Goal: Task Accomplishment & Management: Use online tool/utility

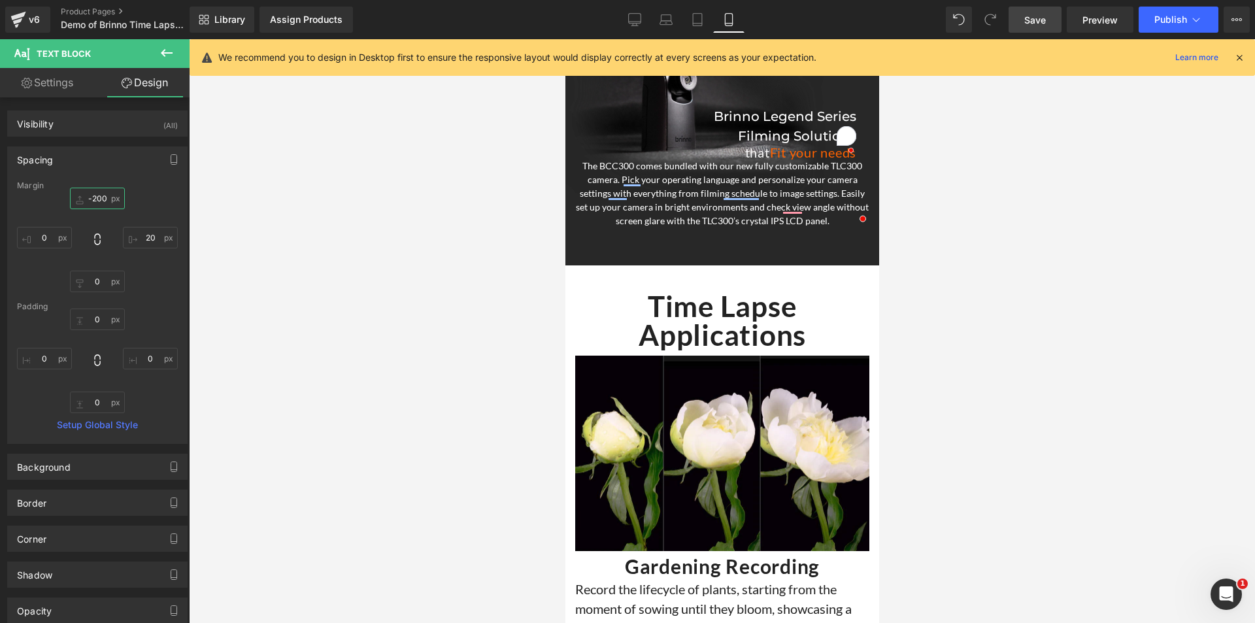
click at [97, 195] on input "-200" at bounding box center [97, 199] width 55 height 22
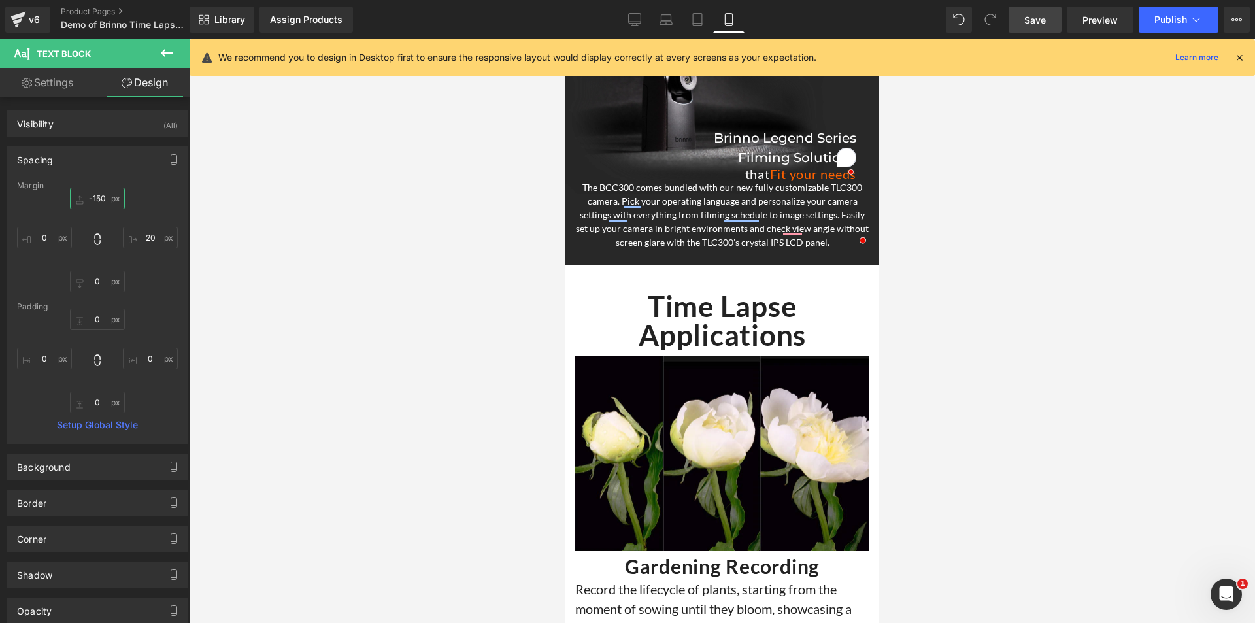
type input "-150"
click at [1039, 20] on span "Save" at bounding box center [1035, 20] width 22 height 14
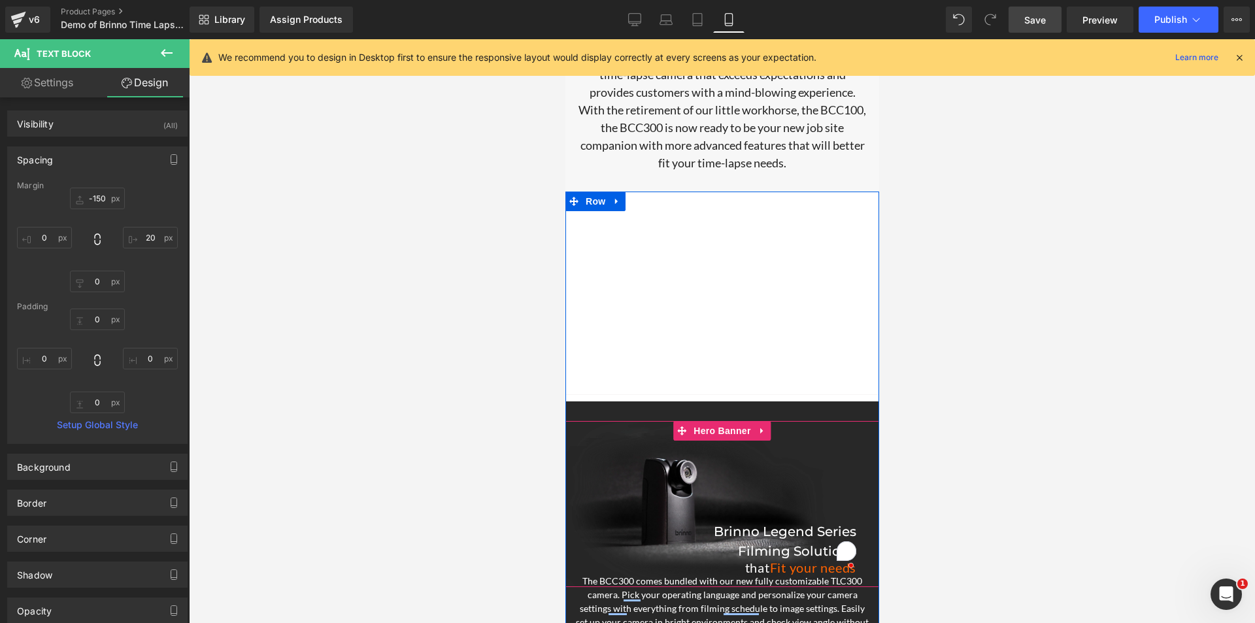
scroll to position [3870, 0]
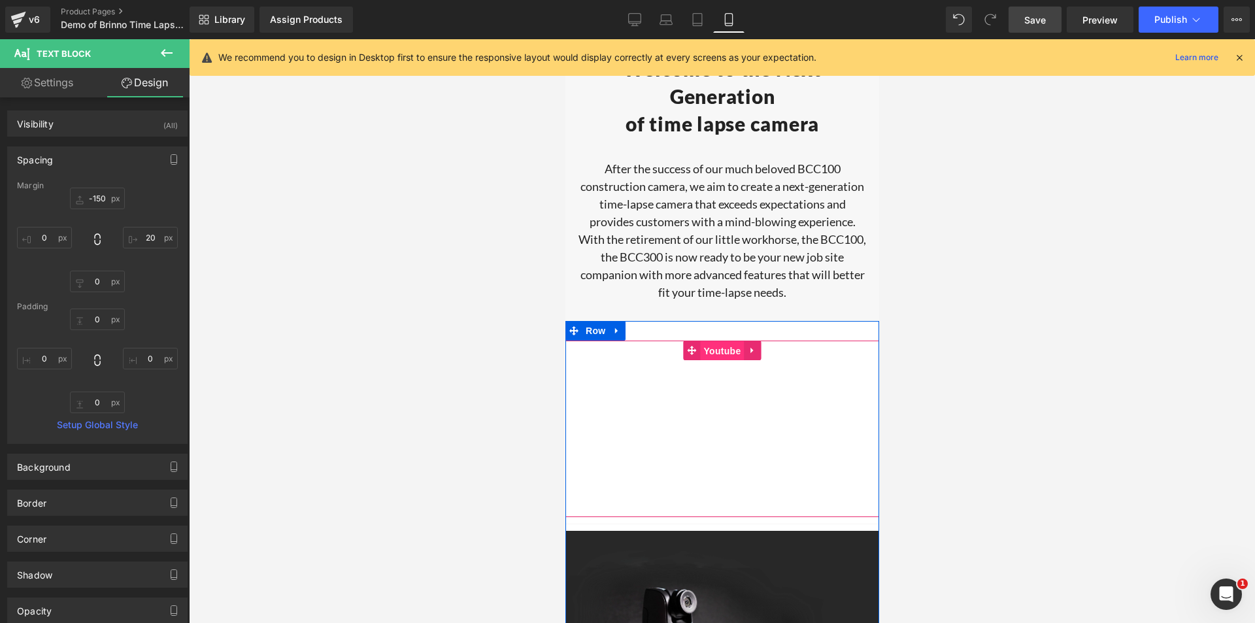
click at [716, 357] on span "Youtube" at bounding box center [721, 351] width 44 height 20
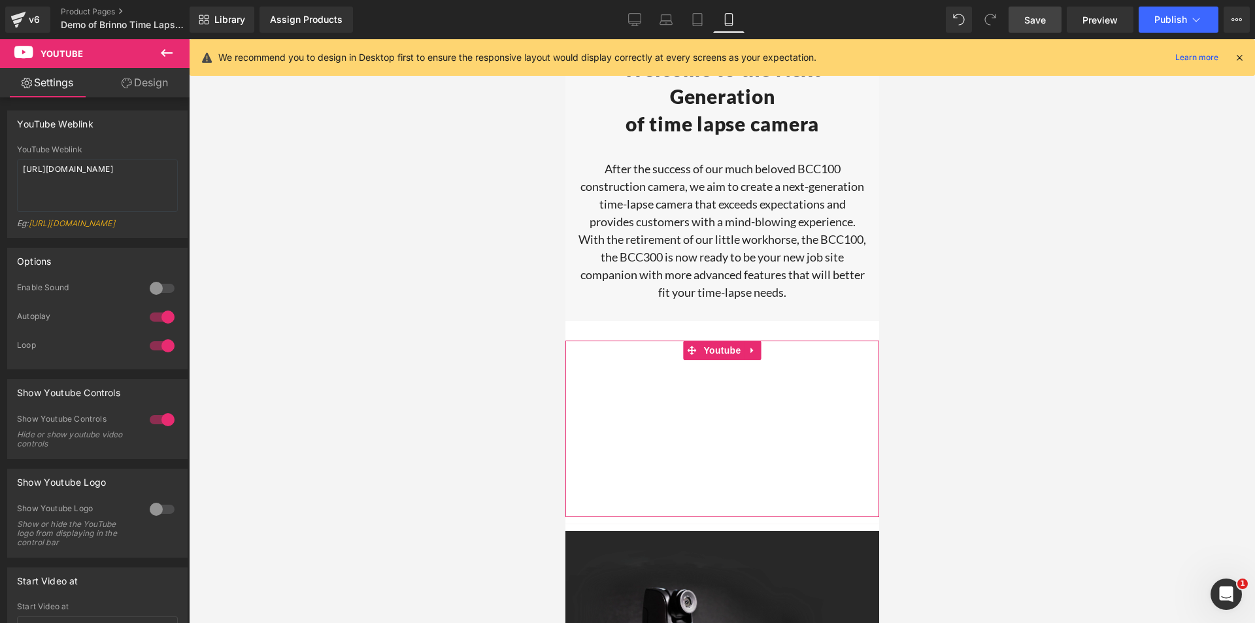
click at [157, 327] on div at bounding box center [161, 317] width 31 height 21
click at [161, 425] on div at bounding box center [161, 419] width 31 height 21
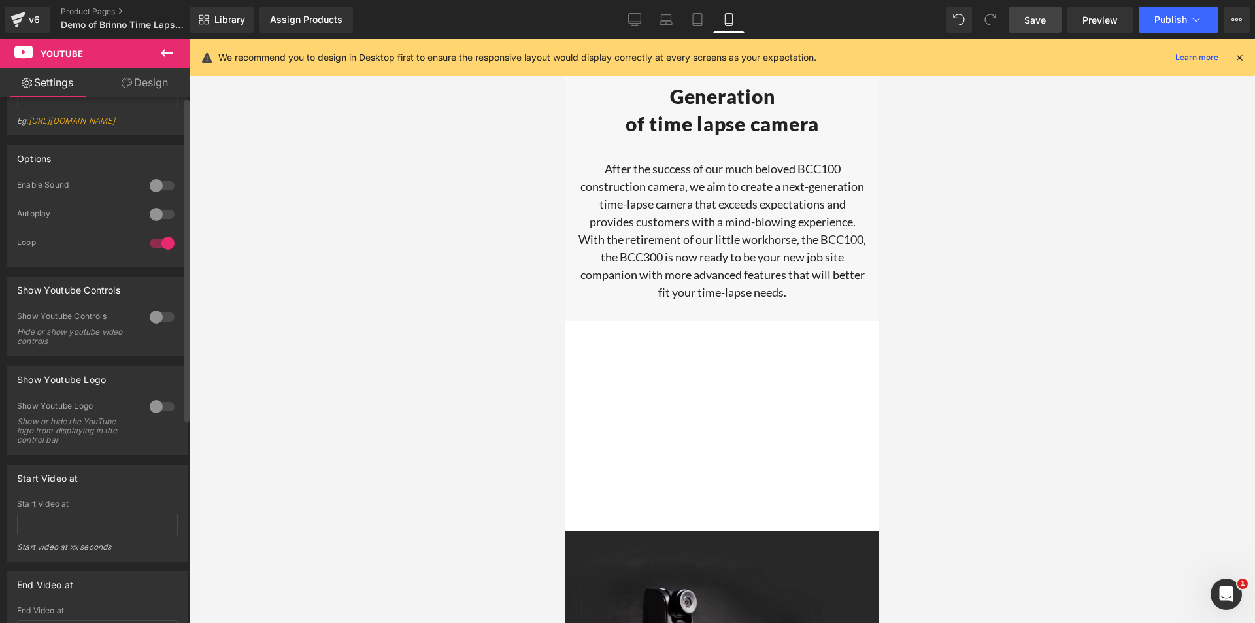
scroll to position [0, 0]
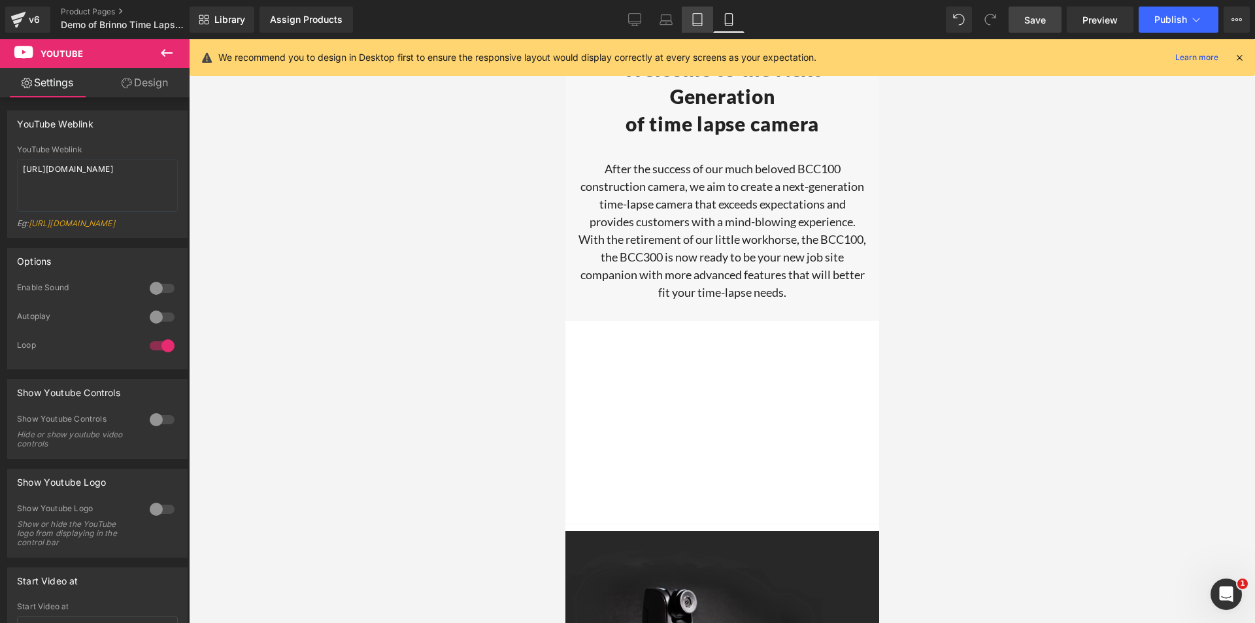
click at [698, 17] on icon at bounding box center [697, 19] width 13 height 13
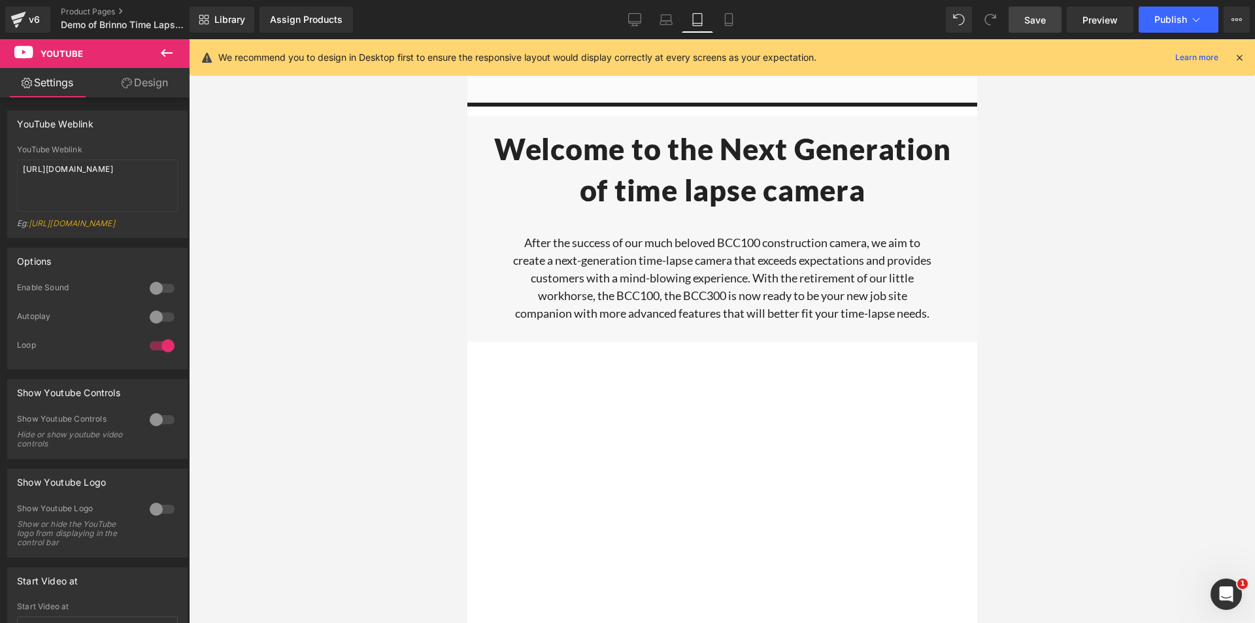
scroll to position [4230, 0]
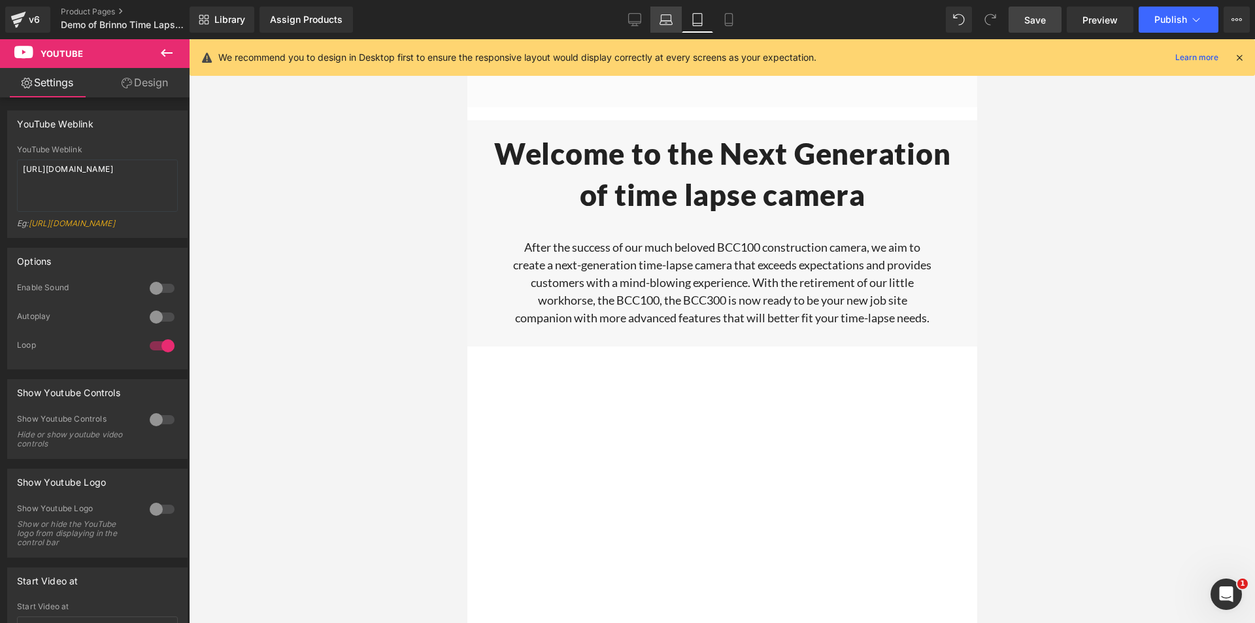
click at [670, 25] on icon at bounding box center [665, 19] width 13 height 13
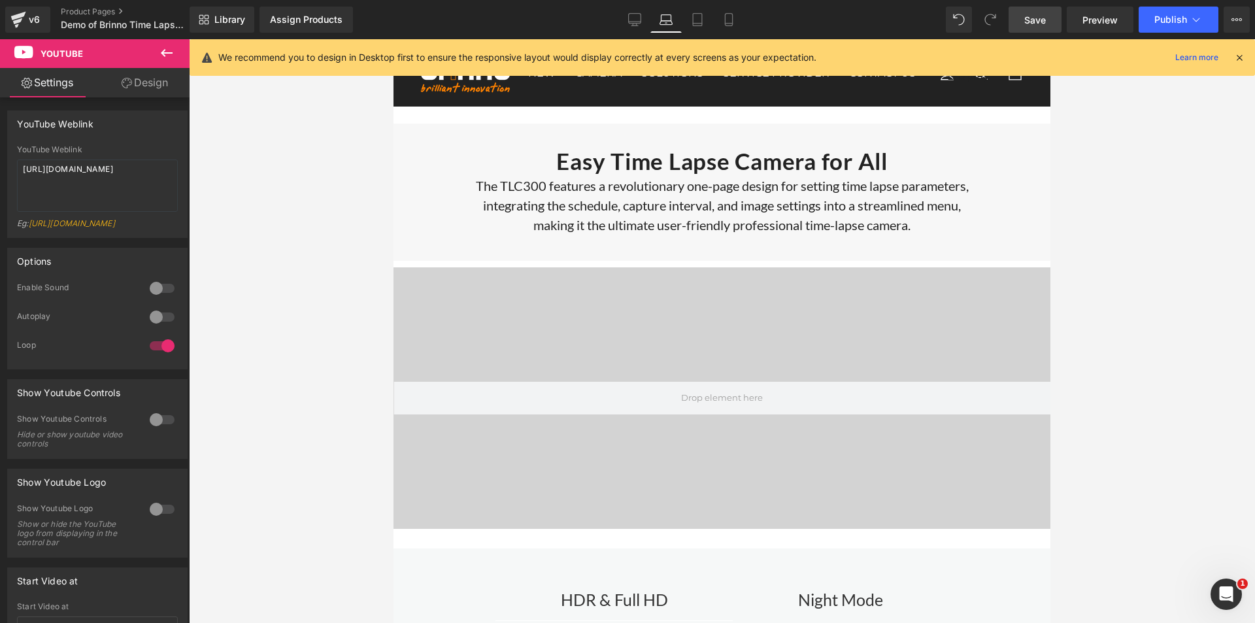
scroll to position [2335, 0]
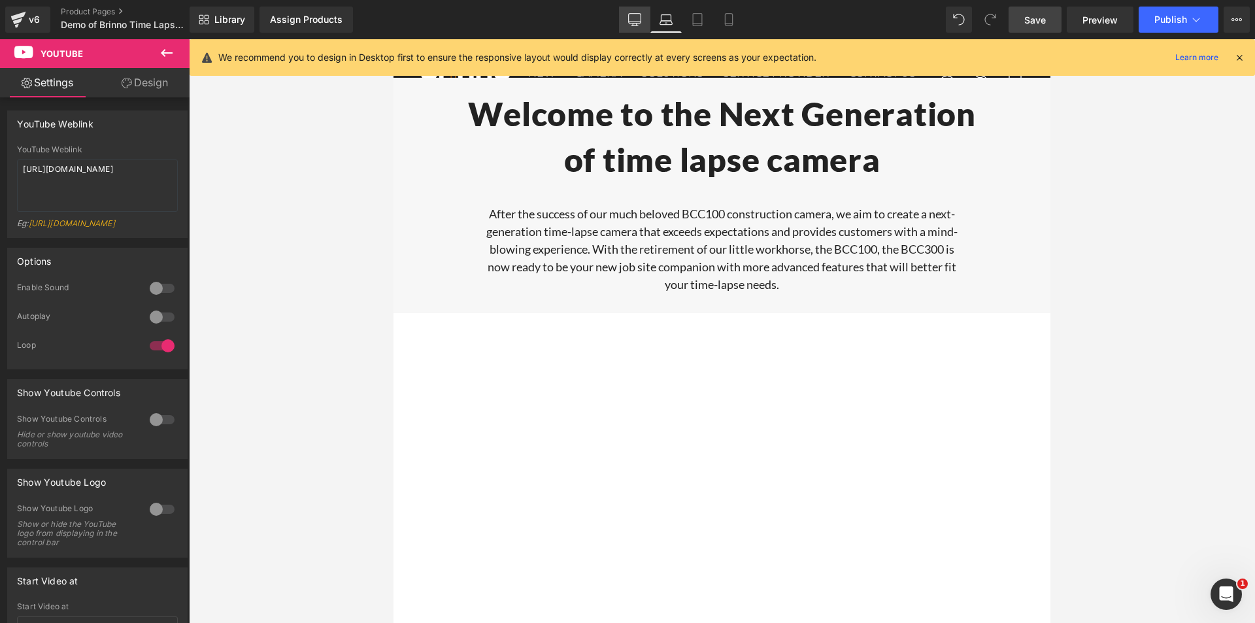
click at [640, 22] on icon at bounding box center [635, 22] width 12 height 0
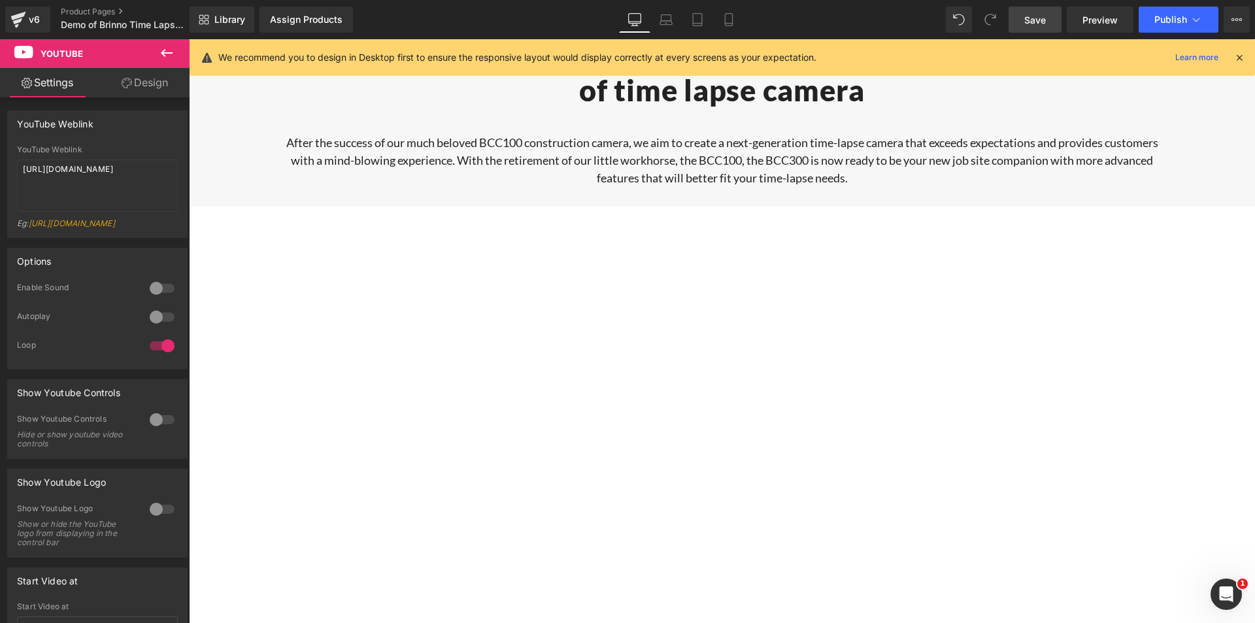
scroll to position [2231, 0]
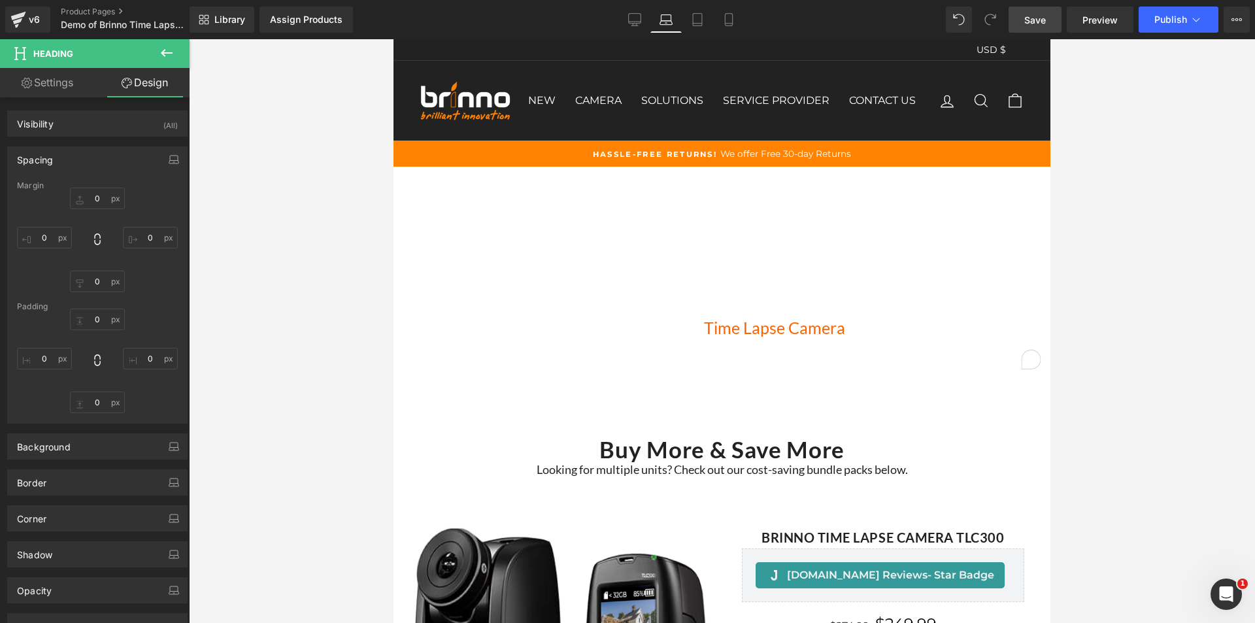
type input "0"
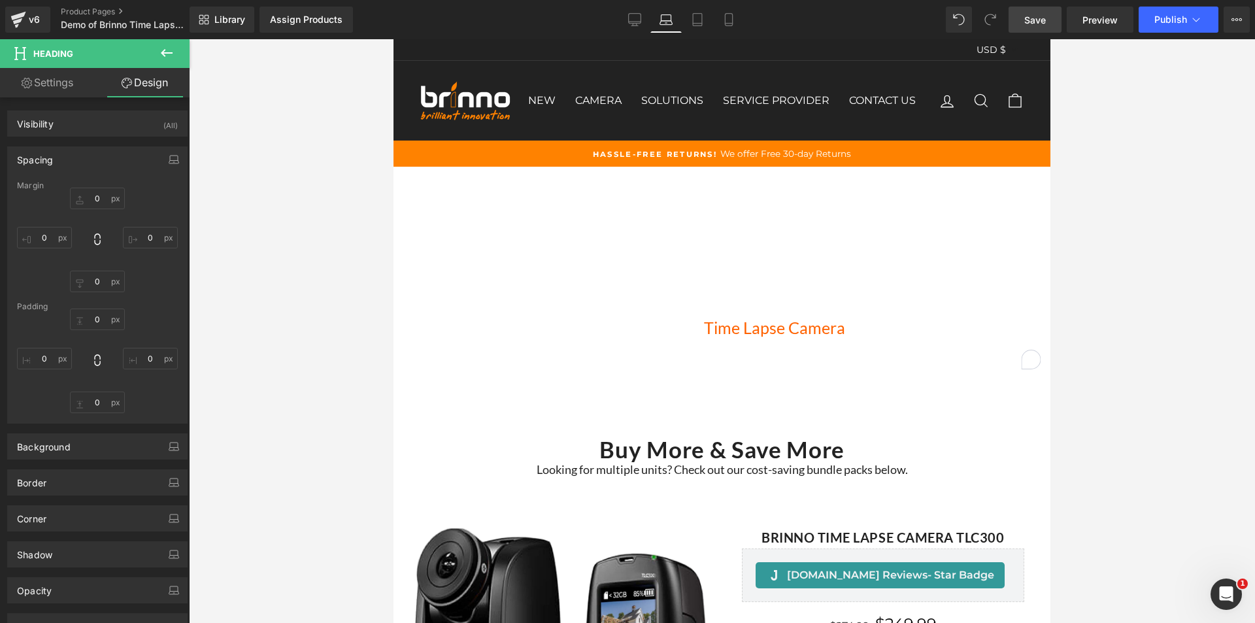
type input "0"
type input "50"
type input "270"
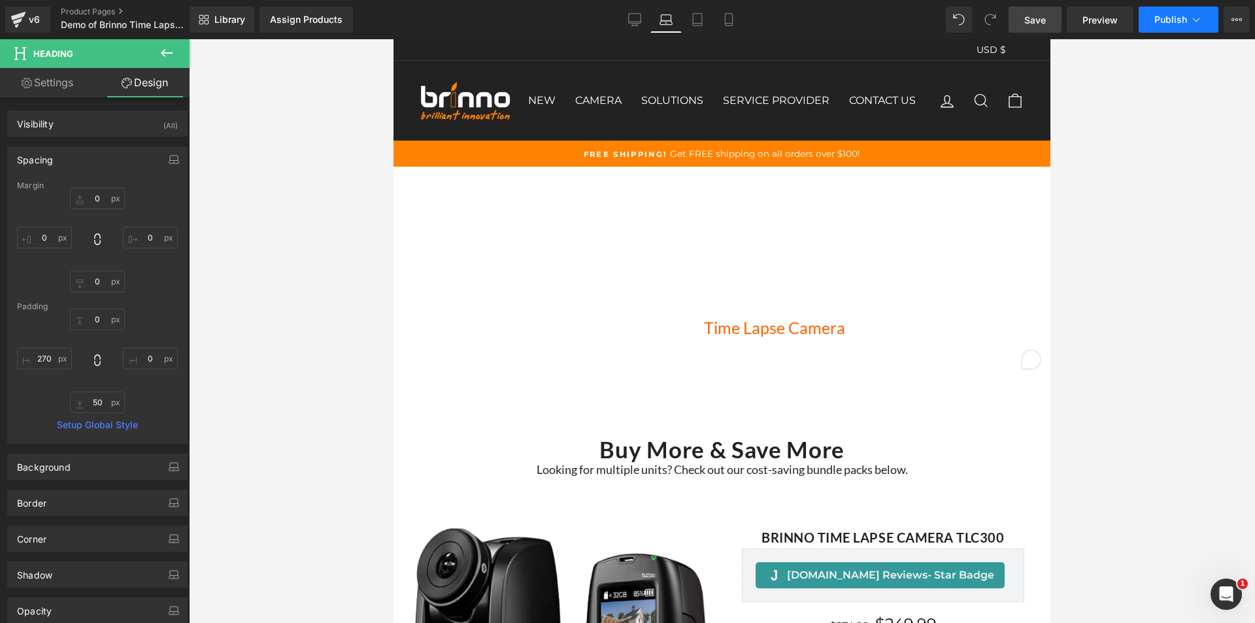
click at [1161, 22] on span "Publish" at bounding box center [1170, 19] width 33 height 10
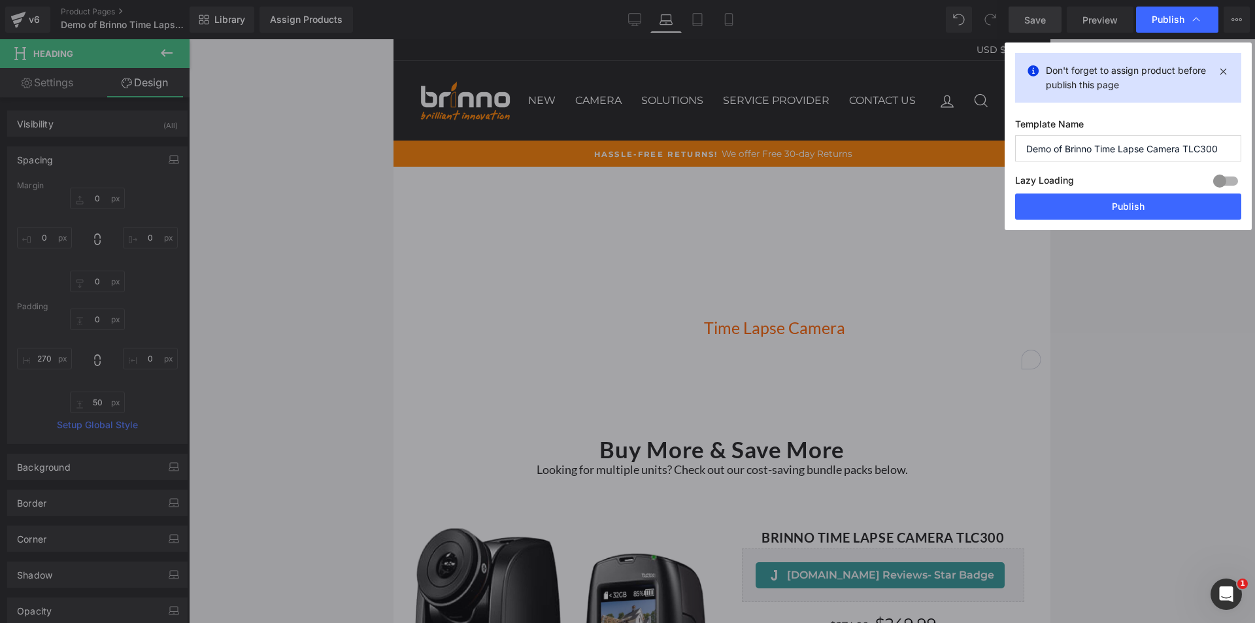
drag, startPoint x: 1116, startPoint y: 211, endPoint x: 1105, endPoint y: 211, distance: 10.5
click at [1116, 211] on button "Publish" at bounding box center [1128, 206] width 226 height 26
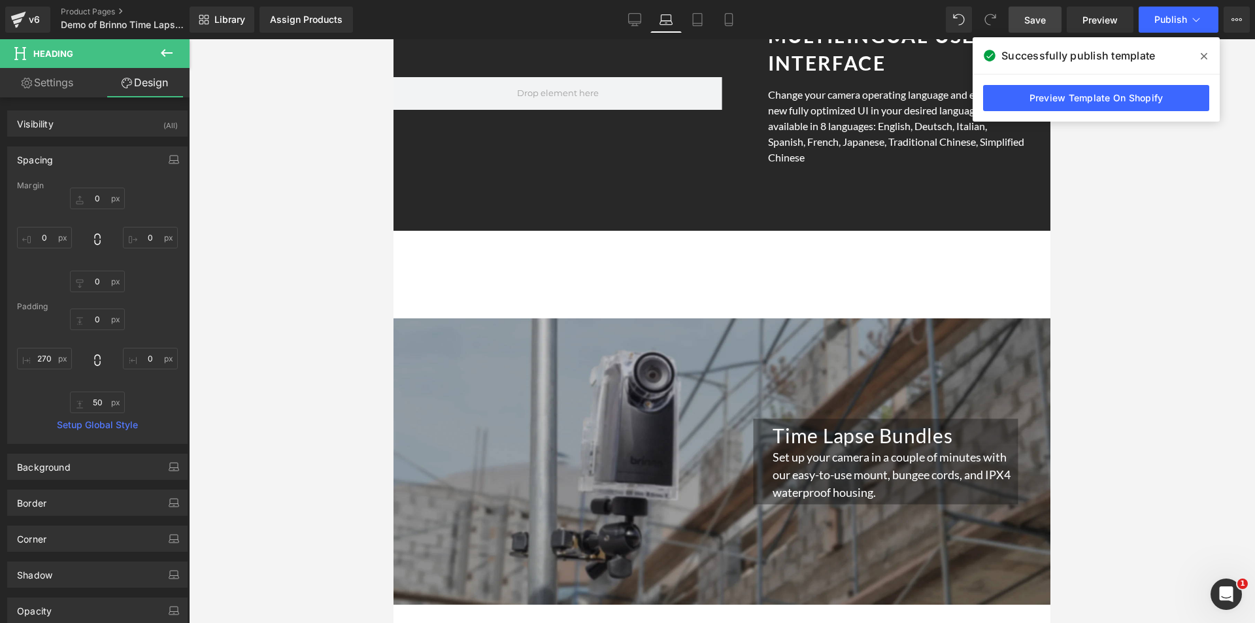
scroll to position [5948, 0]
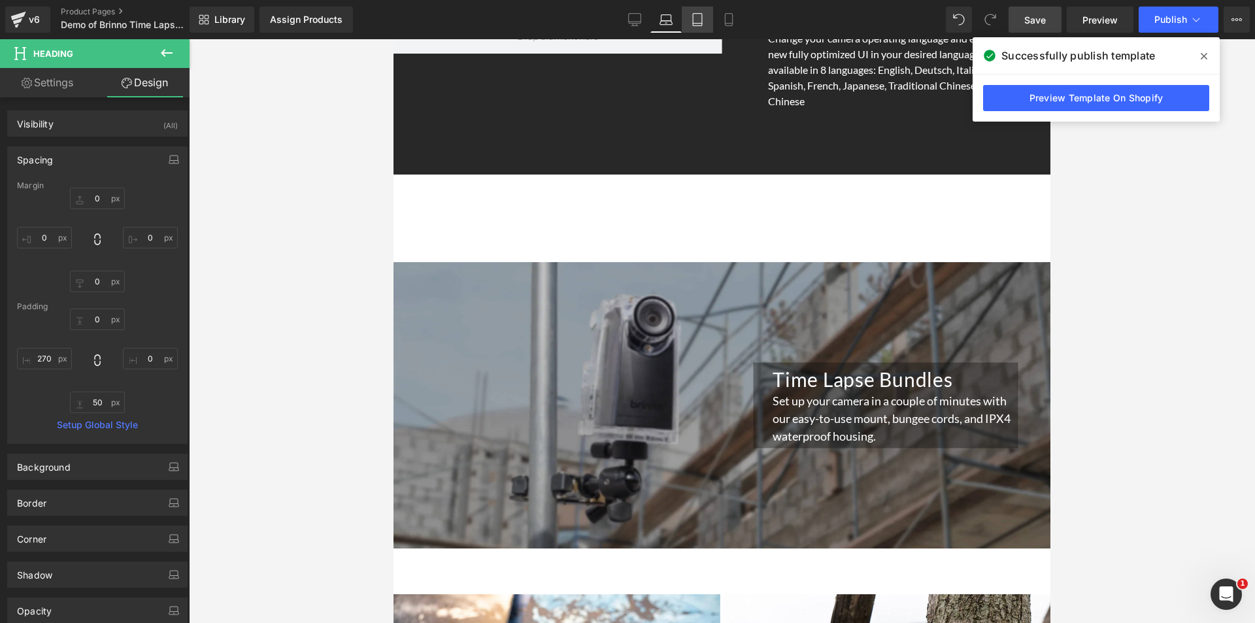
click at [696, 16] on icon at bounding box center [697, 19] width 13 height 13
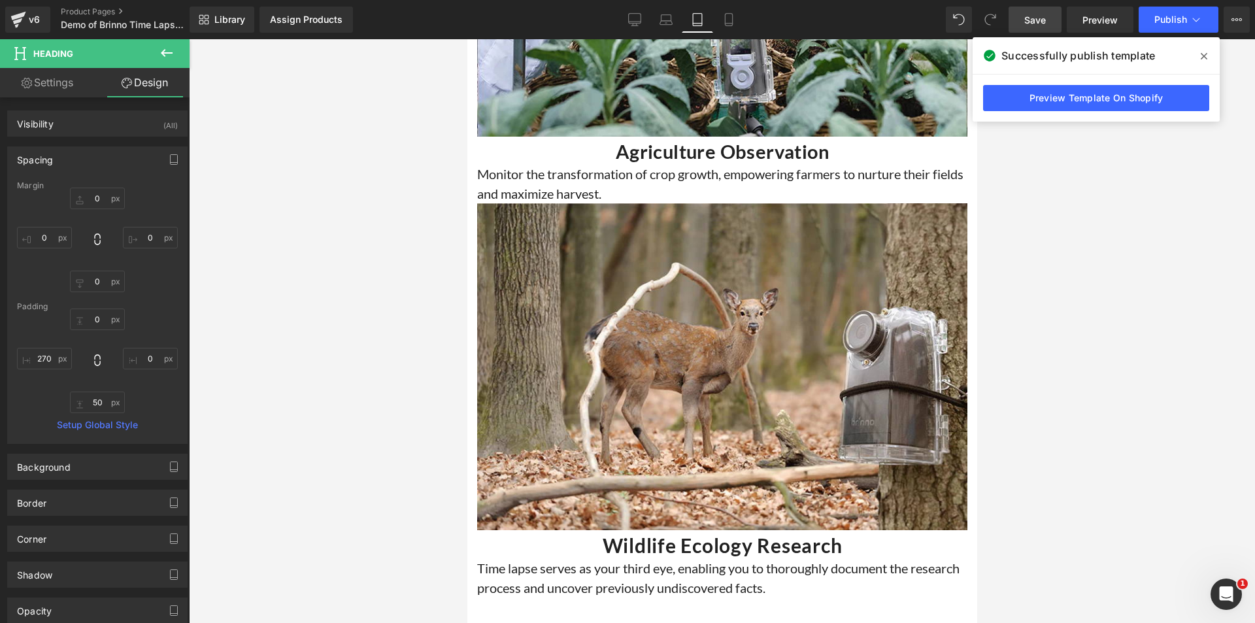
type input "0"
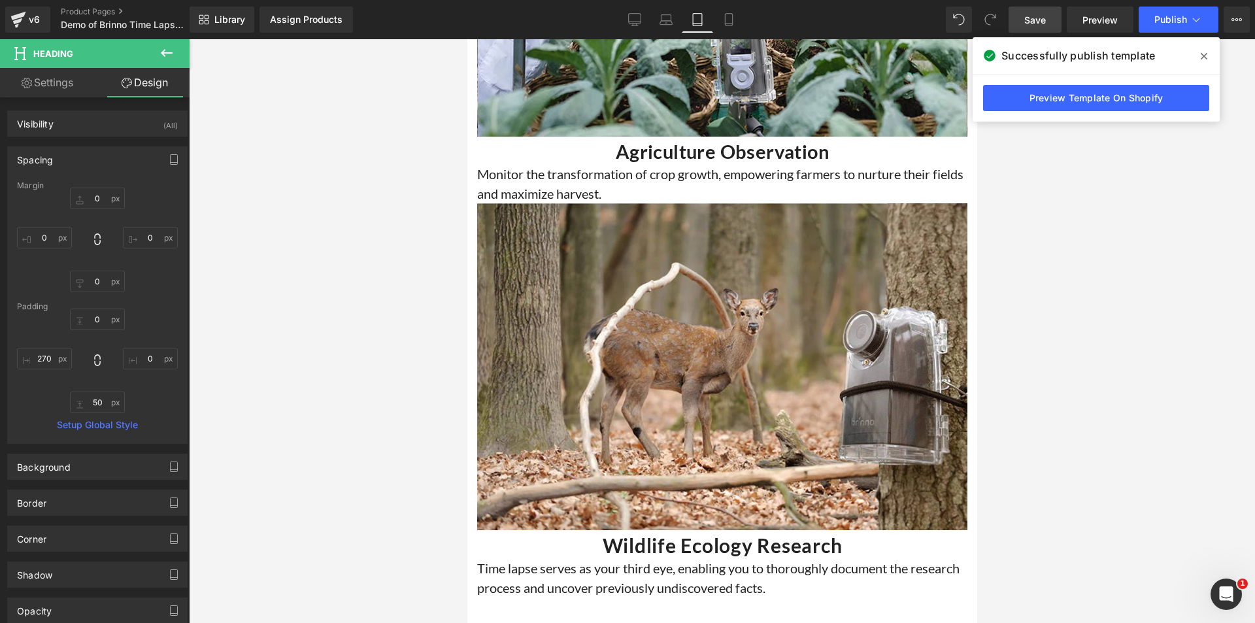
type input "0"
type input "70"
type input "120"
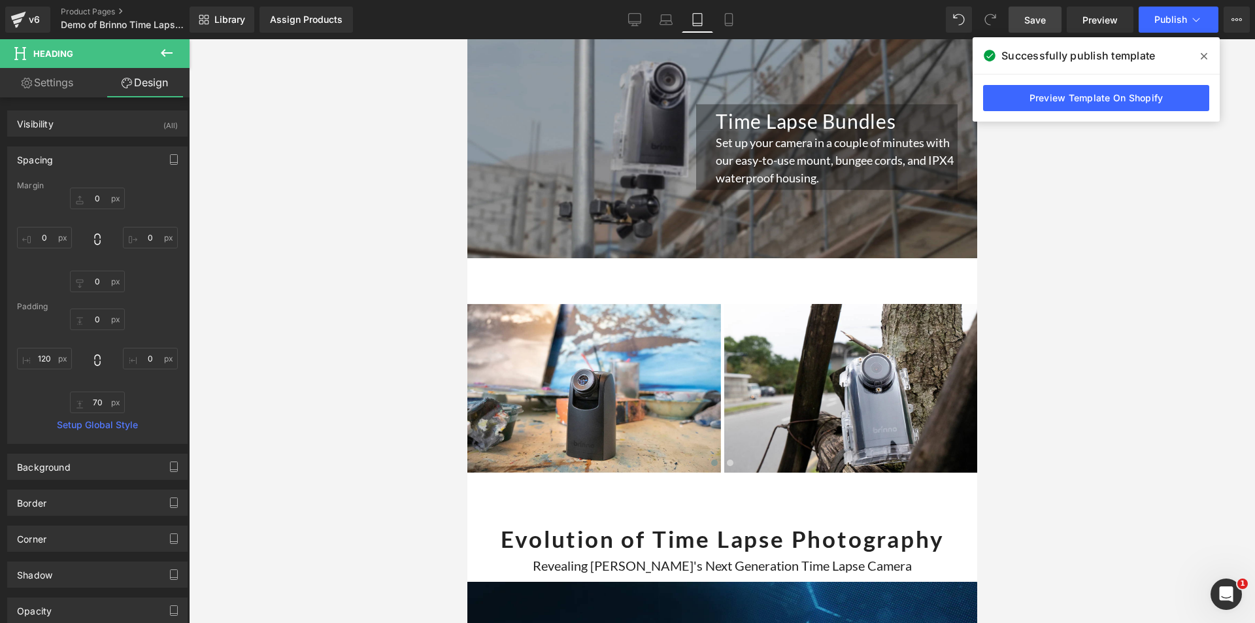
scroll to position [9967, 0]
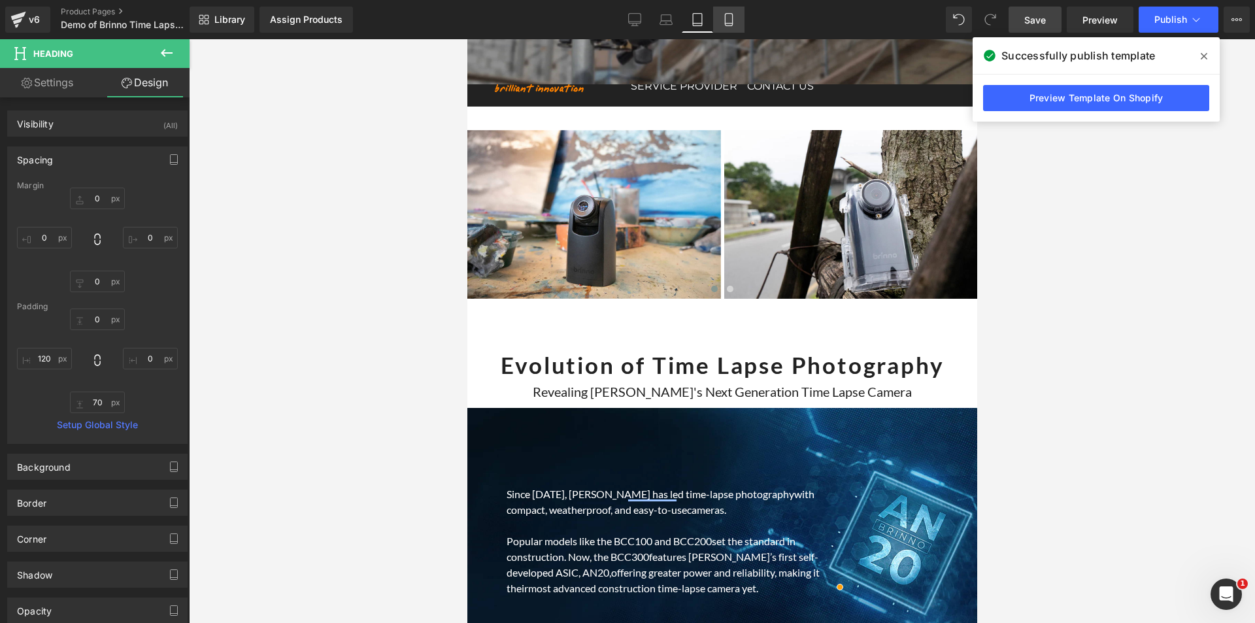
drag, startPoint x: 234, startPoint y: 135, endPoint x: 729, endPoint y: 13, distance: 509.6
click at [729, 13] on link "Mobile" at bounding box center [728, 20] width 31 height 26
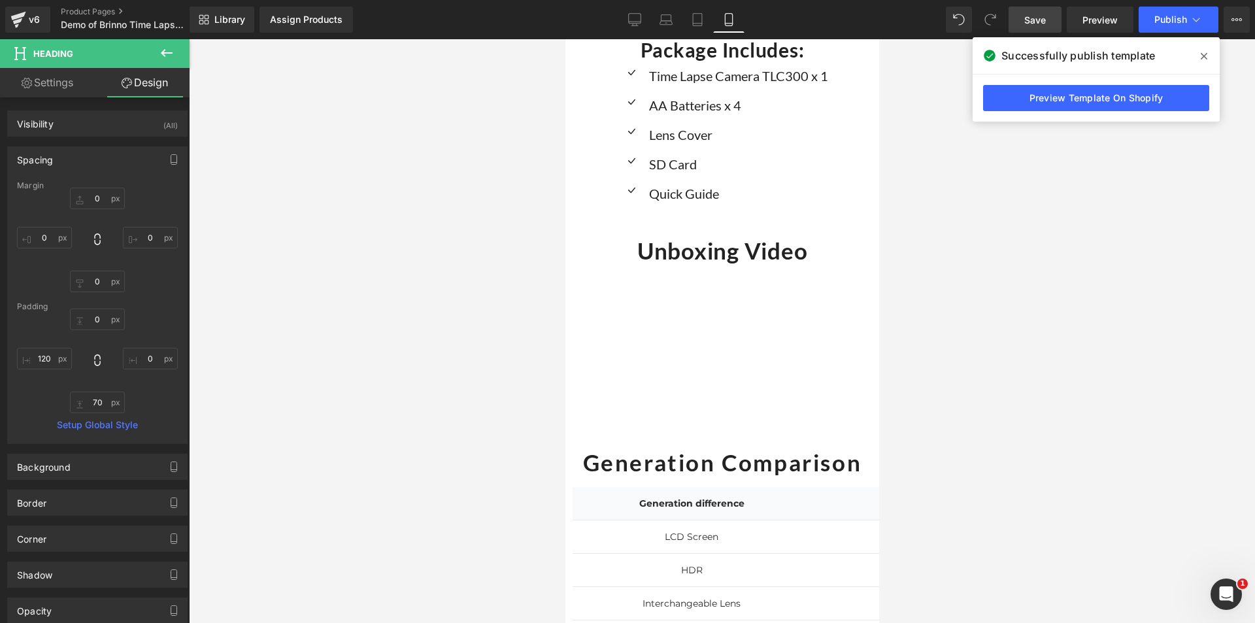
type input "0"
type input "50"
type input "0"
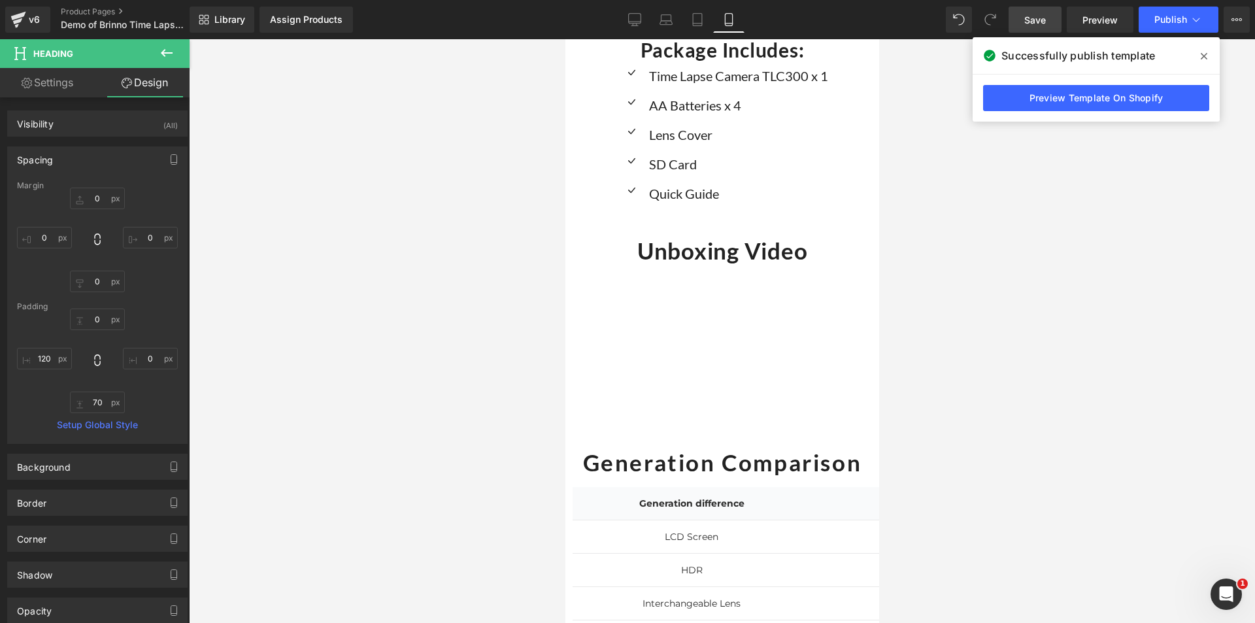
type input "0"
type input "20"
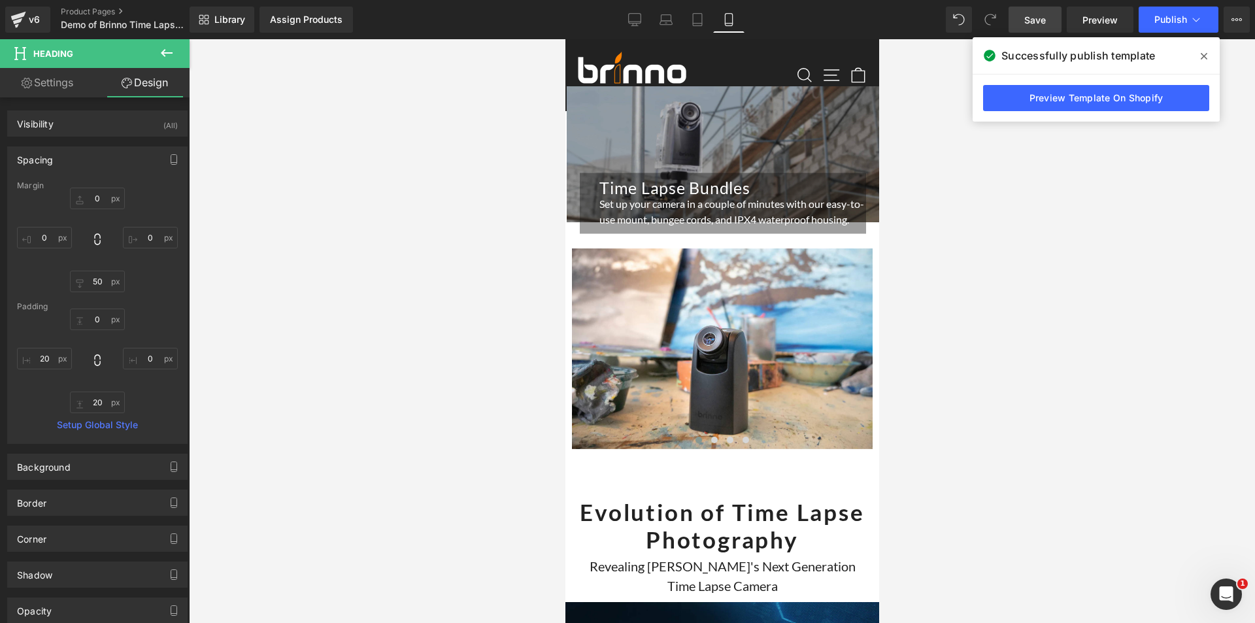
scroll to position [9099, 0]
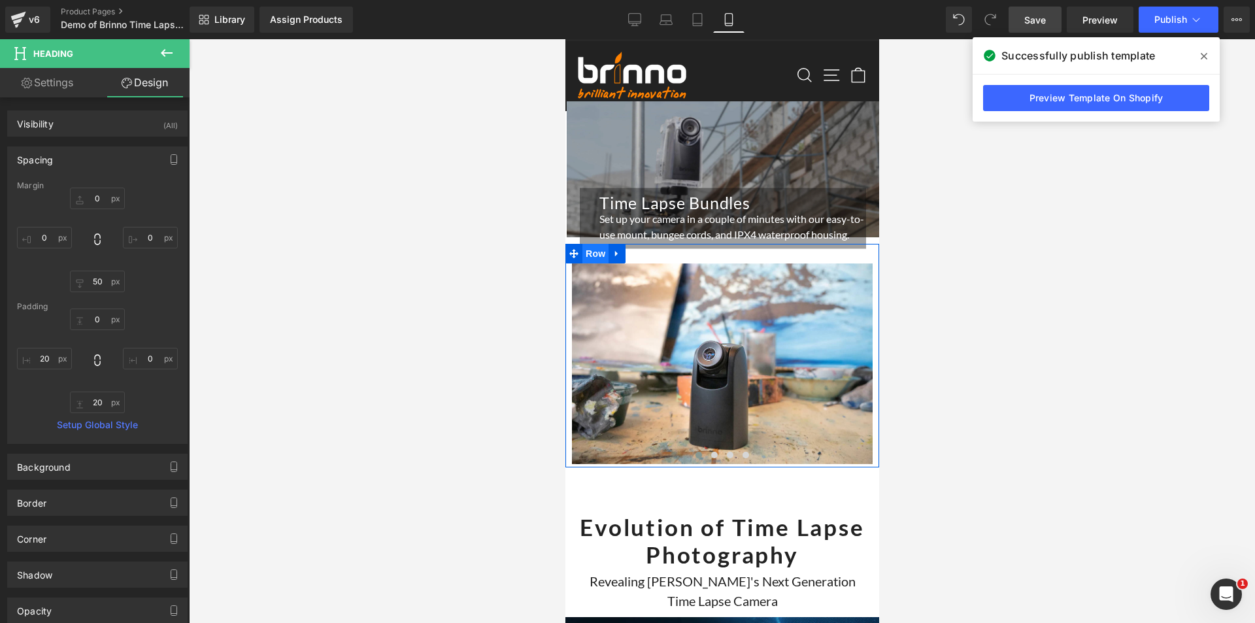
click at [583, 244] on span "Row" at bounding box center [595, 254] width 26 height 20
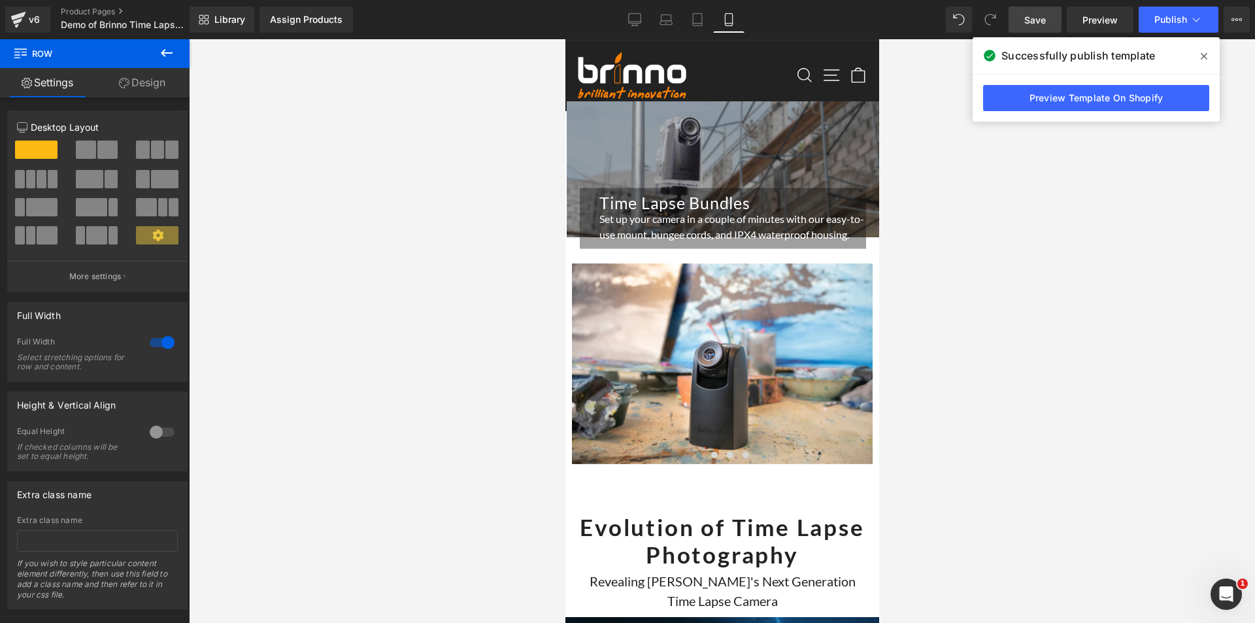
click at [158, 64] on button at bounding box center [167, 53] width 46 height 29
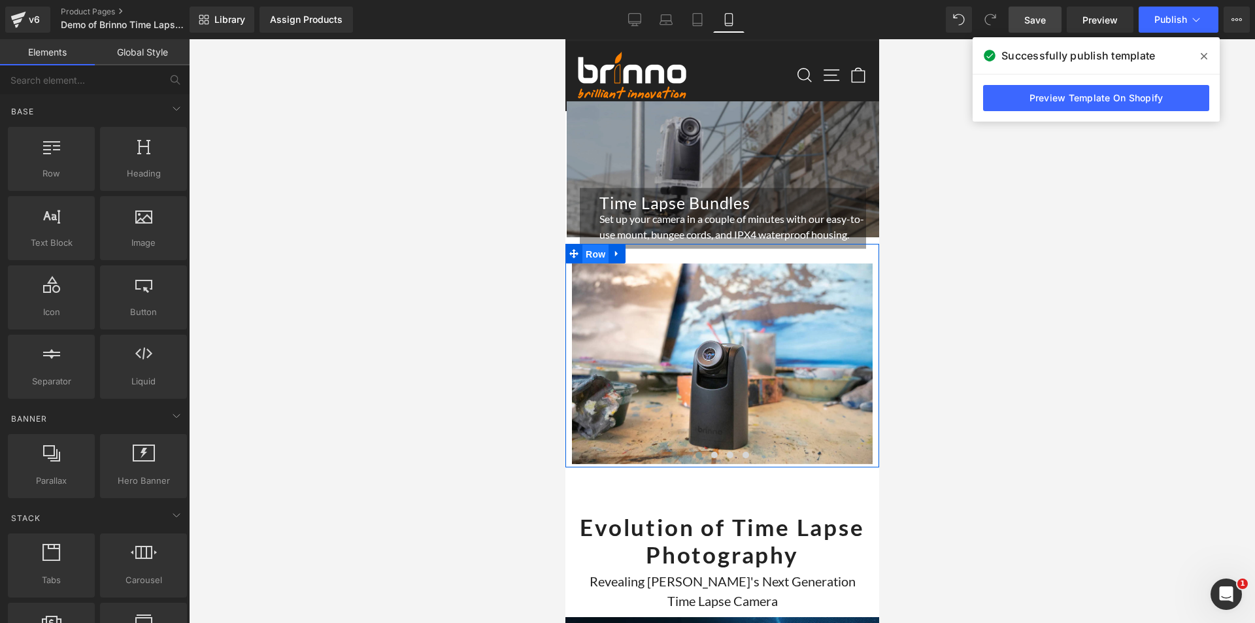
click at [583, 244] on span "Row" at bounding box center [595, 254] width 26 height 20
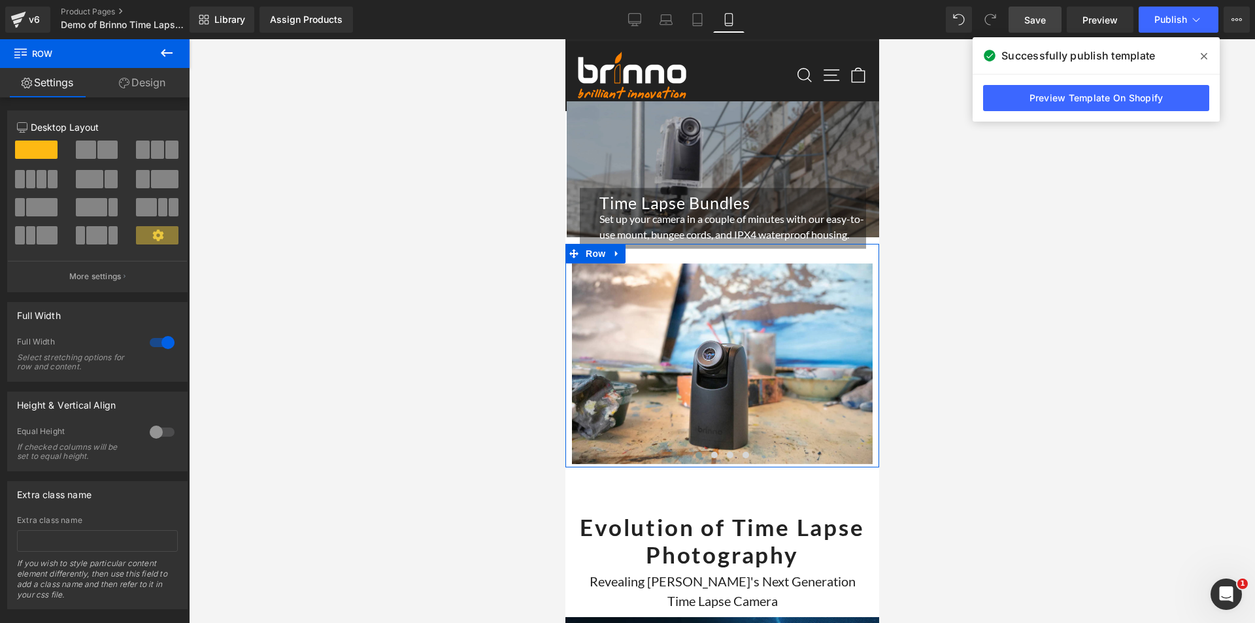
click at [135, 85] on link "Design" at bounding box center [142, 82] width 95 height 29
click at [0, 0] on div "Spacing" at bounding box center [0, 0] width 0 height 0
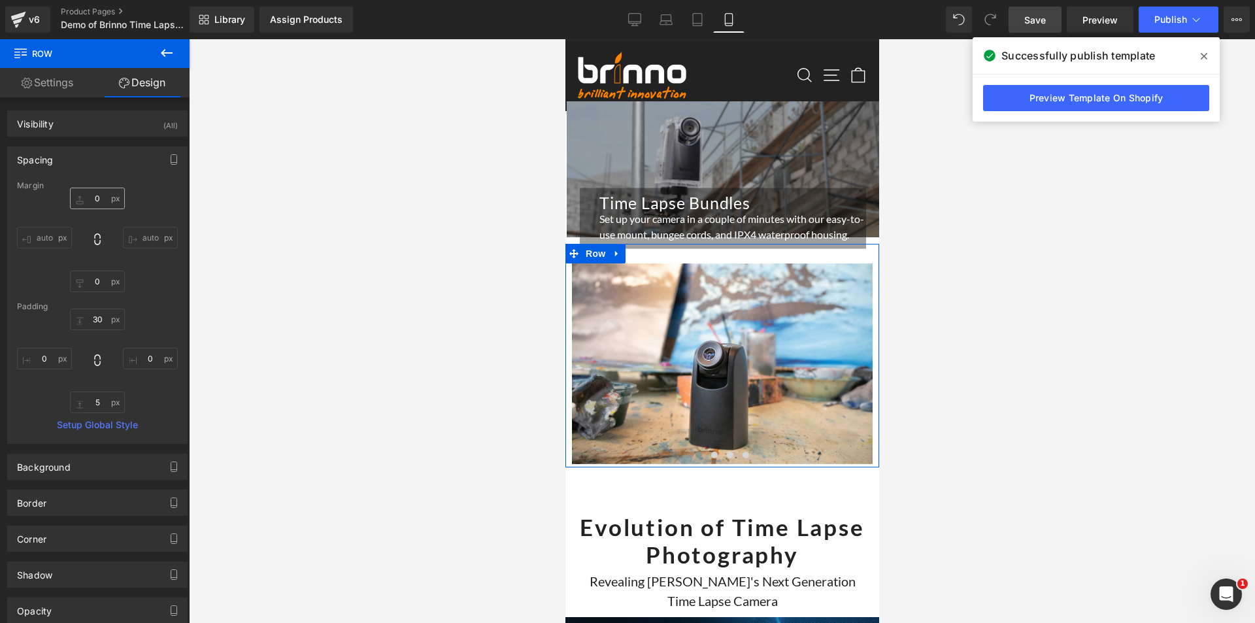
type input "0"
type input "30"
type input "0"
type input "5"
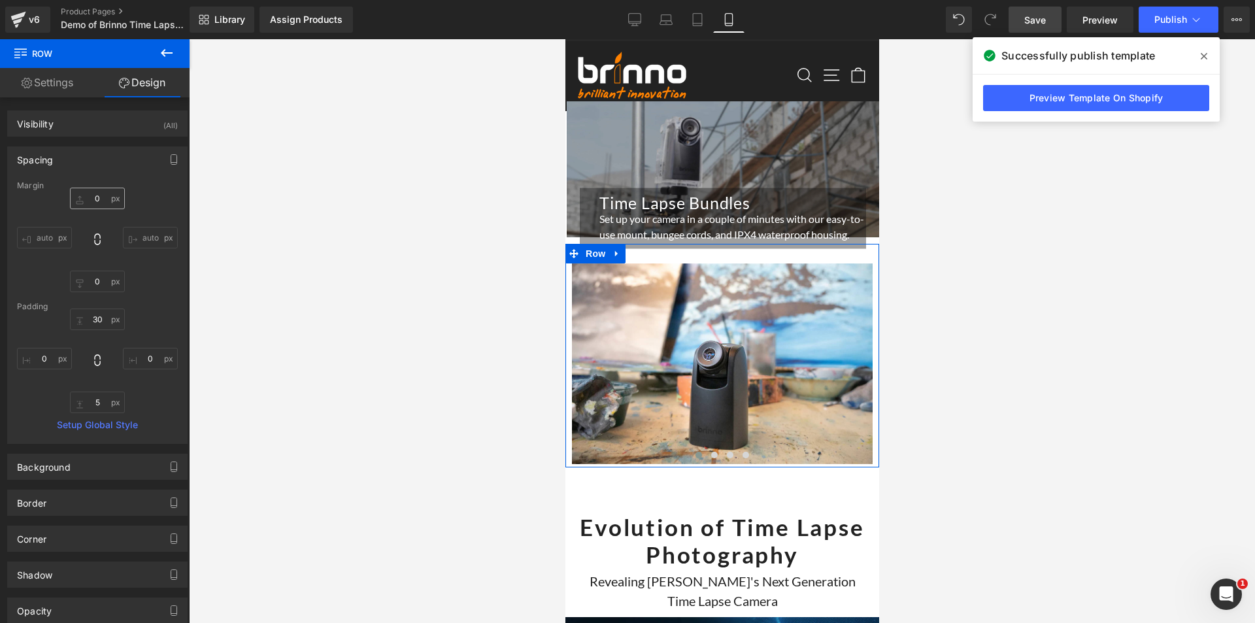
type input "0"
click at [97, 201] on input "0" at bounding box center [97, 199] width 55 height 22
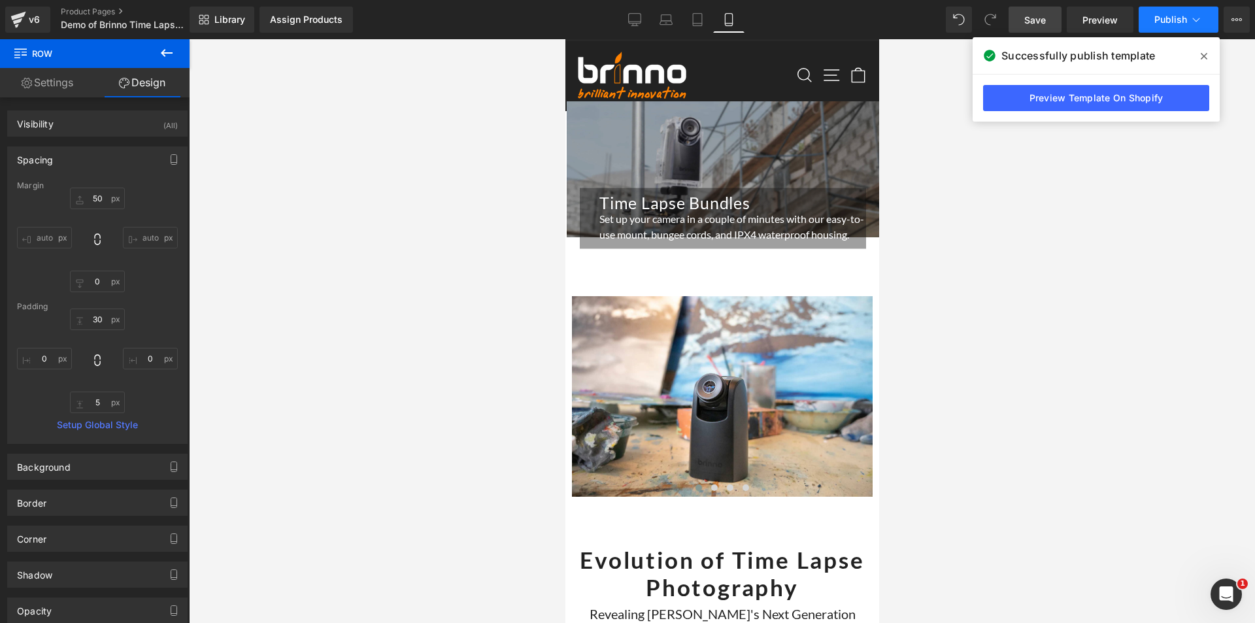
click at [1169, 20] on span "Publish" at bounding box center [1170, 19] width 33 height 10
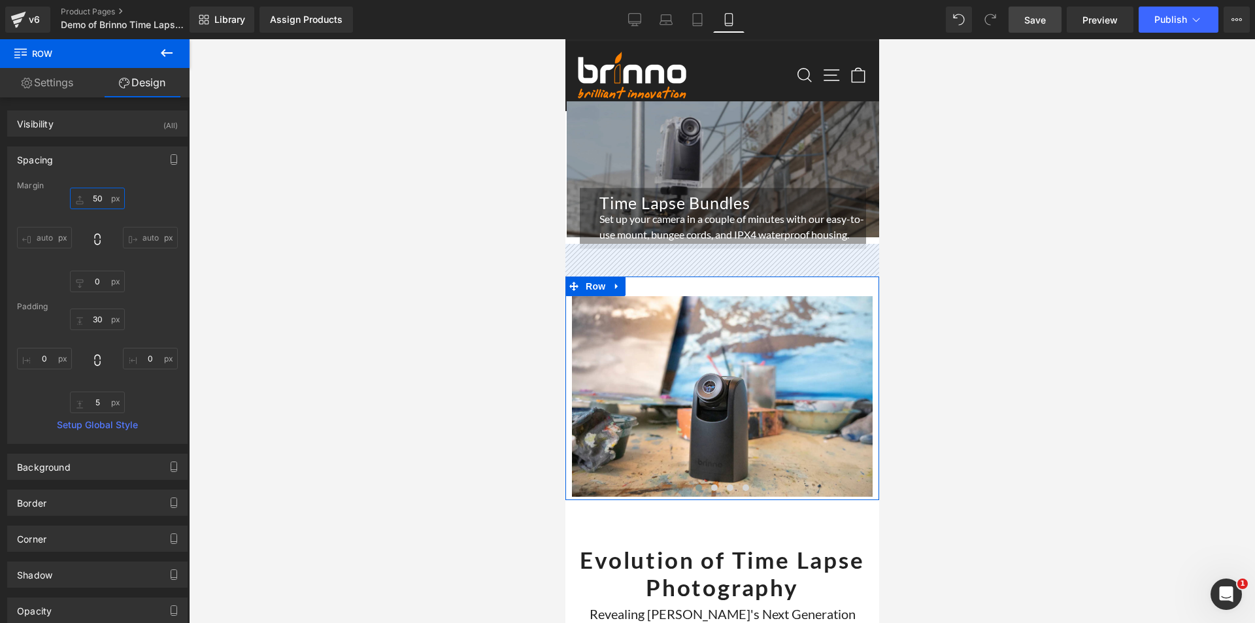
click at [99, 197] on input "50" at bounding box center [97, 199] width 55 height 22
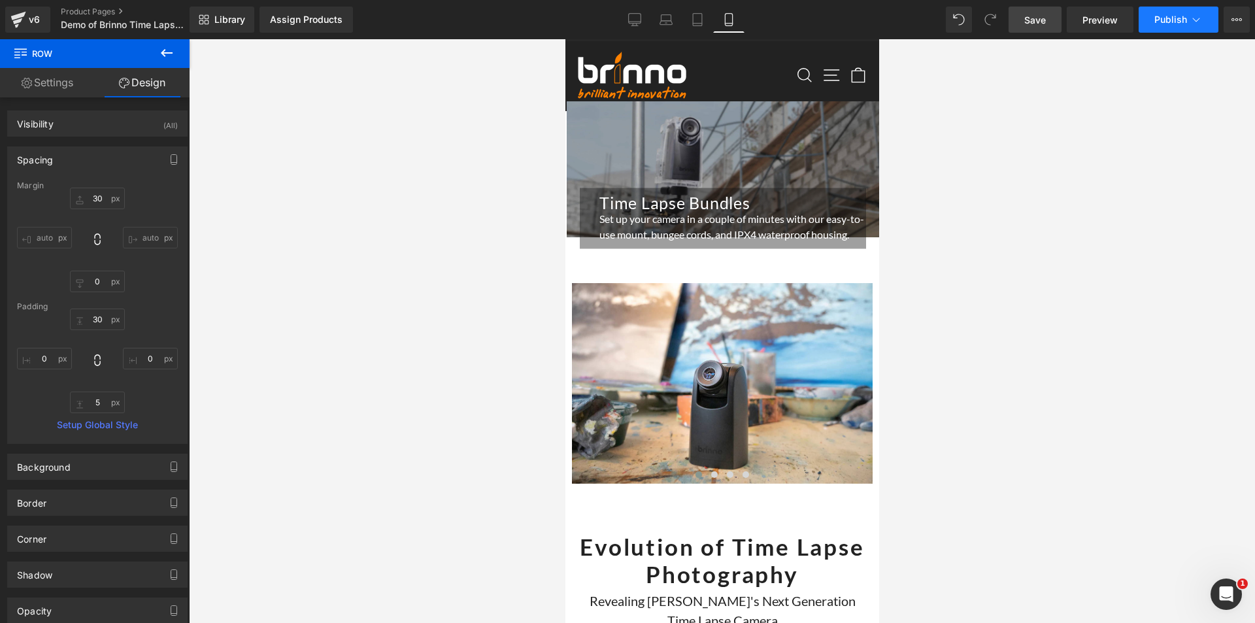
click at [1175, 16] on span "Publish" at bounding box center [1170, 19] width 33 height 10
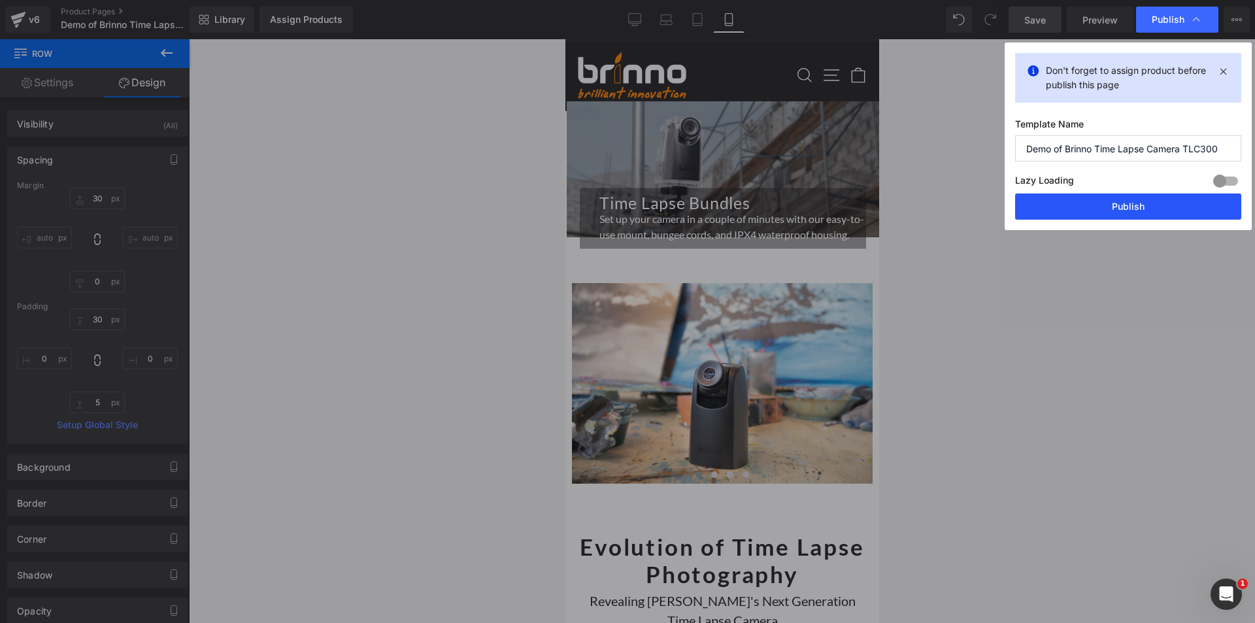
click at [1115, 205] on button "Publish" at bounding box center [1128, 206] width 226 height 26
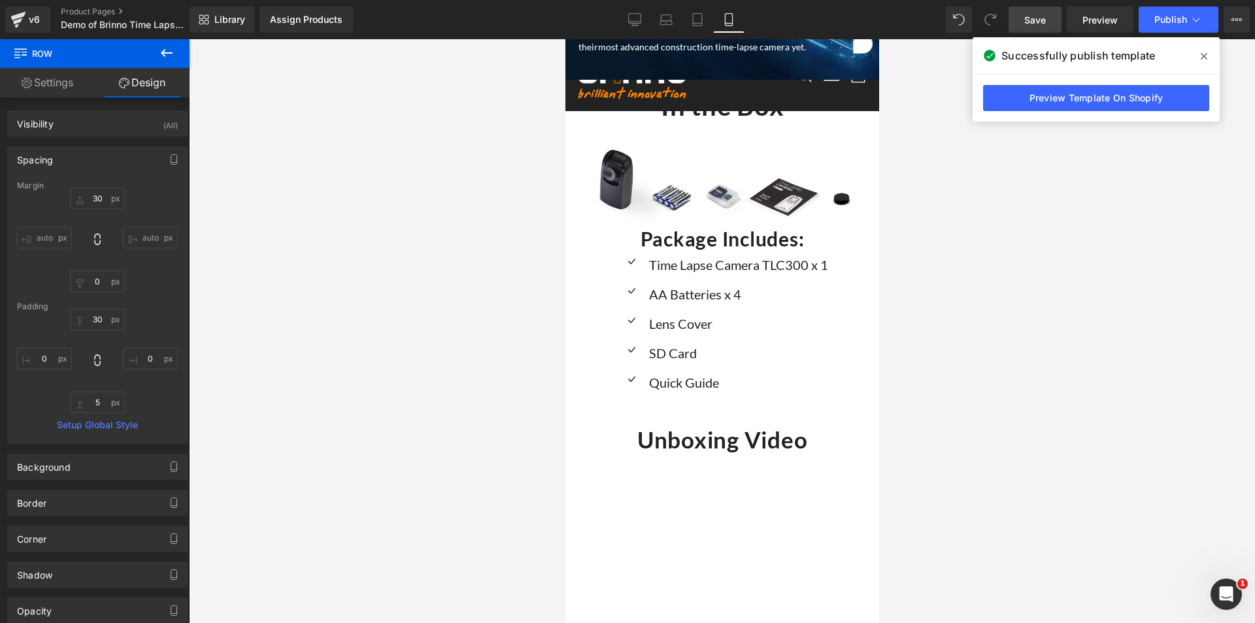
scroll to position [9361, 0]
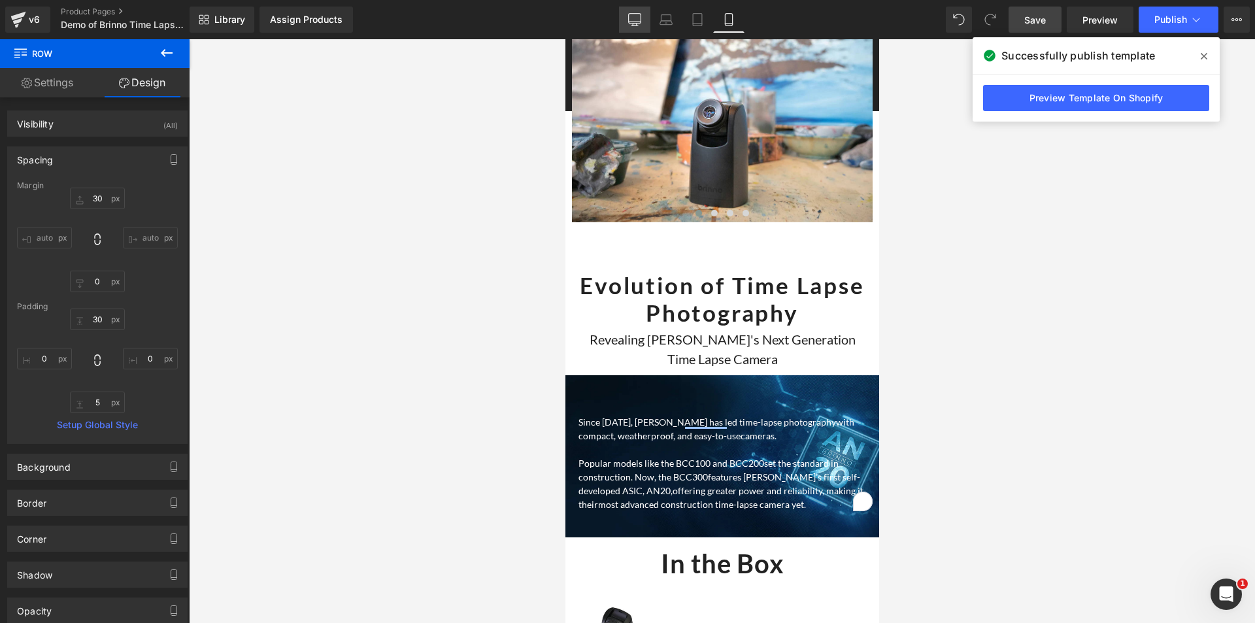
drag, startPoint x: 634, startPoint y: 15, endPoint x: 592, endPoint y: 380, distance: 367.2
click at [634, 15] on icon at bounding box center [634, 19] width 13 height 13
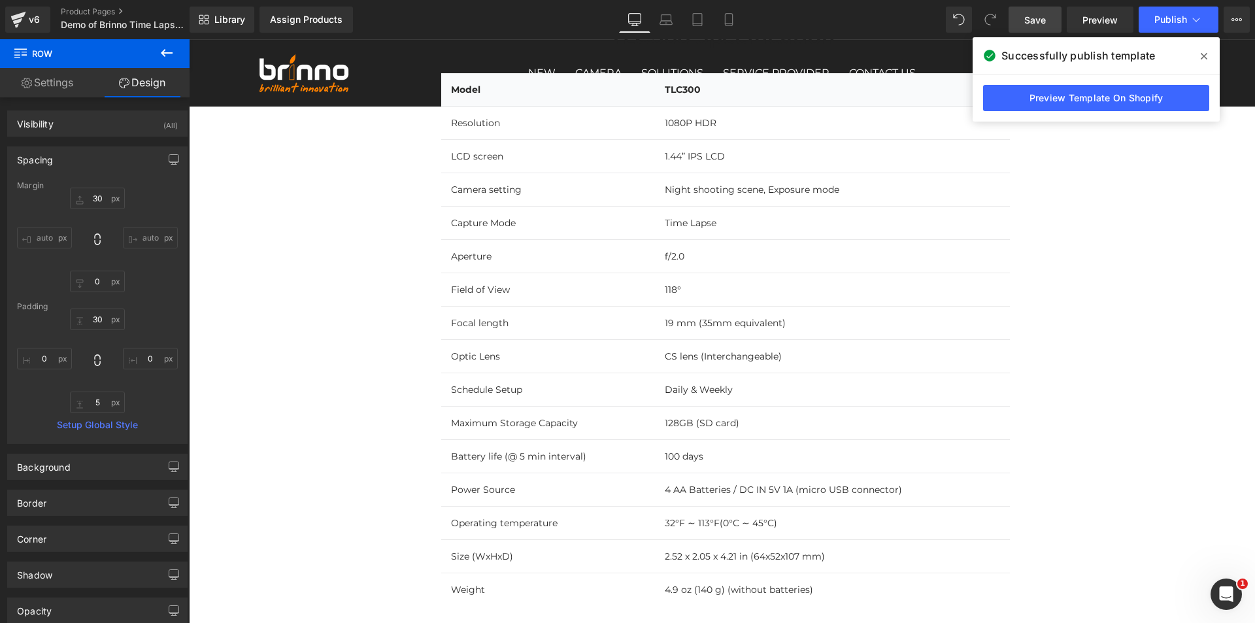
type input "0"
type input "30"
type input "0"
type input "10"
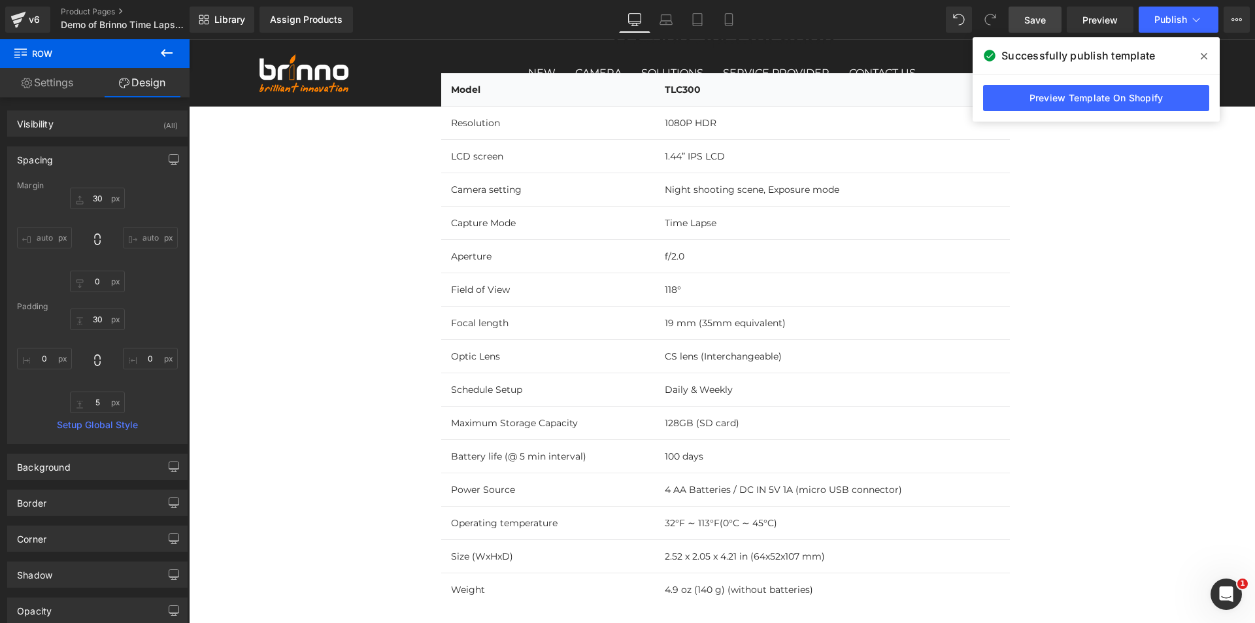
type input "0"
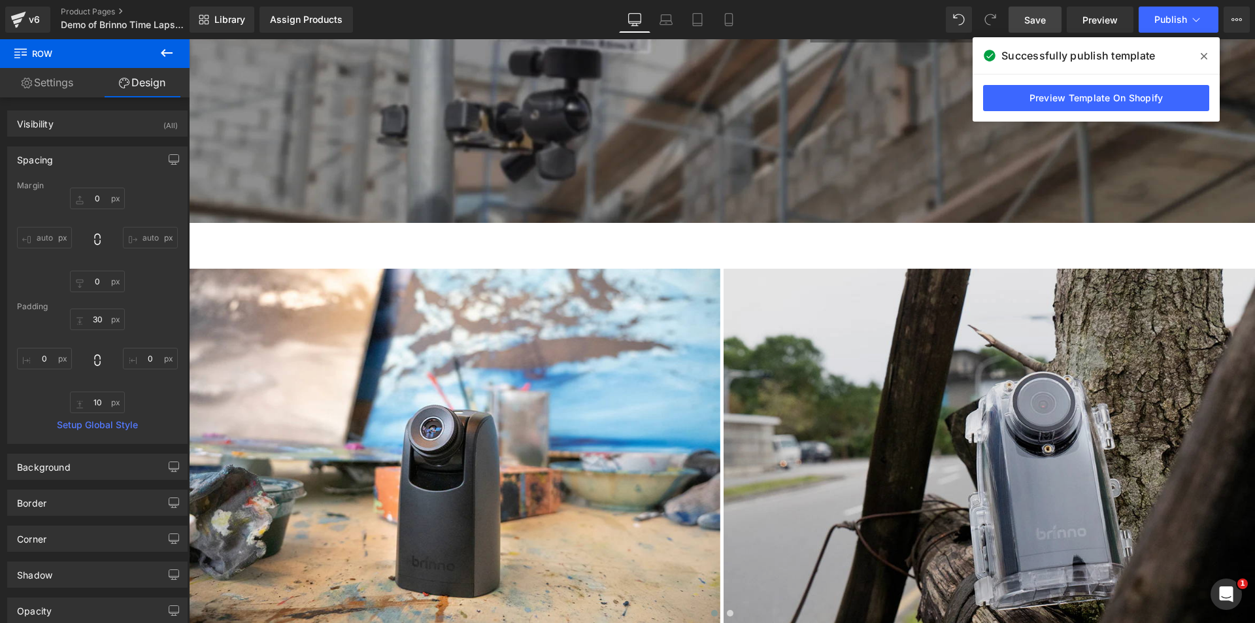
scroll to position [7428, 0]
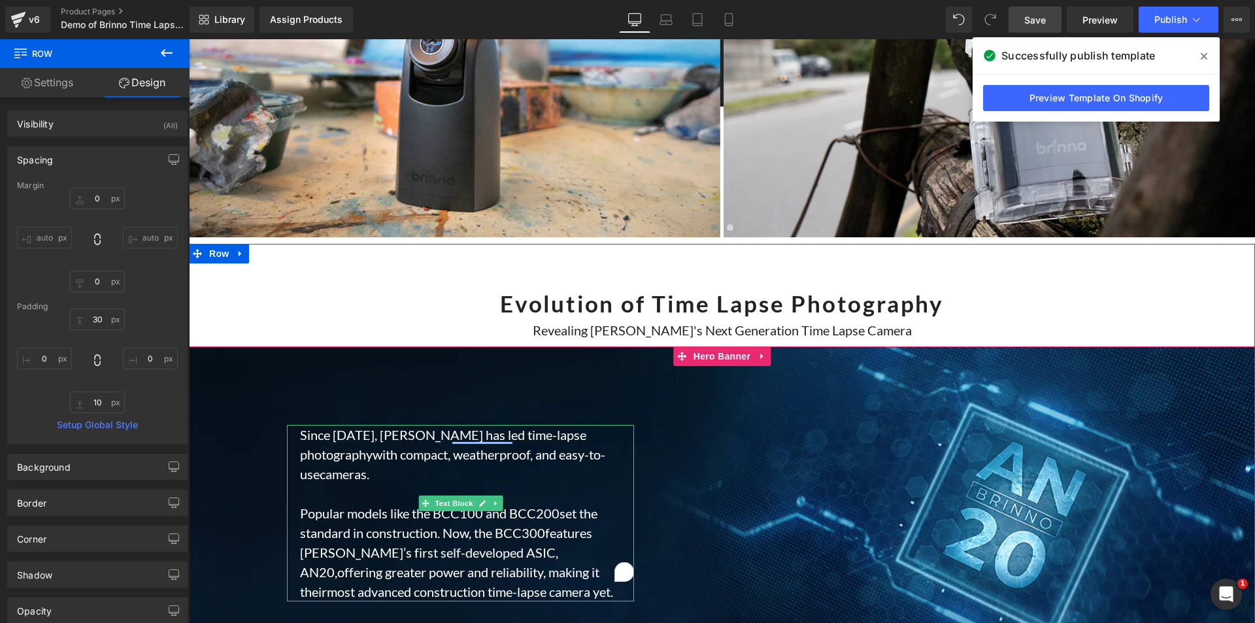
click at [550, 517] on p "Since 2009, Brinno has led time-lapse photography with compact, weatherproof, a…" at bounding box center [467, 513] width 334 height 176
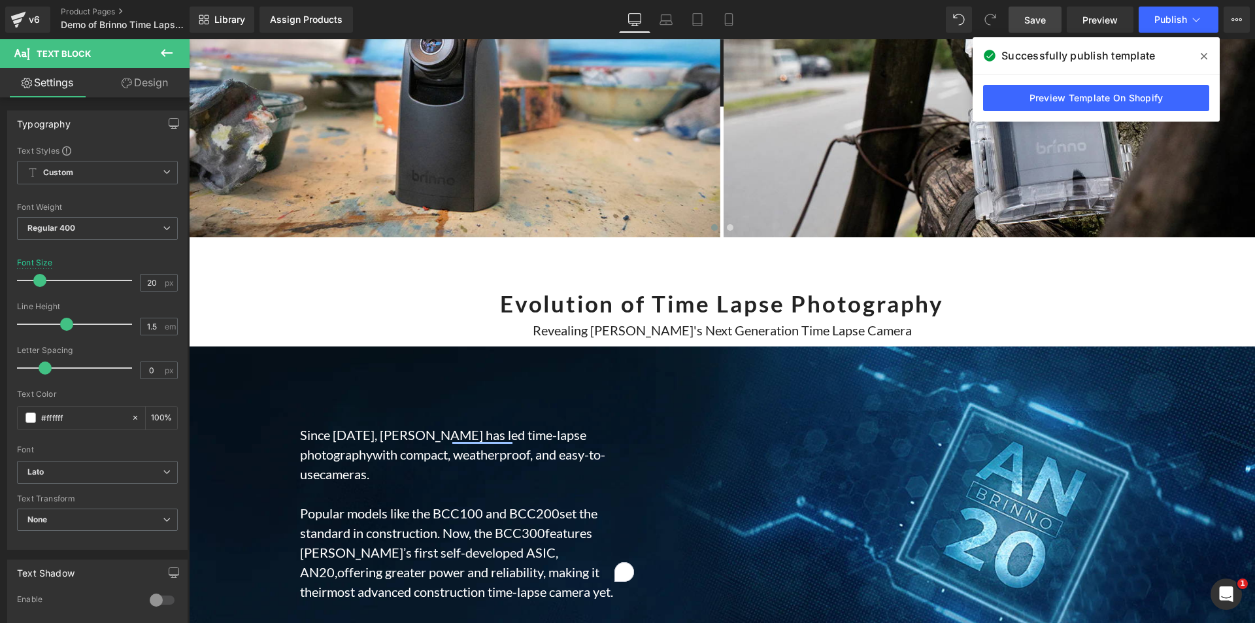
click at [142, 90] on link "Design" at bounding box center [144, 82] width 95 height 29
click at [0, 0] on div "Spacing" at bounding box center [0, 0] width 0 height 0
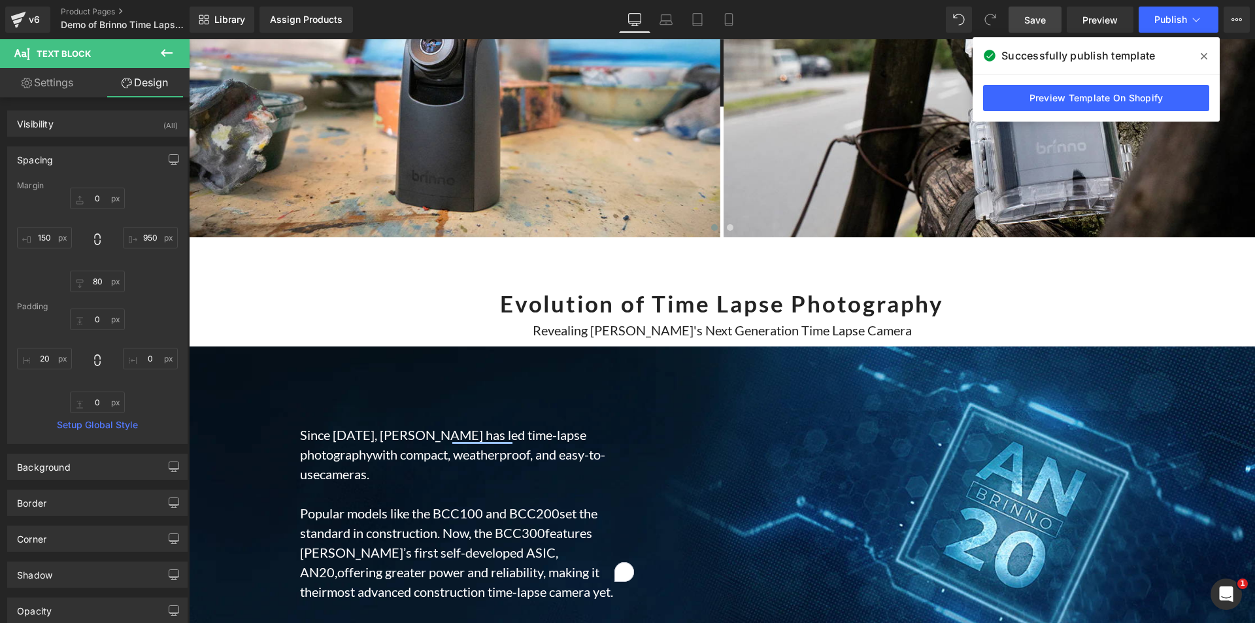
type input "0"
type input "950"
type input "80"
type input "150"
type input "0"
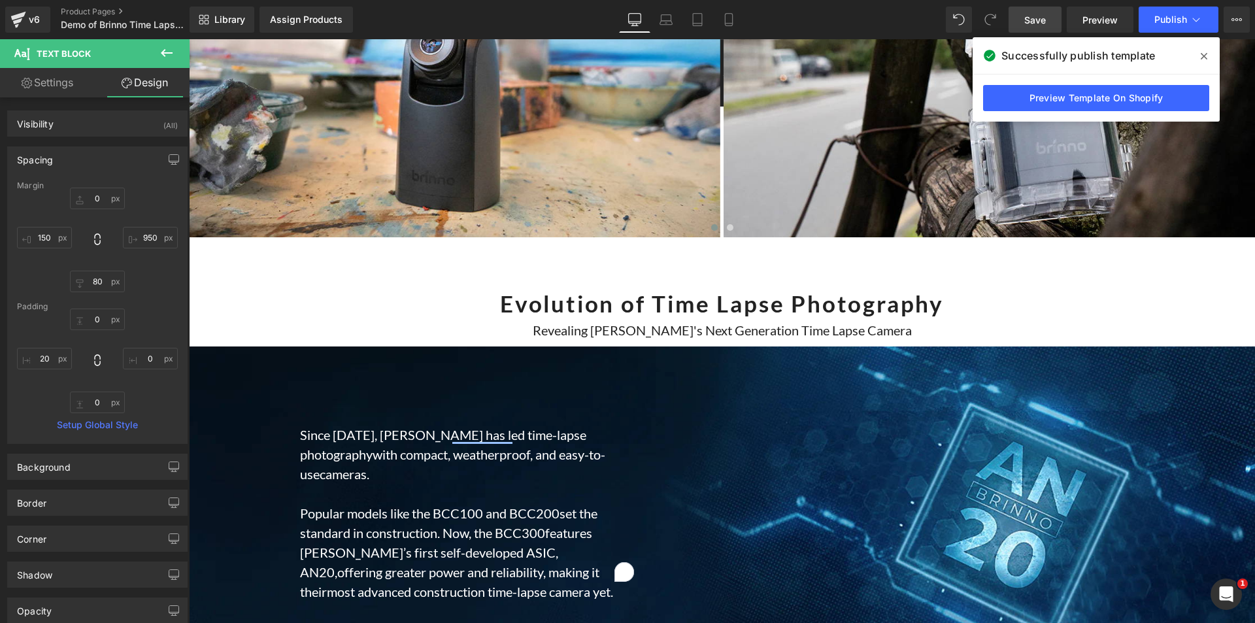
type input "0"
type input "20"
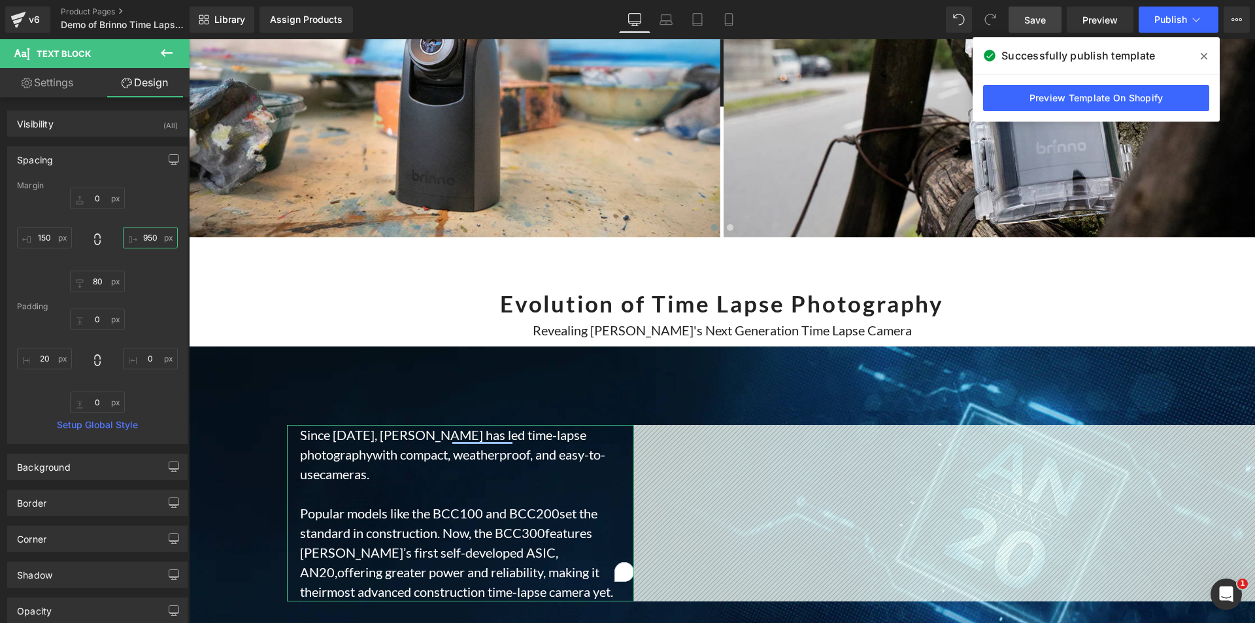
click at [143, 239] on input "950" at bounding box center [150, 238] width 55 height 22
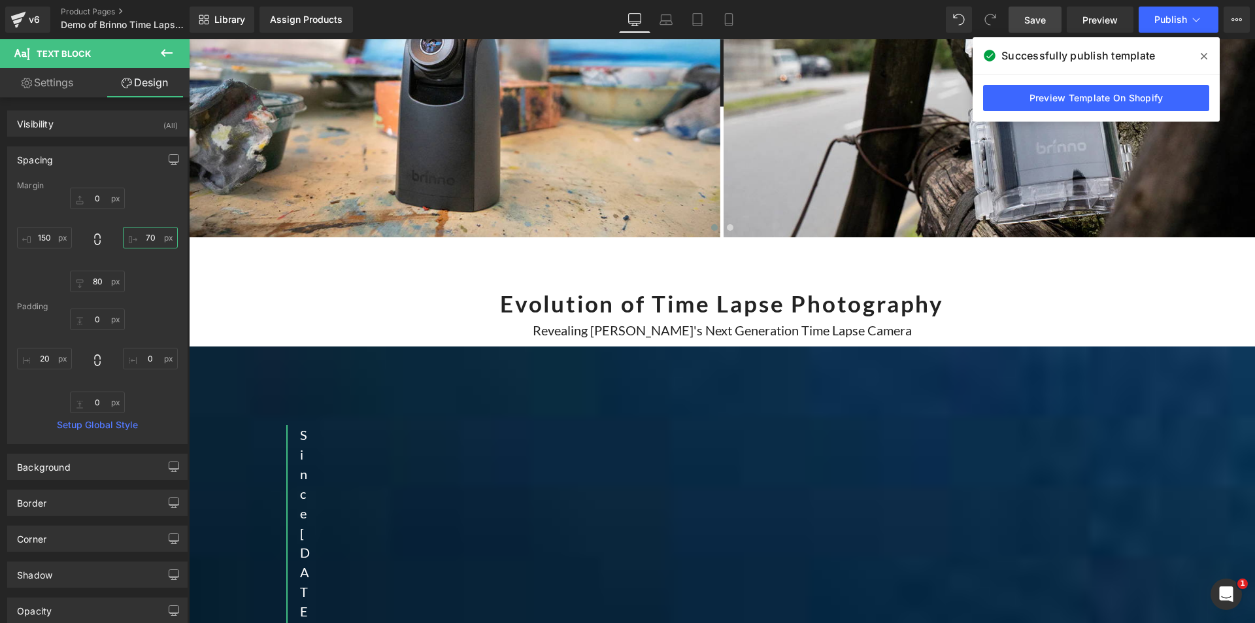
type input "7"
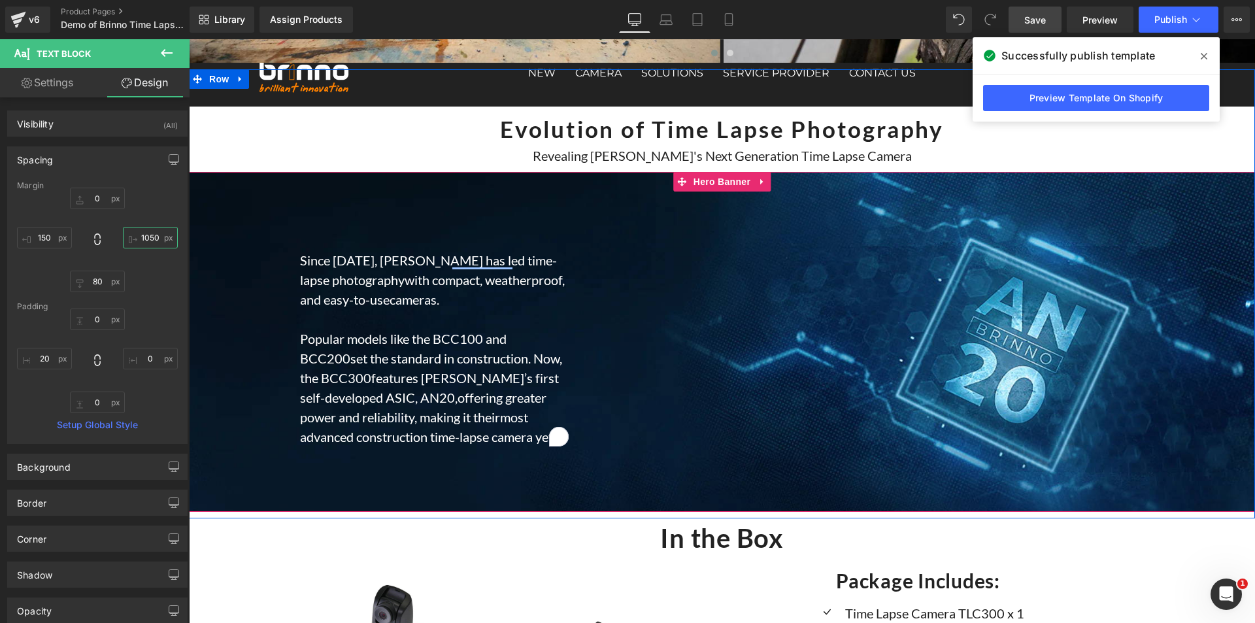
scroll to position [7624, 0]
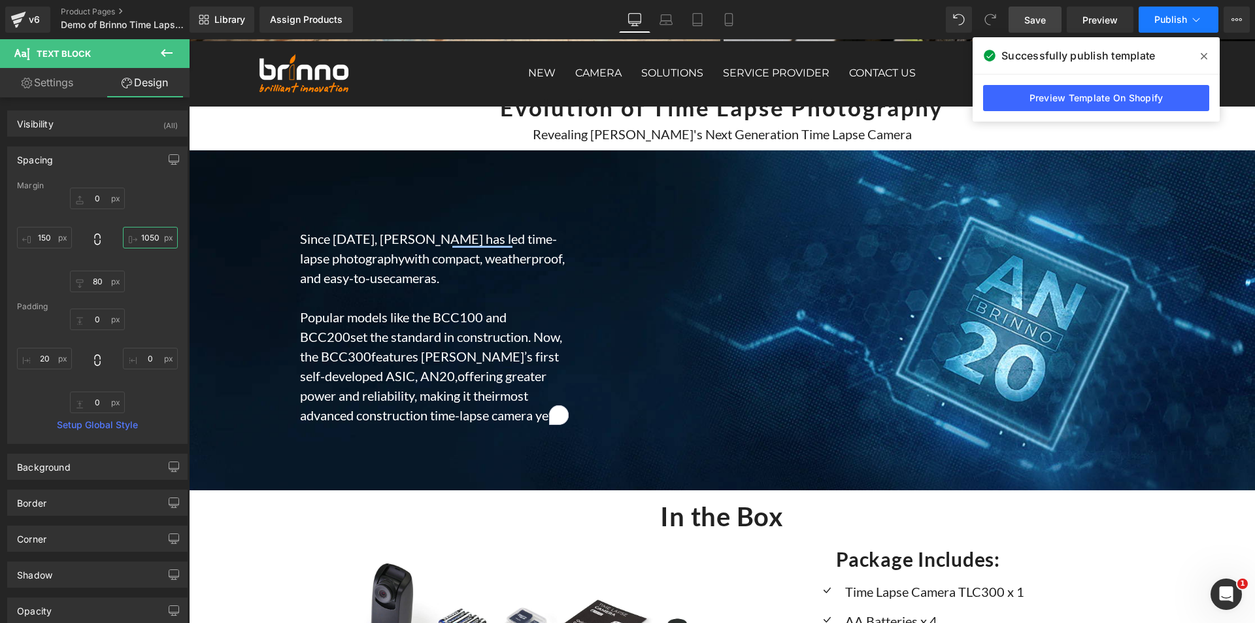
type input "1050"
click at [1180, 21] on span "Publish" at bounding box center [1170, 19] width 33 height 10
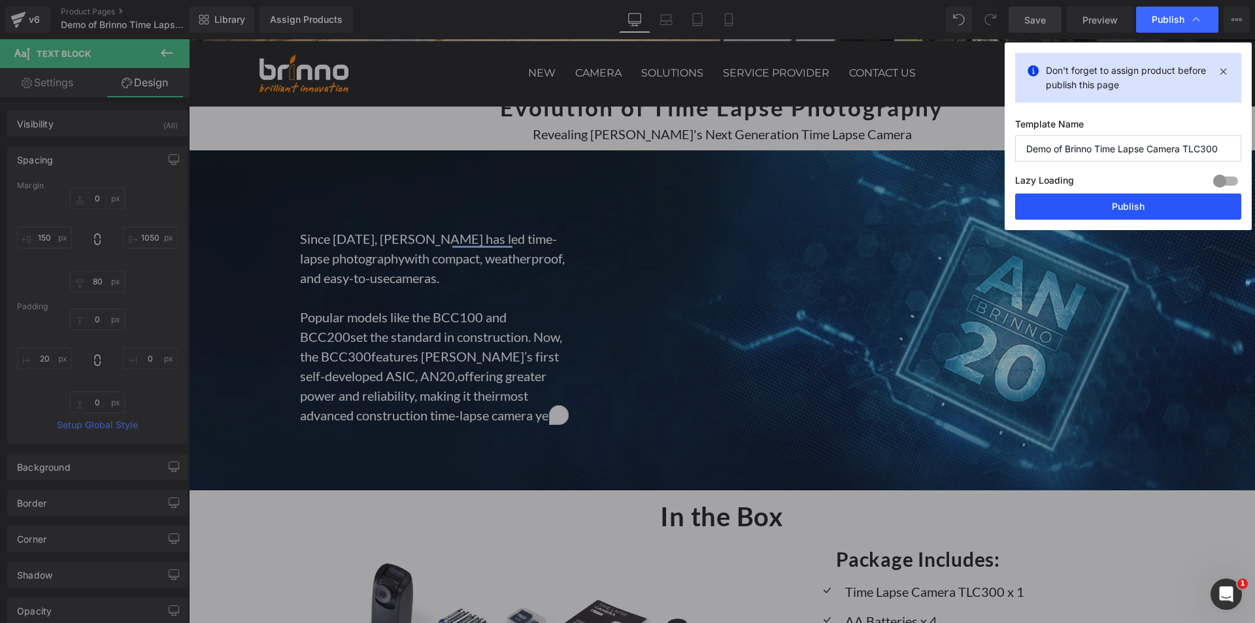
click at [1126, 205] on button "Publish" at bounding box center [1128, 206] width 226 height 26
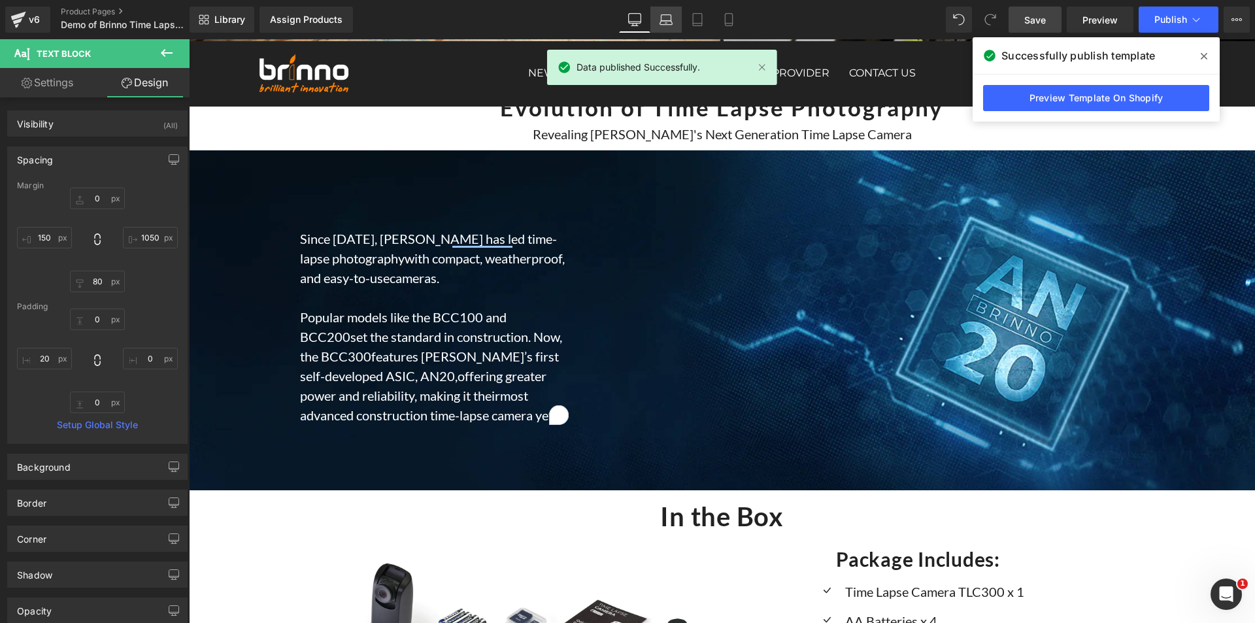
click at [670, 21] on icon at bounding box center [666, 23] width 12 height 4
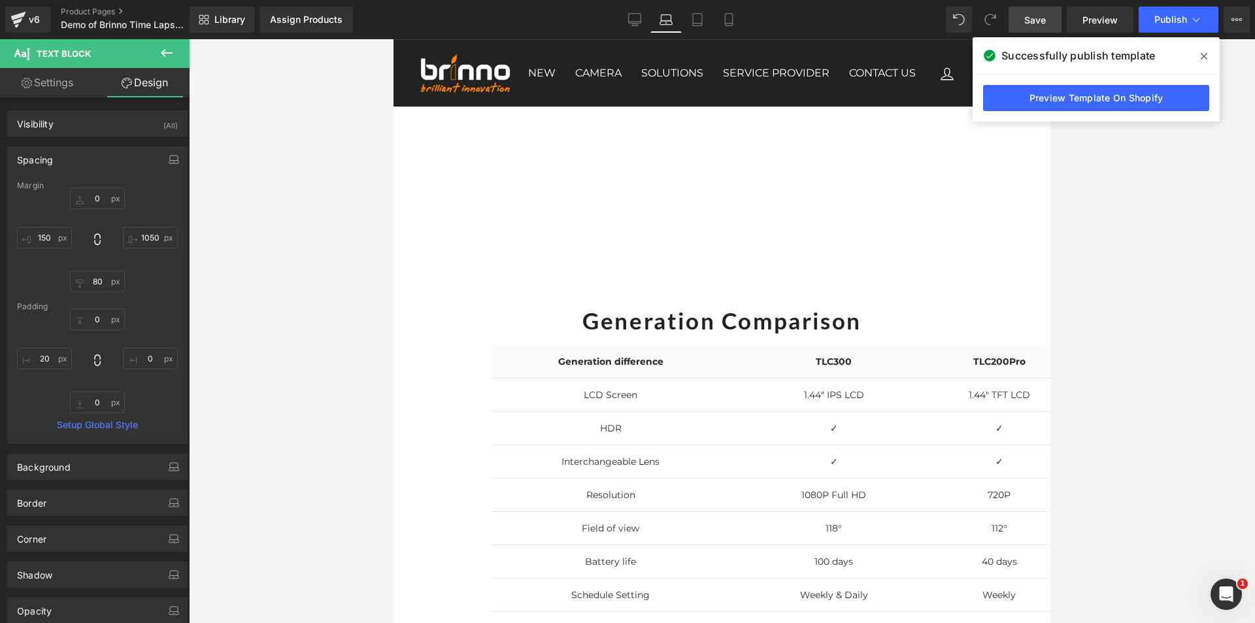
type input "0"
type input "550"
type input "80"
type input "40"
type input "0"
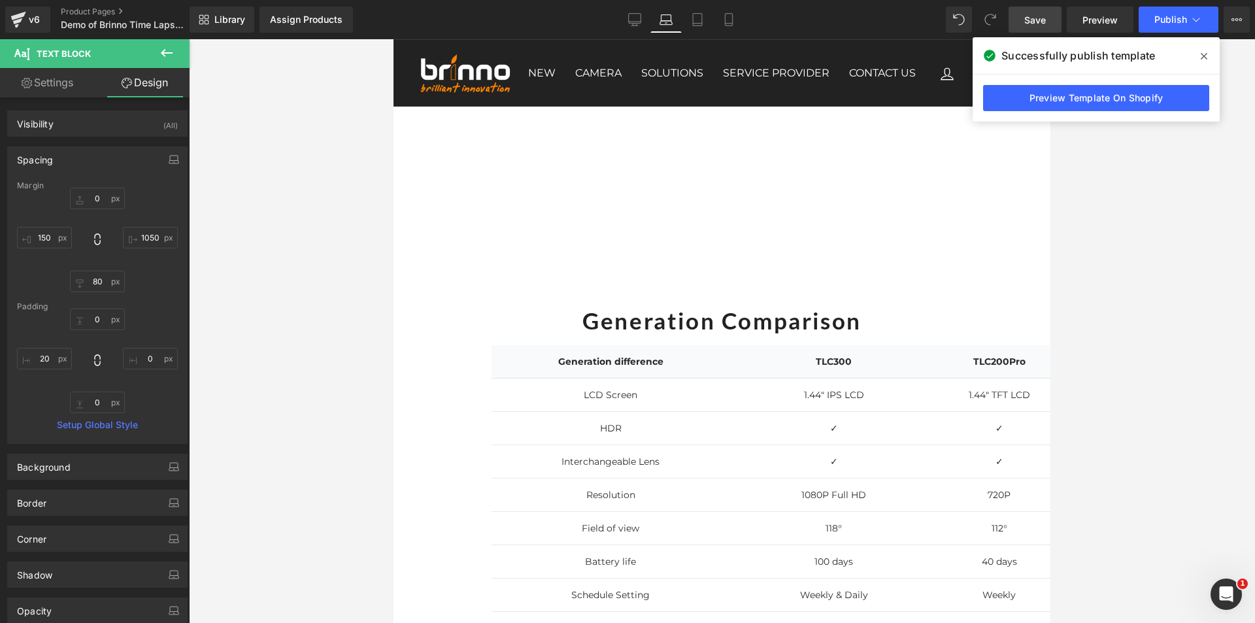
type input "0"
type input "20"
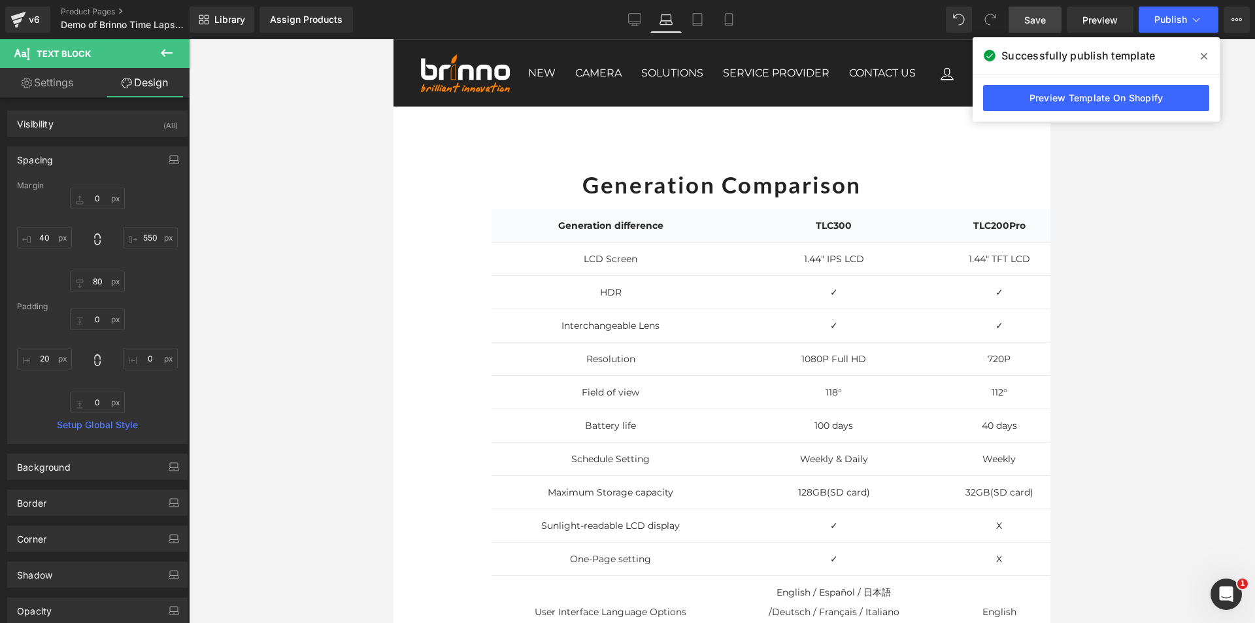
scroll to position [6816, 0]
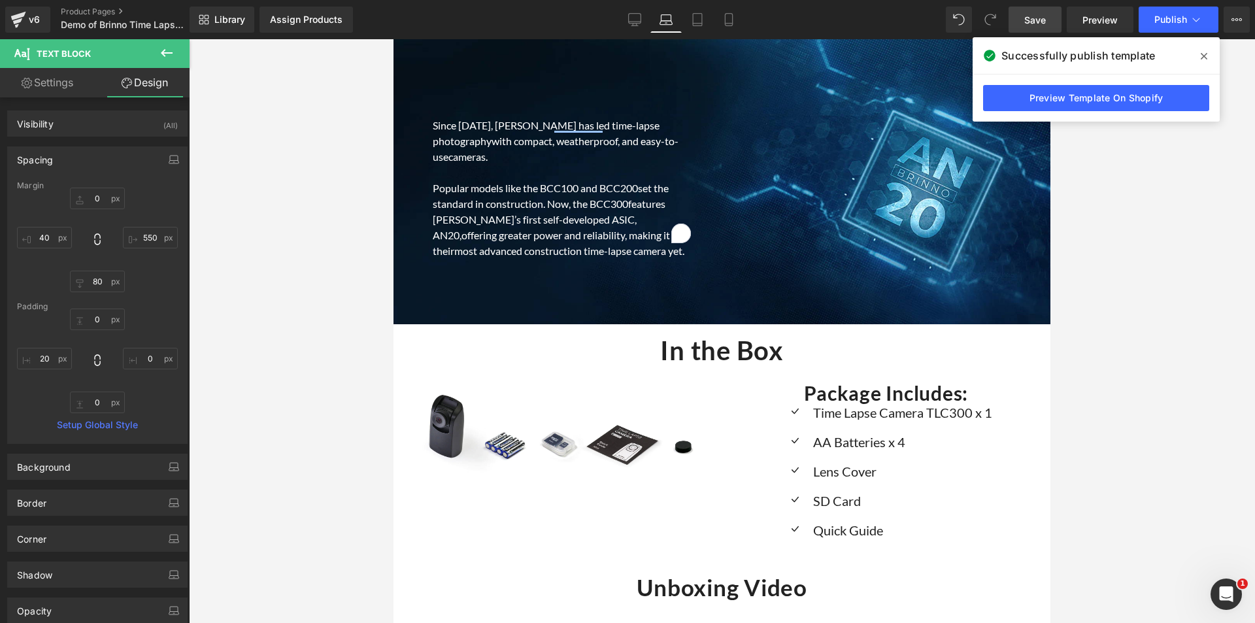
click at [1205, 55] on icon at bounding box center [1204, 56] width 7 height 7
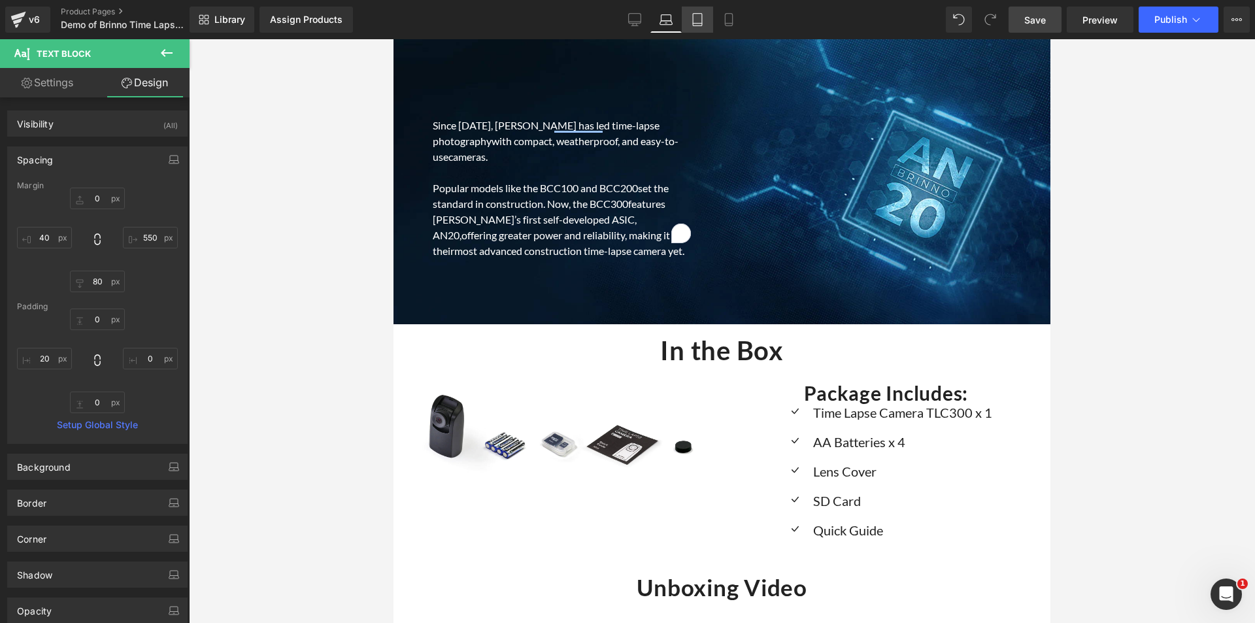
click at [695, 20] on icon at bounding box center [697, 19] width 13 height 13
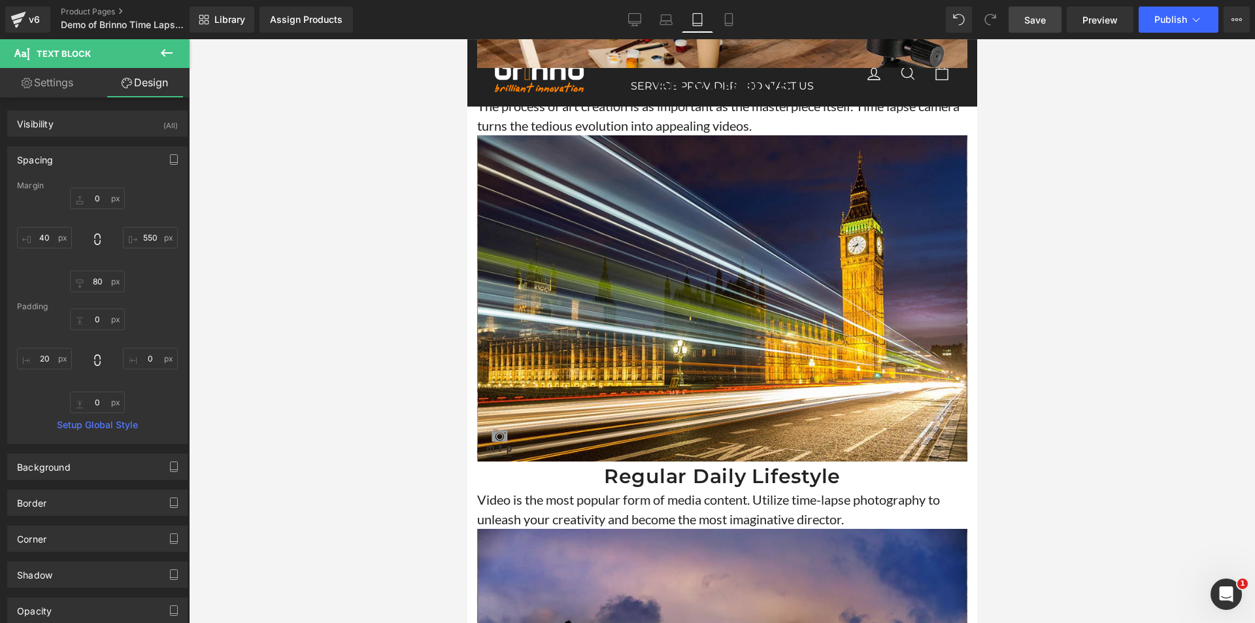
type input "0"
type input "200"
type input "80"
type input "40"
type input "0"
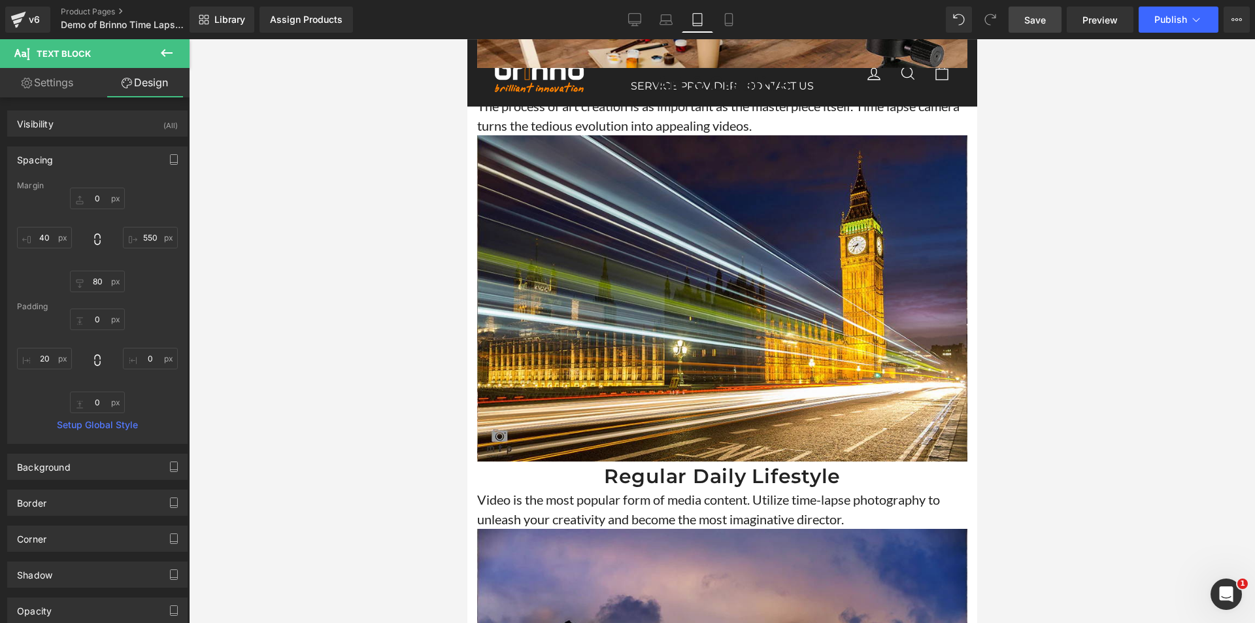
type input "0"
type input "20"
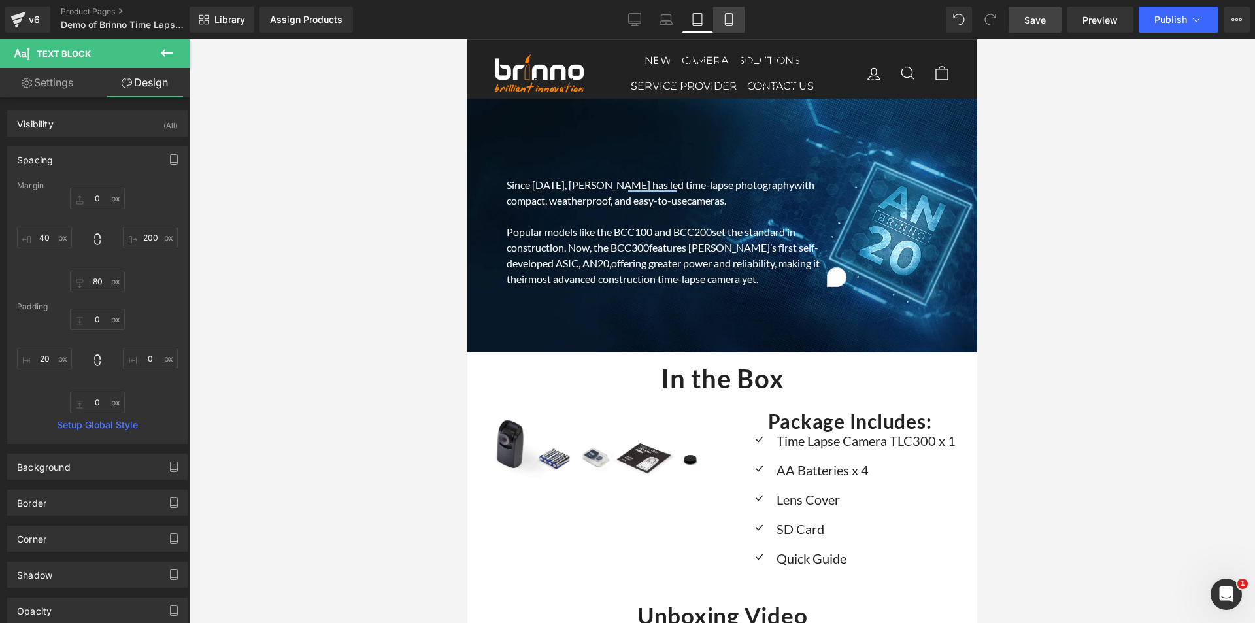
scroll to position [10263, 0]
click at [741, 25] on link "Mobile" at bounding box center [728, 20] width 31 height 26
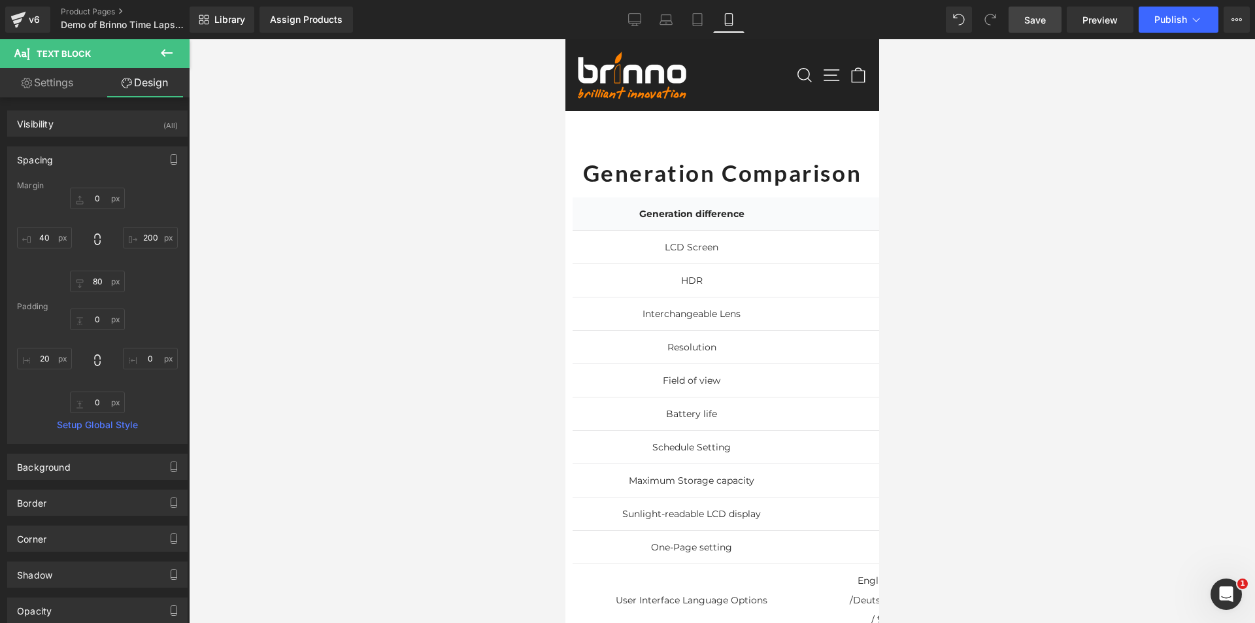
type input "60"
type input "10"
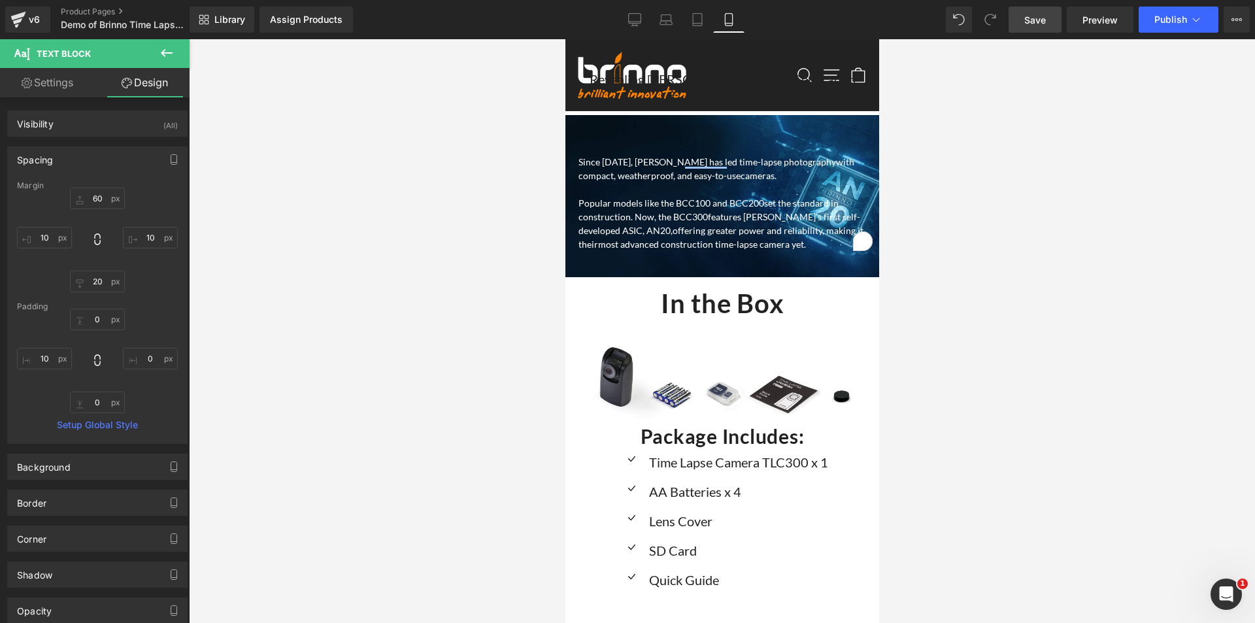
scroll to position [9650, 0]
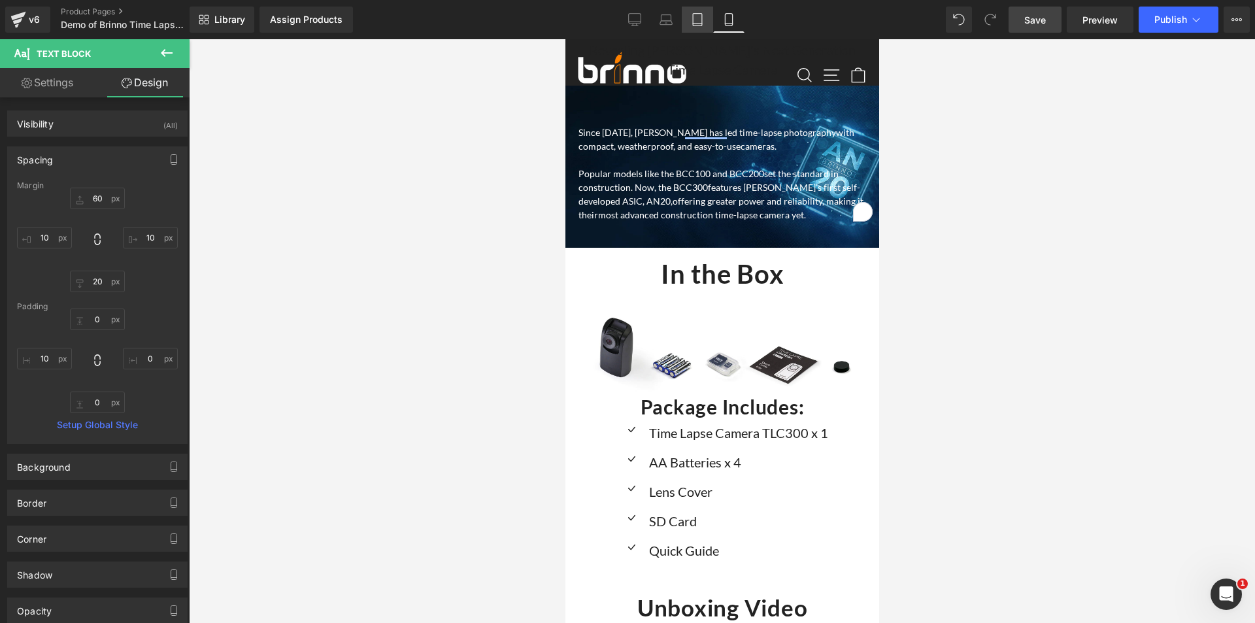
click at [699, 24] on icon at bounding box center [697, 24] width 9 height 0
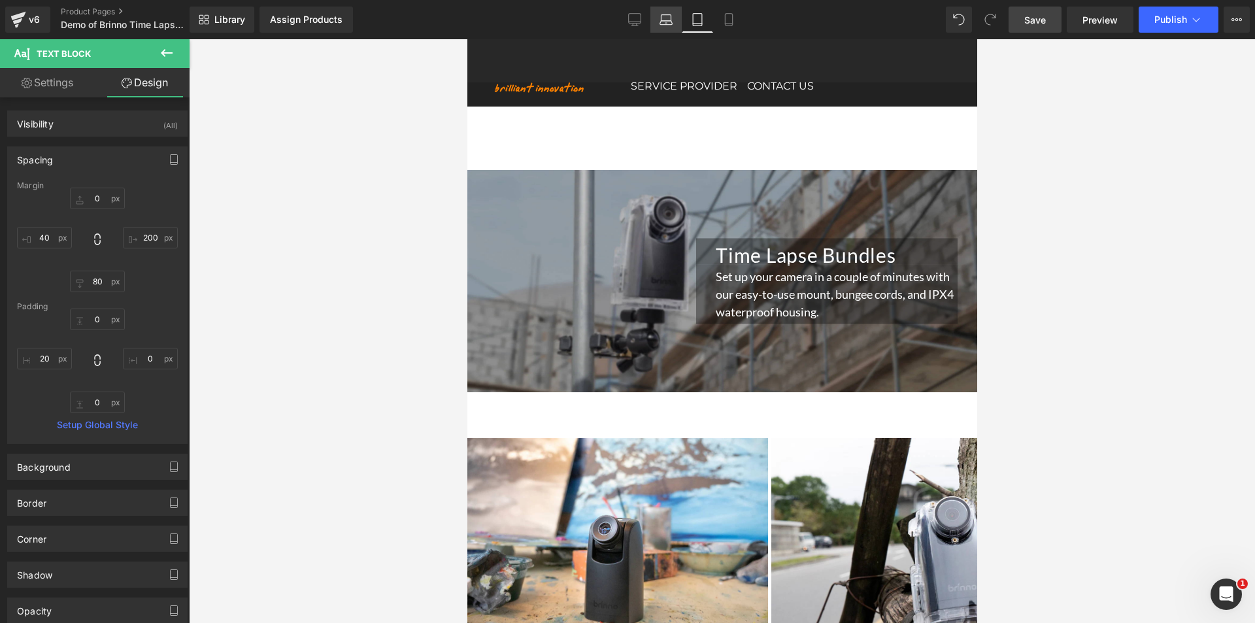
click at [667, 18] on icon at bounding box center [665, 19] width 13 height 13
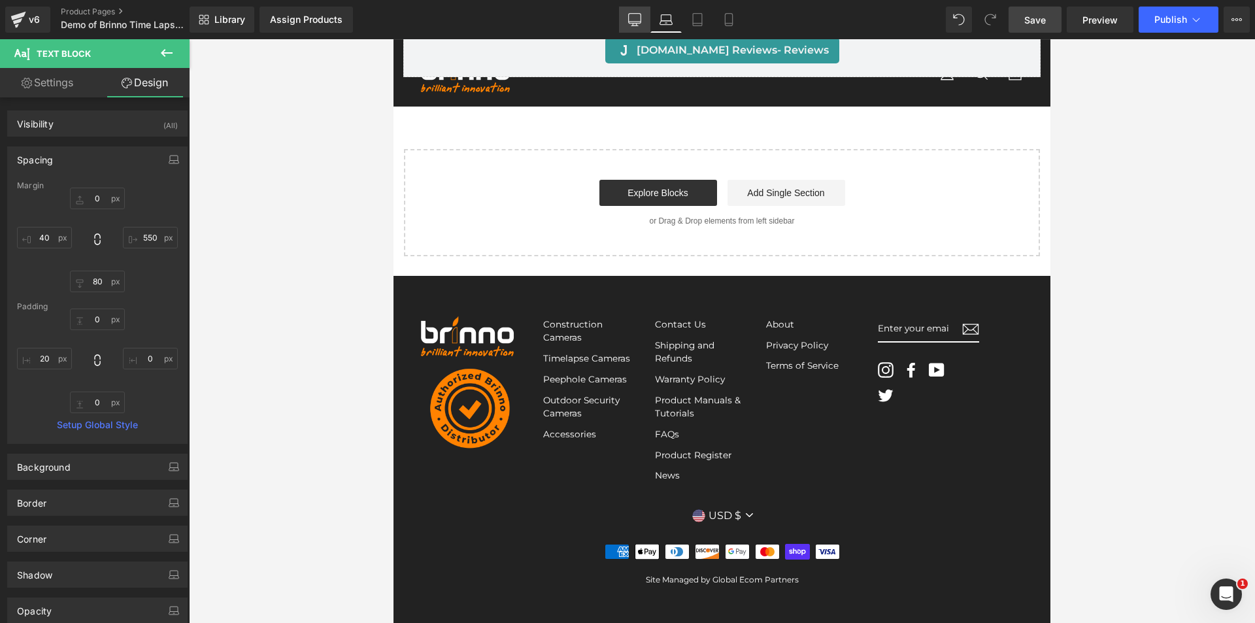
click at [632, 18] on icon at bounding box center [634, 19] width 13 height 13
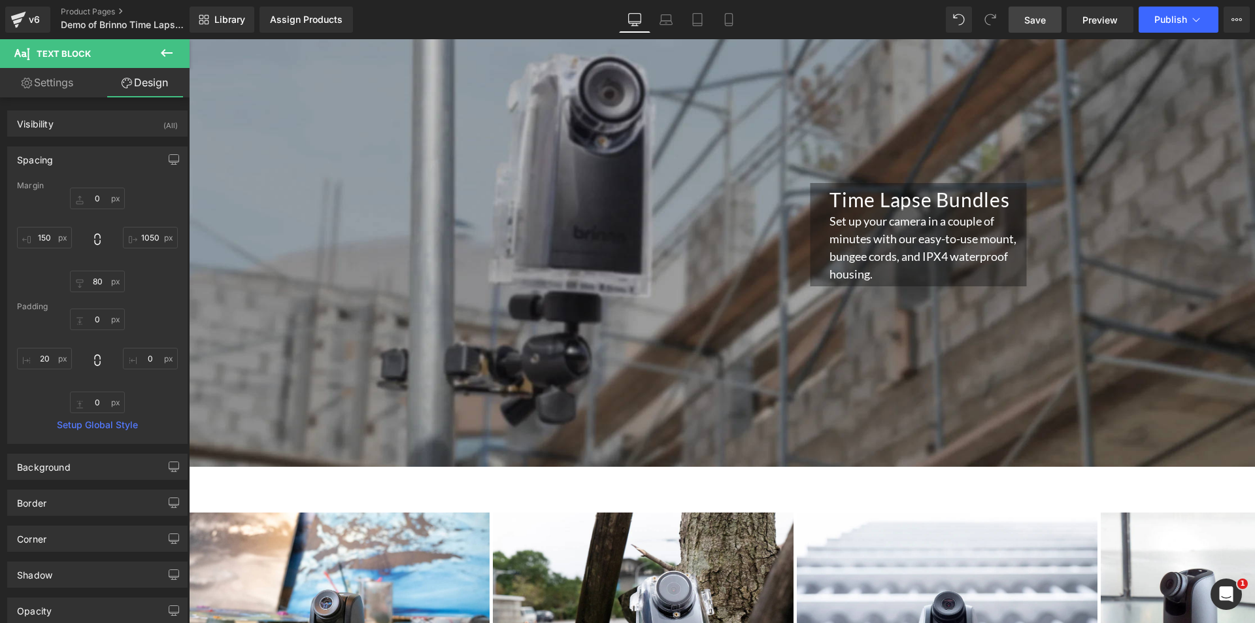
scroll to position [7611, 0]
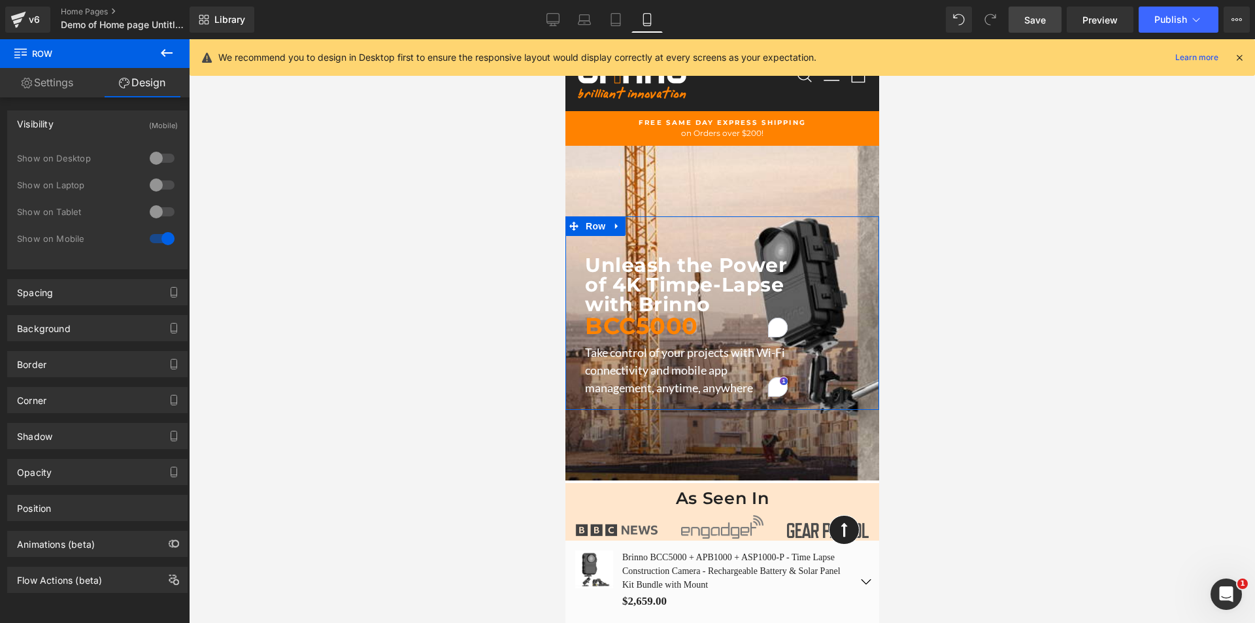
click at [67, 116] on div "Visibility (Mobile)" at bounding box center [97, 123] width 179 height 25
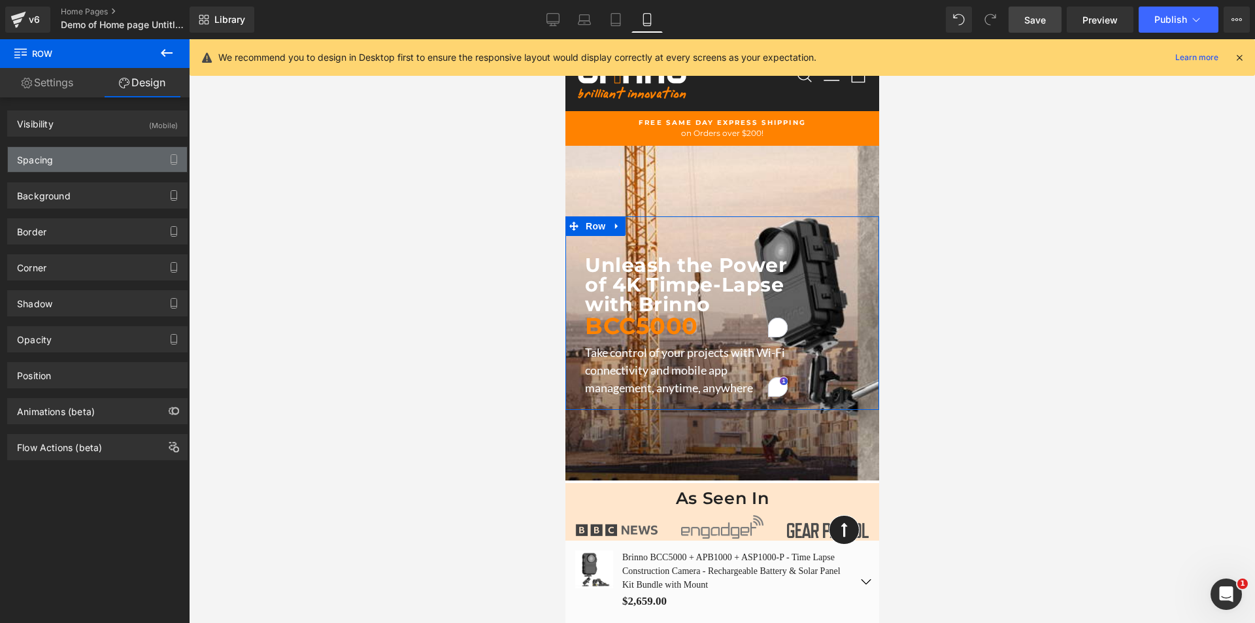
click at [65, 160] on div "Spacing" at bounding box center [97, 159] width 179 height 25
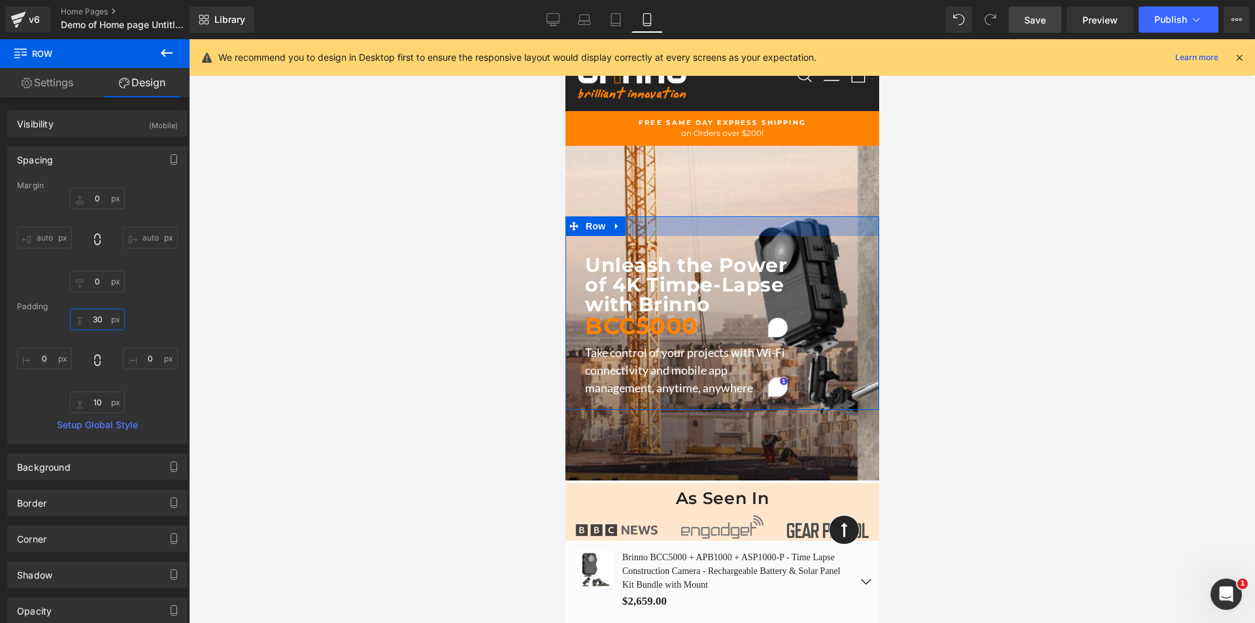
click at [95, 320] on input "30" at bounding box center [97, 319] width 55 height 22
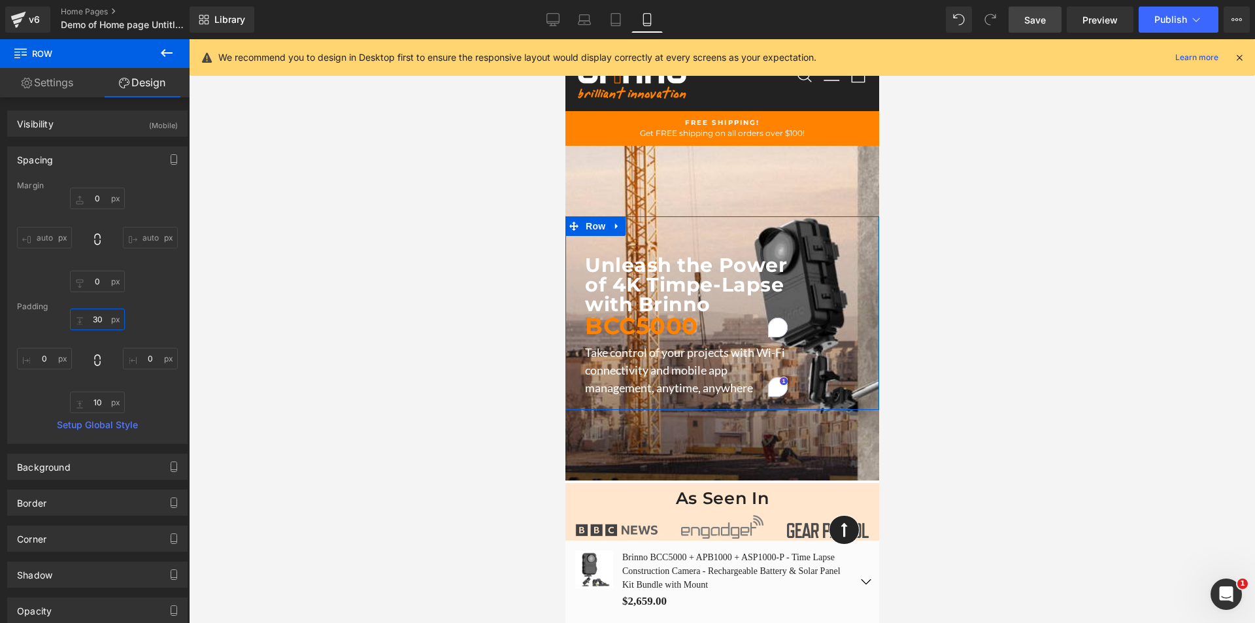
type input "0"
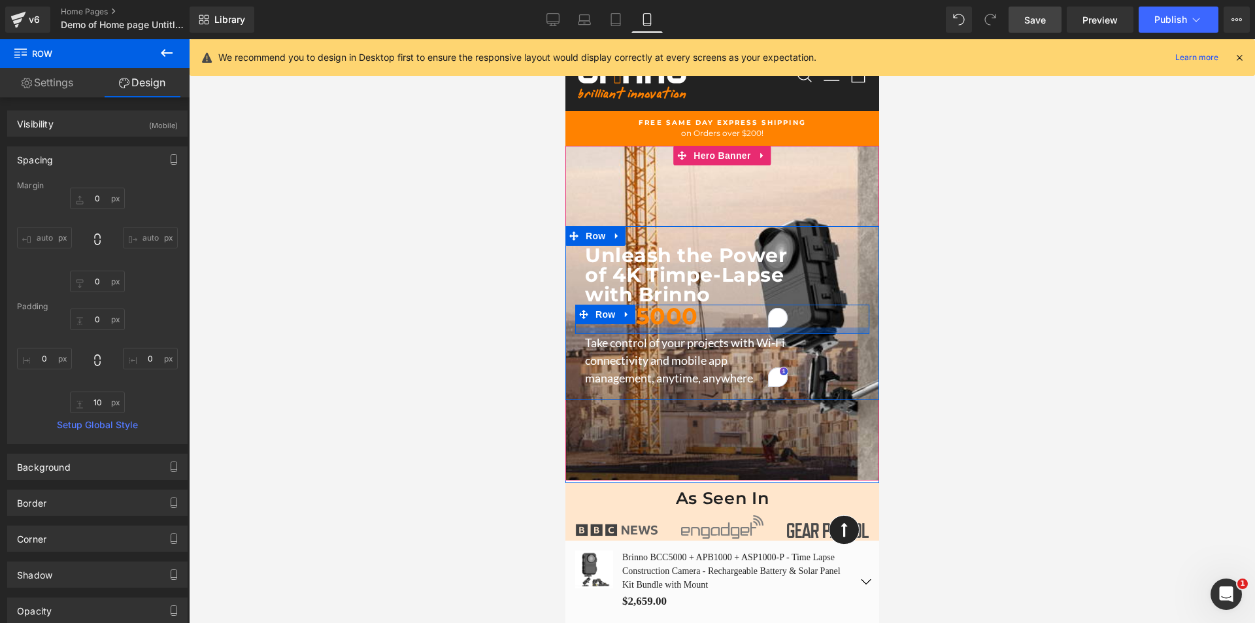
click at [650, 329] on div at bounding box center [722, 330] width 294 height 7
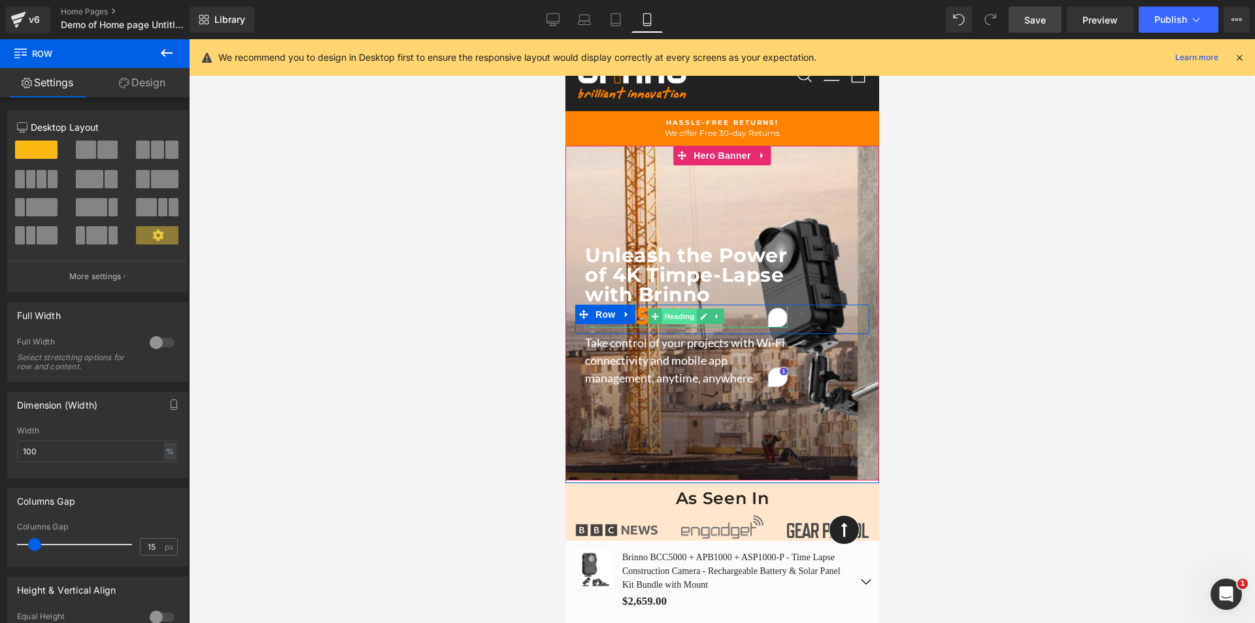
click at [662, 316] on span "Heading" at bounding box center [678, 316] width 35 height 16
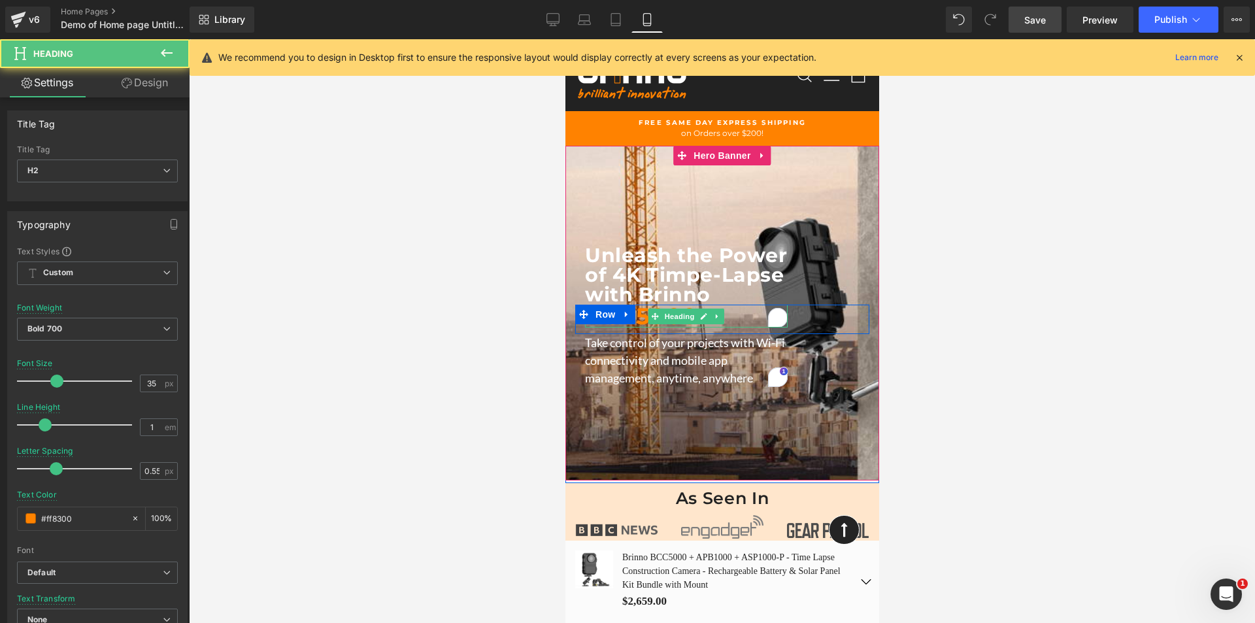
click at [733, 318] on h2 "BCC5000" at bounding box center [685, 316] width 203 height 23
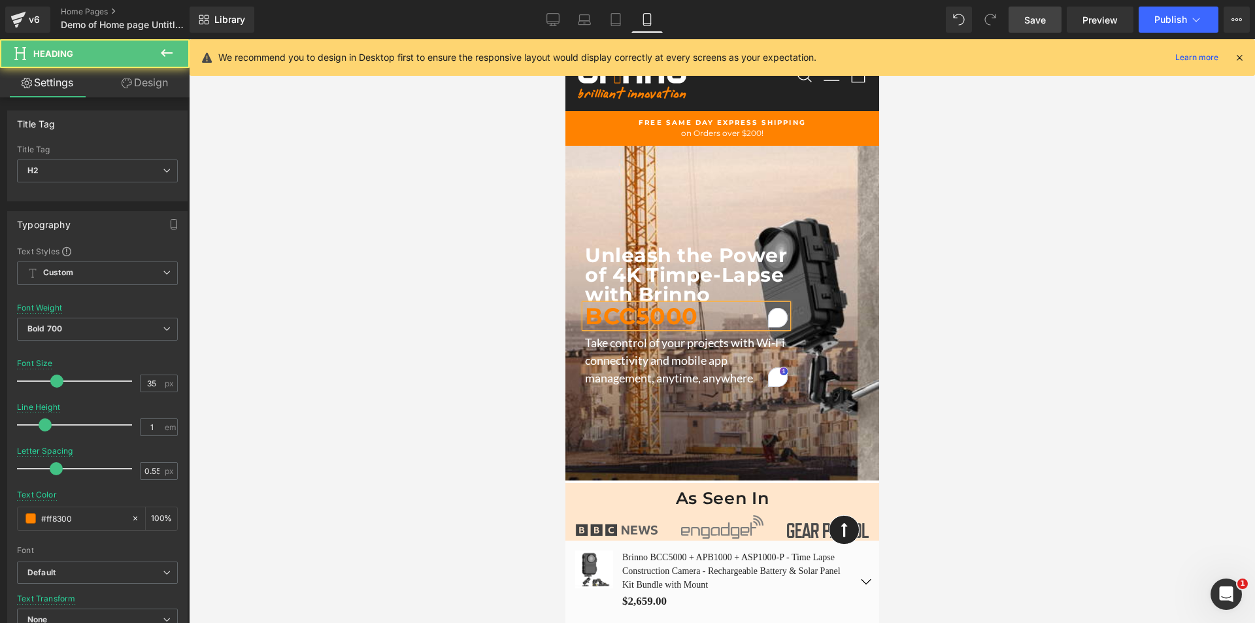
click at [733, 318] on h2 "BCC5000" at bounding box center [685, 316] width 203 height 23
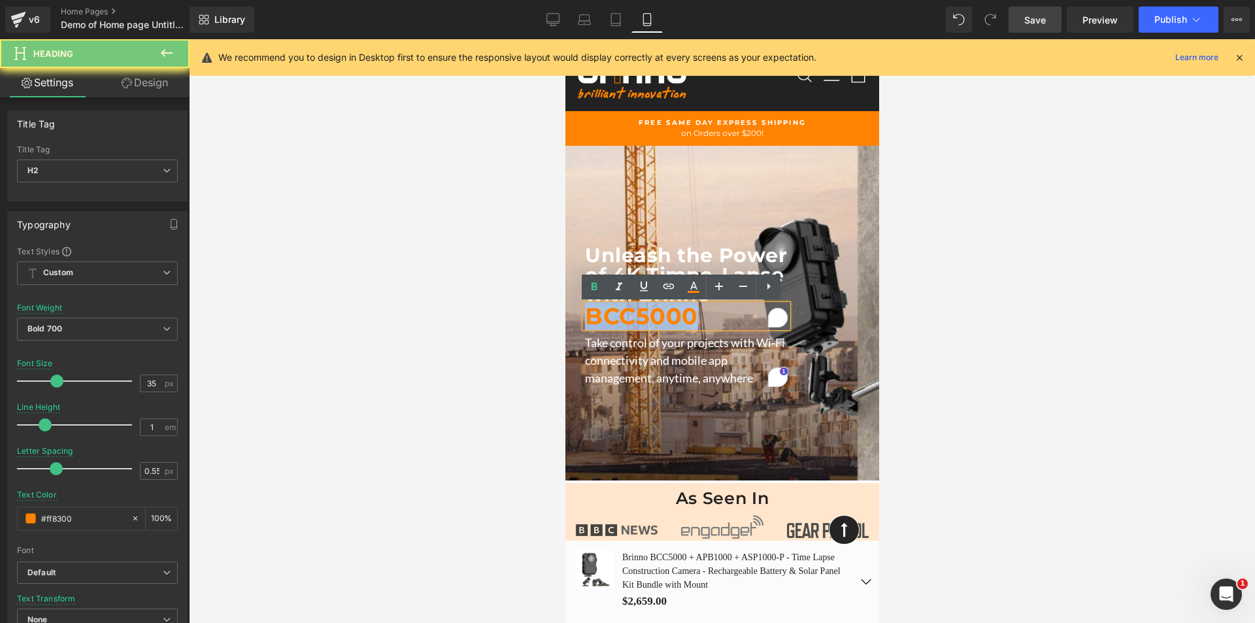
click at [733, 318] on h2 "BCC5000" at bounding box center [685, 316] width 203 height 23
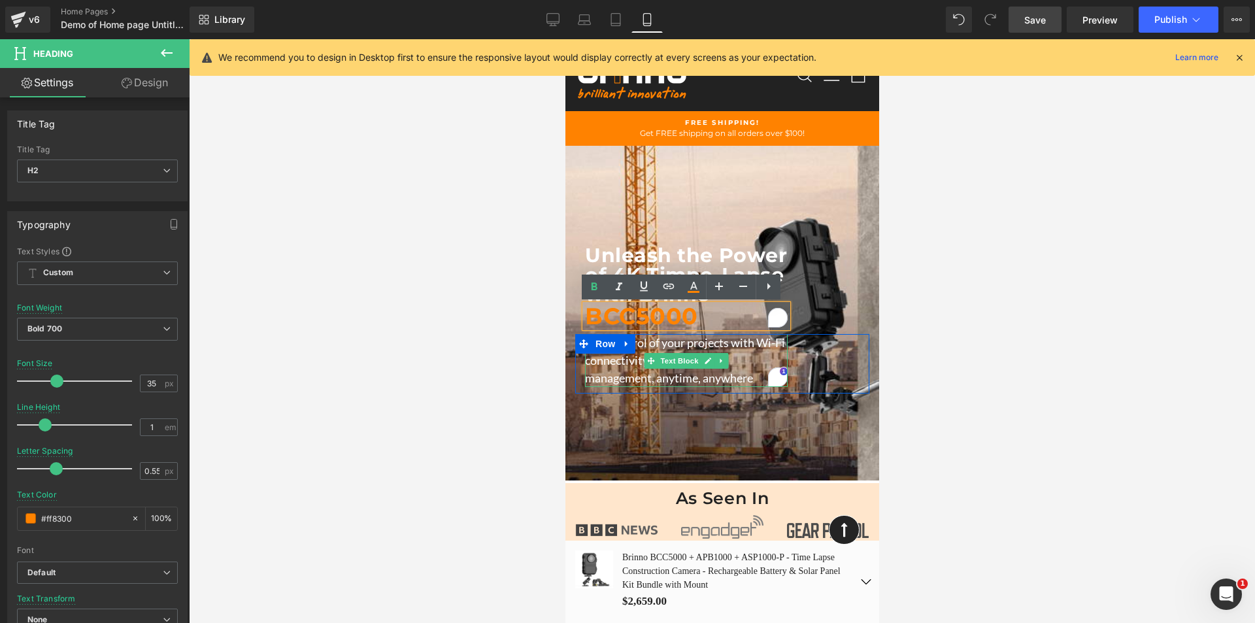
click at [737, 373] on p "Take control of your projects with Wi-Fi connectivity and mobile app management…" at bounding box center [685, 360] width 203 height 53
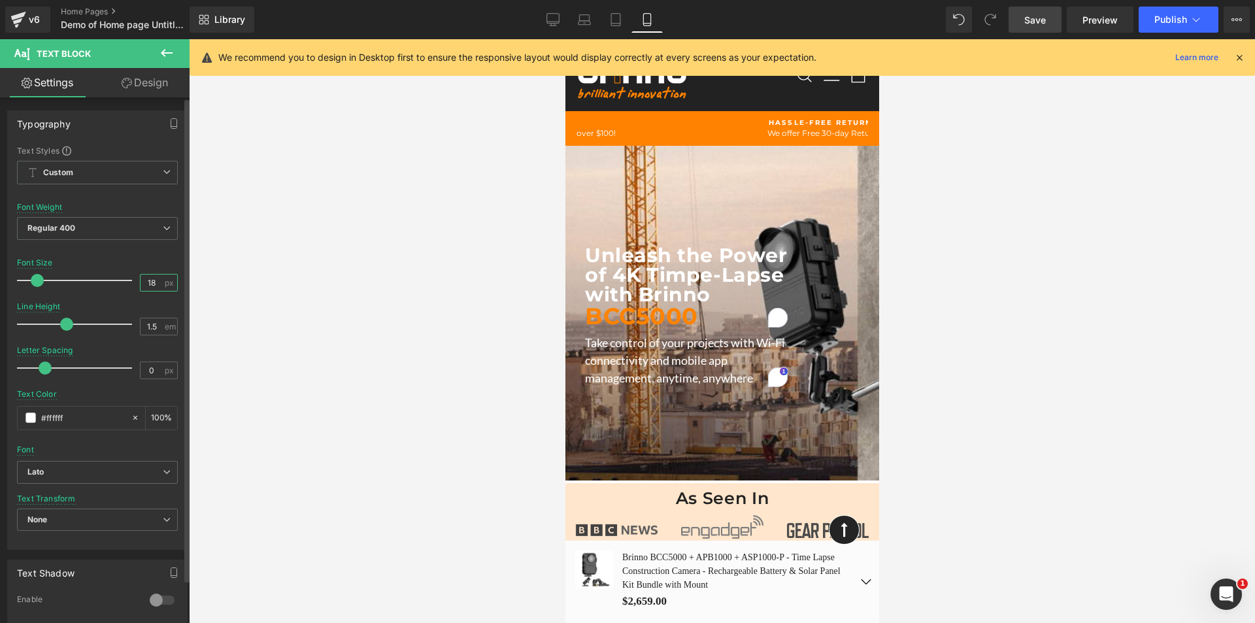
click at [148, 283] on input "18" at bounding box center [152, 283] width 23 height 16
type input "20"
click at [1036, 18] on span "Save" at bounding box center [1035, 20] width 22 height 14
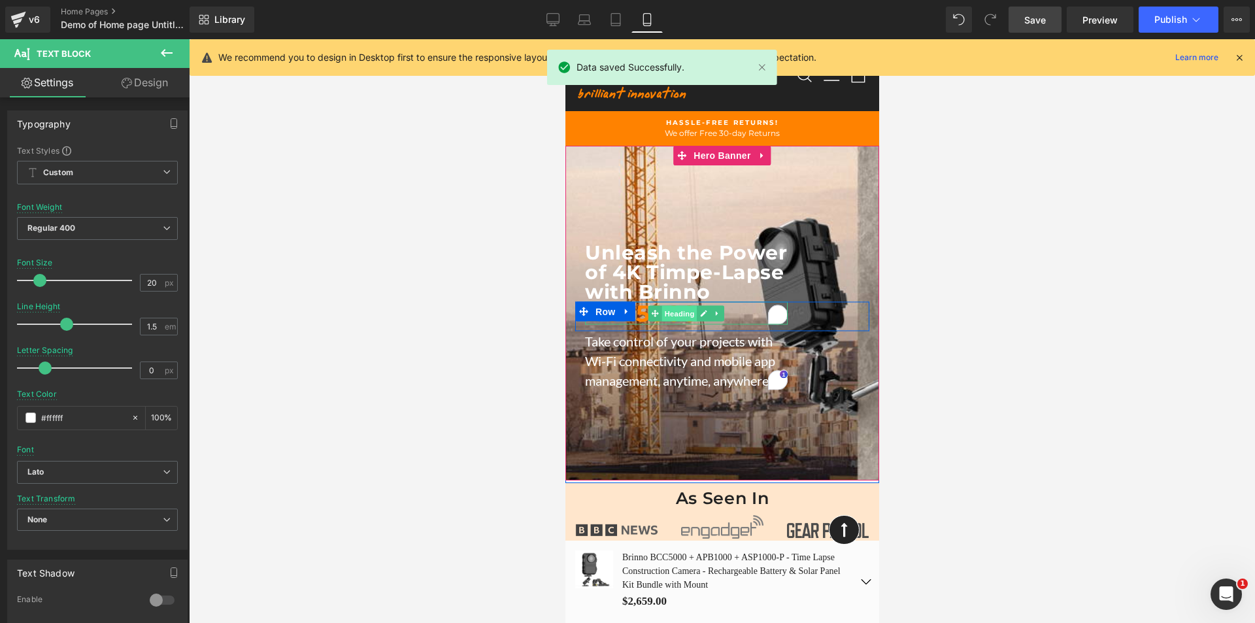
click at [666, 316] on span "Heading" at bounding box center [678, 313] width 35 height 16
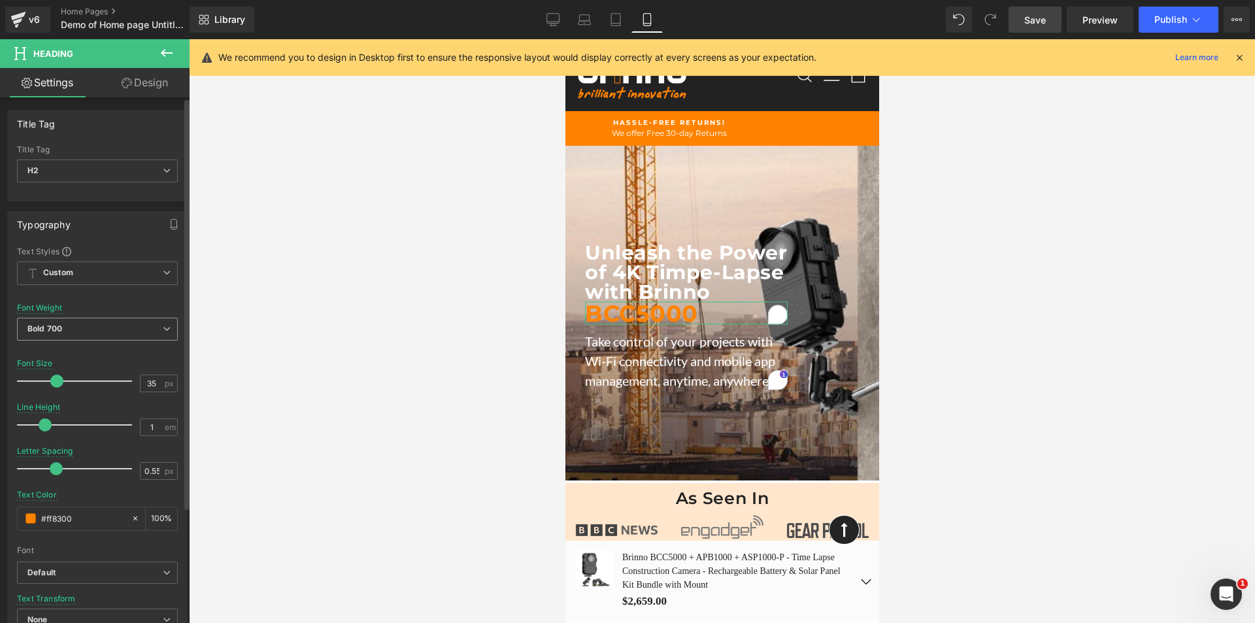
click at [142, 329] on span "Bold 700" at bounding box center [97, 329] width 161 height 23
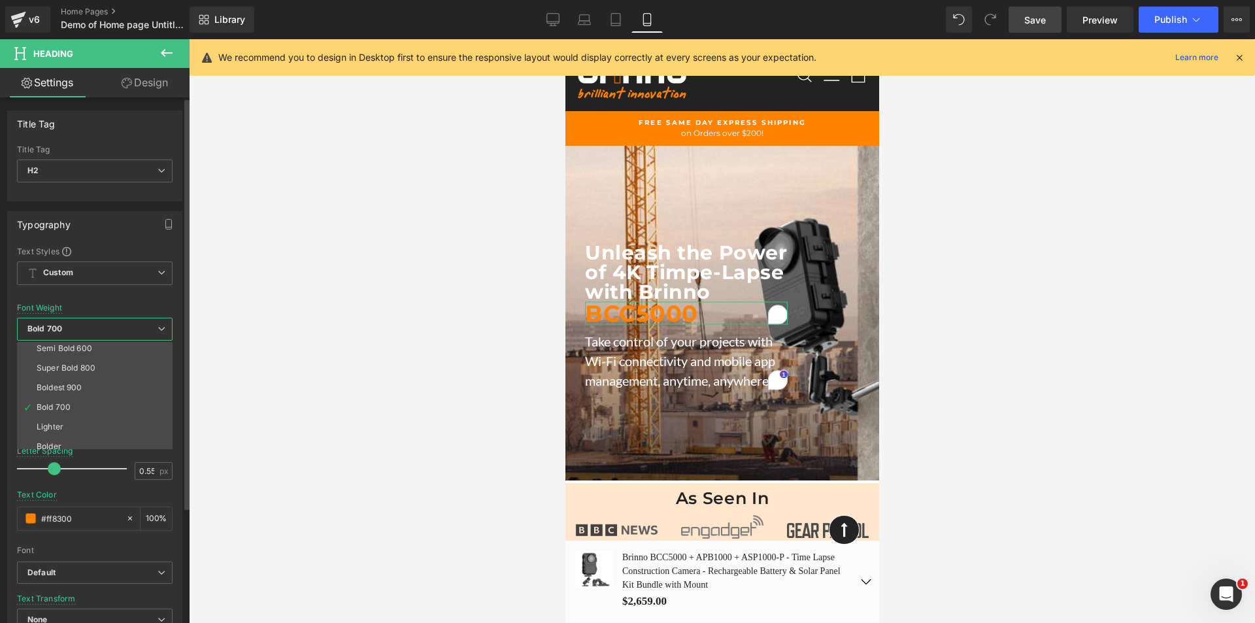
scroll to position [108, 0]
click at [124, 434] on li "Bolder" at bounding box center [97, 439] width 161 height 20
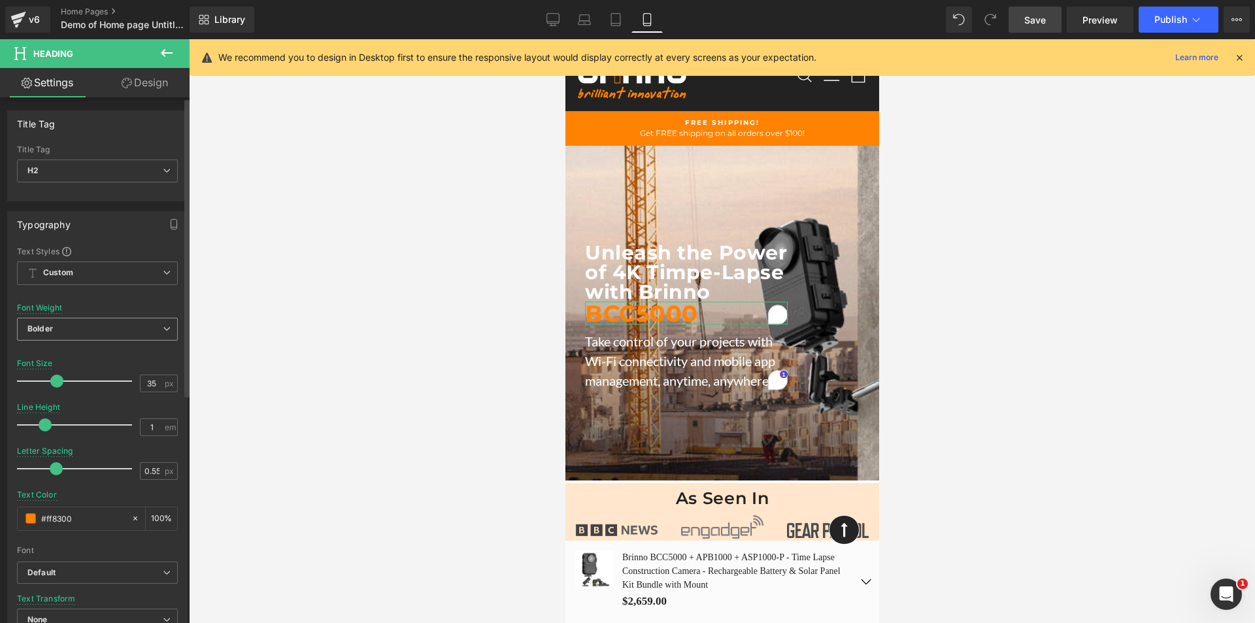
click at [144, 322] on span "Bolder" at bounding box center [97, 329] width 161 height 23
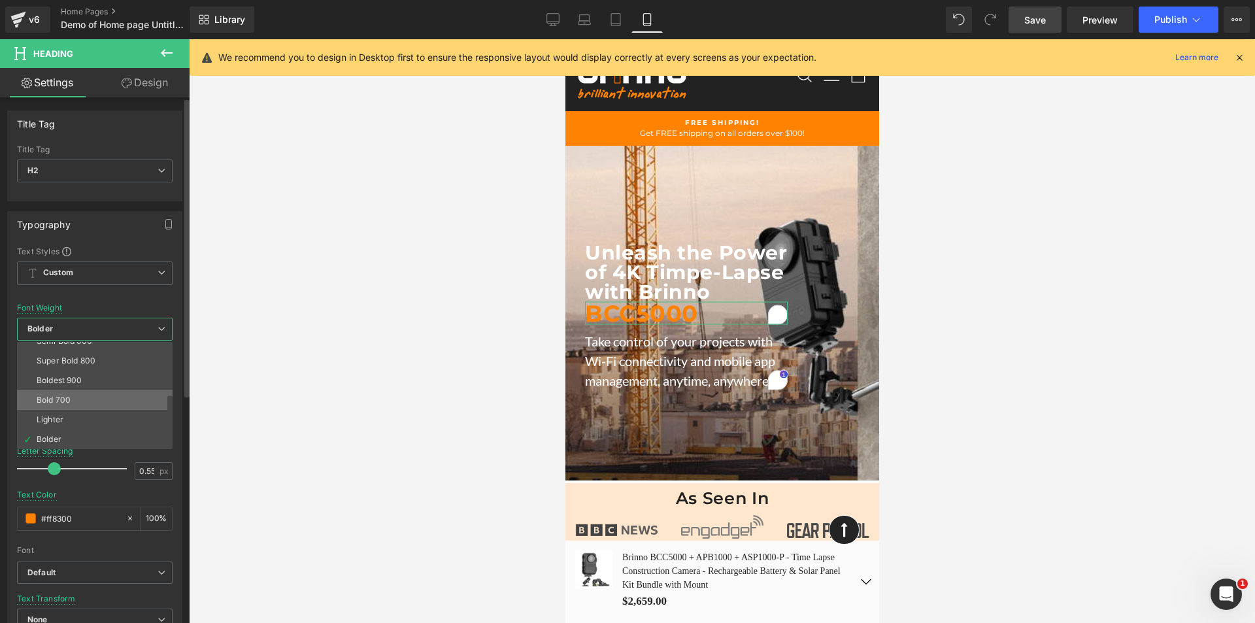
click at [114, 397] on li "Bold 700" at bounding box center [97, 400] width 161 height 20
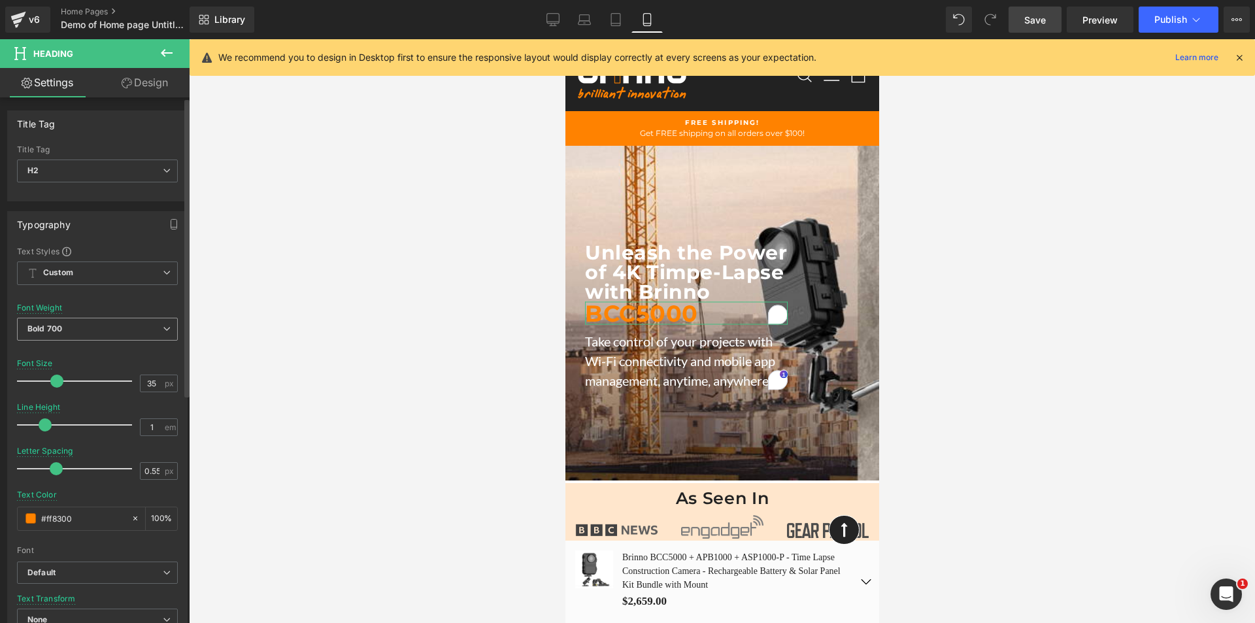
click at [135, 325] on span "Bold 700" at bounding box center [97, 329] width 161 height 23
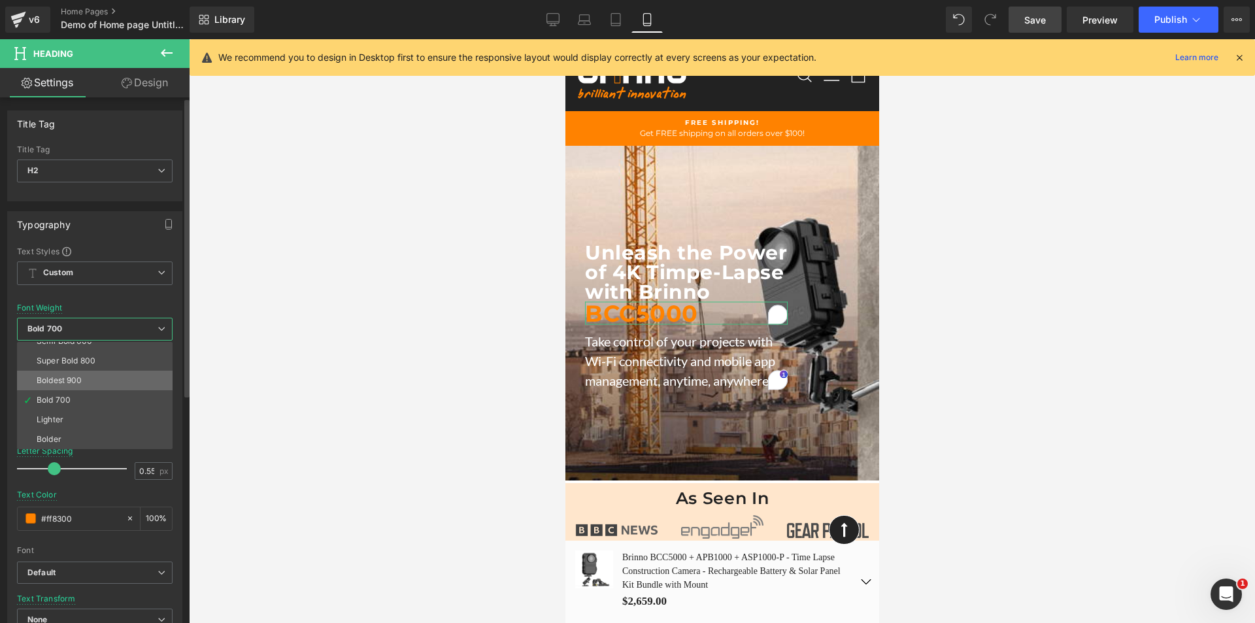
click at [107, 381] on li "Boldest 900" at bounding box center [97, 381] width 161 height 20
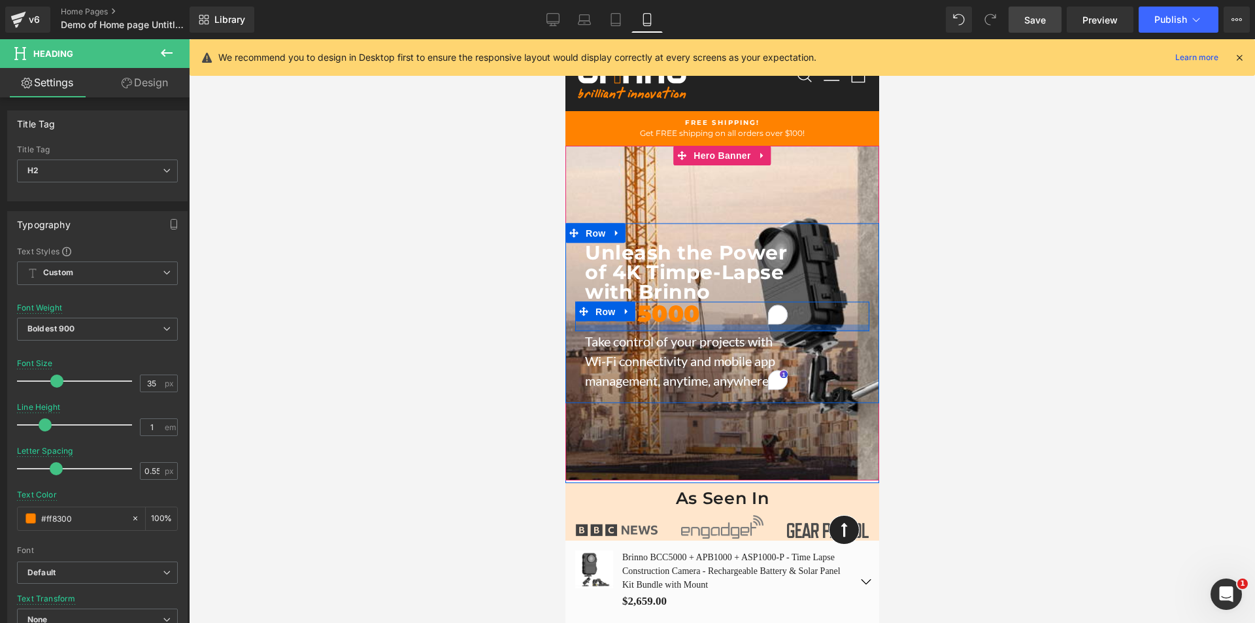
click at [650, 325] on div at bounding box center [722, 328] width 294 height 7
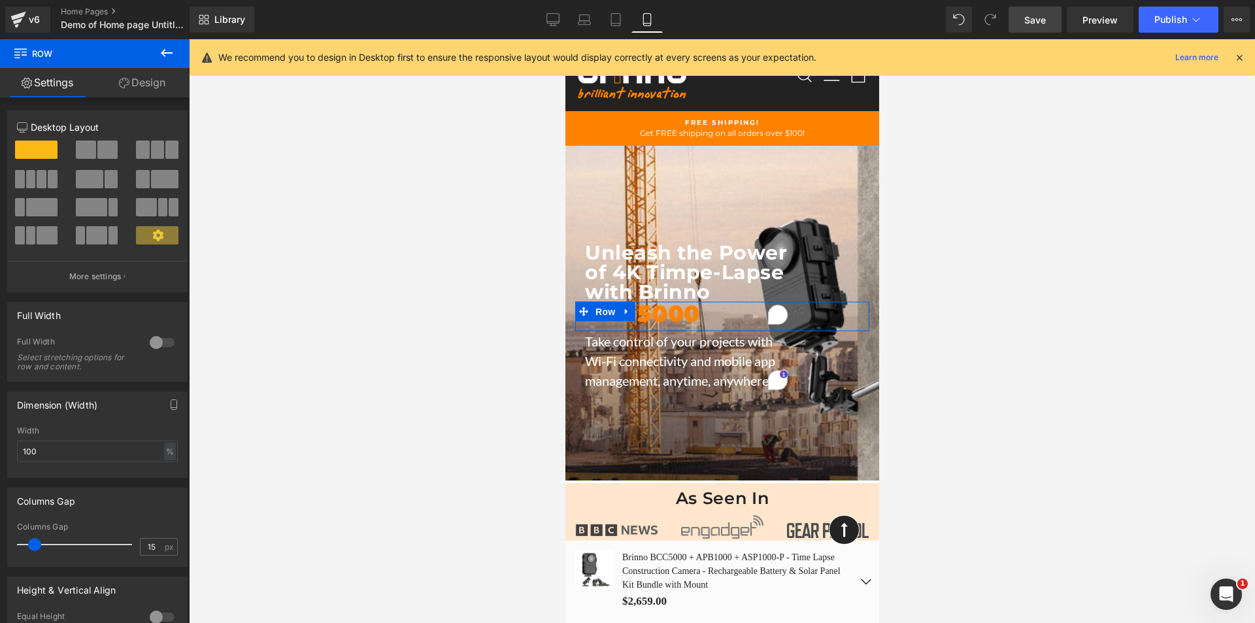
click at [156, 85] on link "Design" at bounding box center [142, 82] width 95 height 29
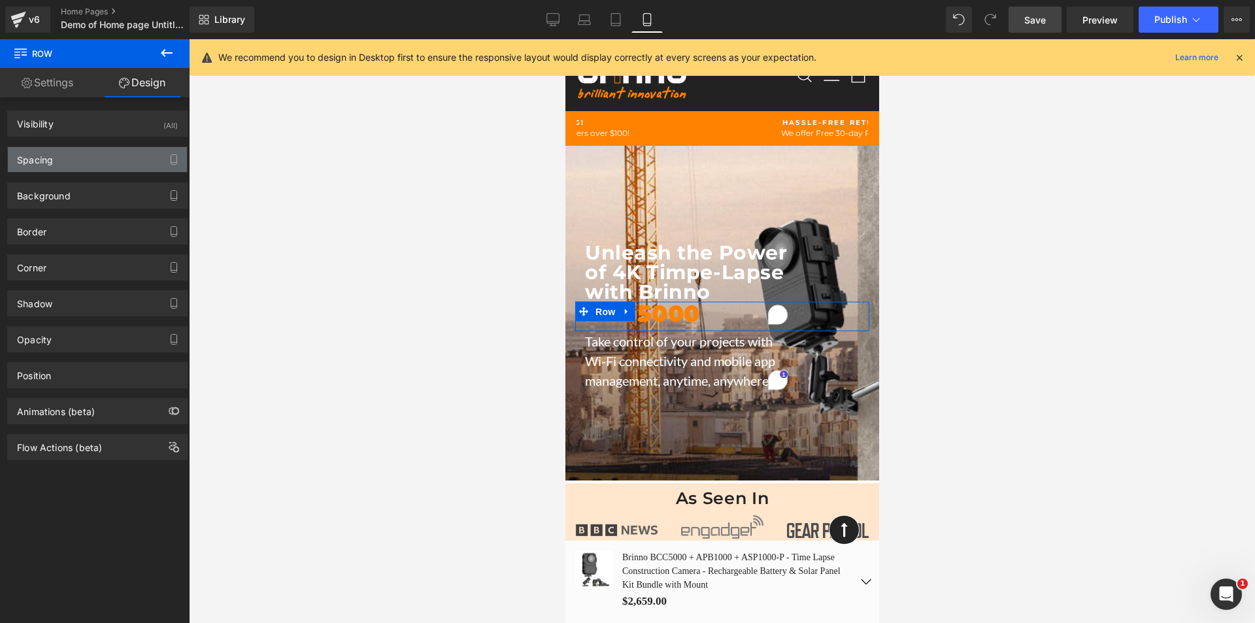
click at [48, 158] on div "Spacing" at bounding box center [35, 156] width 36 height 18
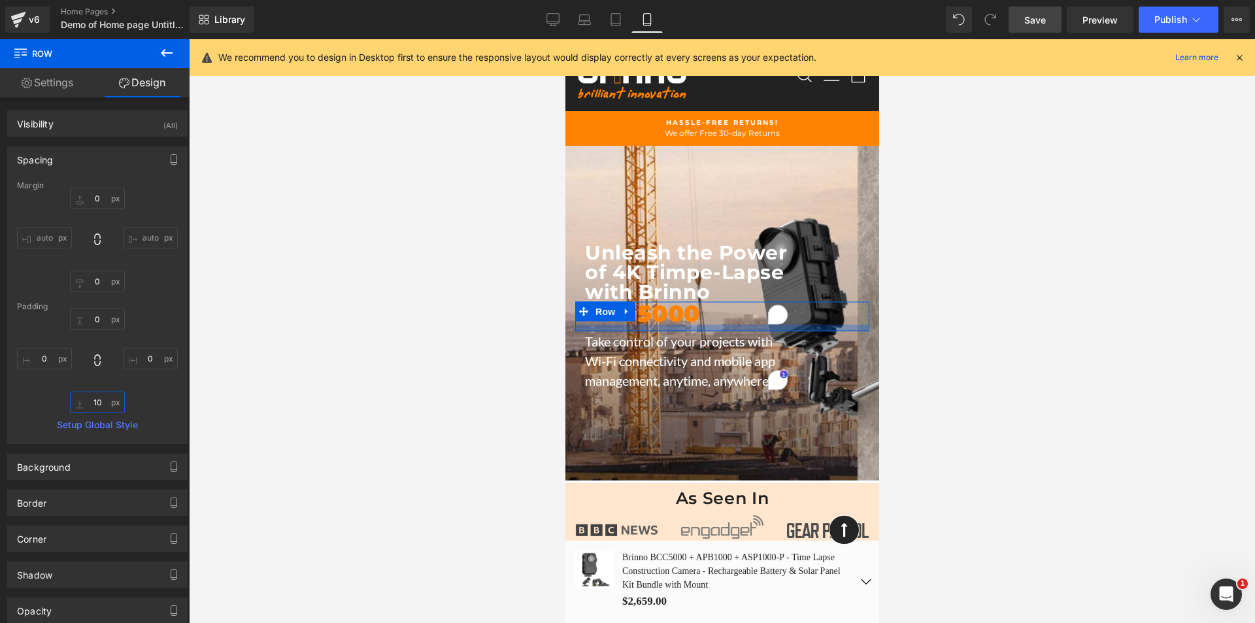
click at [89, 398] on input "10" at bounding box center [97, 403] width 55 height 22
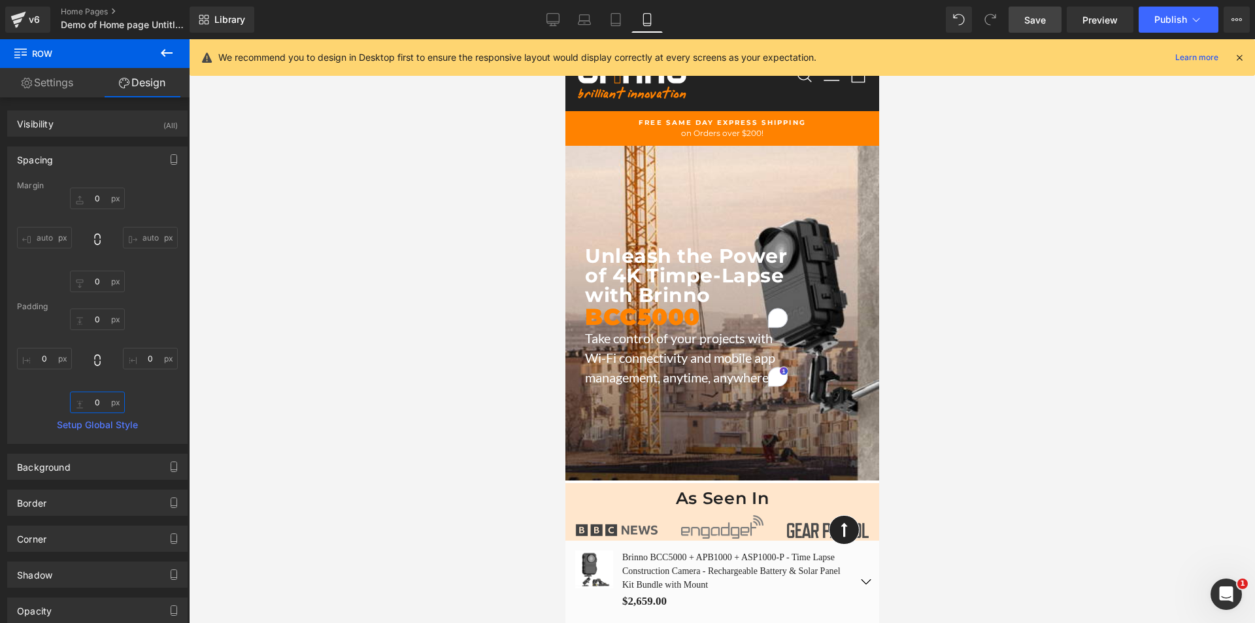
type input "0"
click at [1035, 18] on span "Save" at bounding box center [1035, 20] width 22 height 14
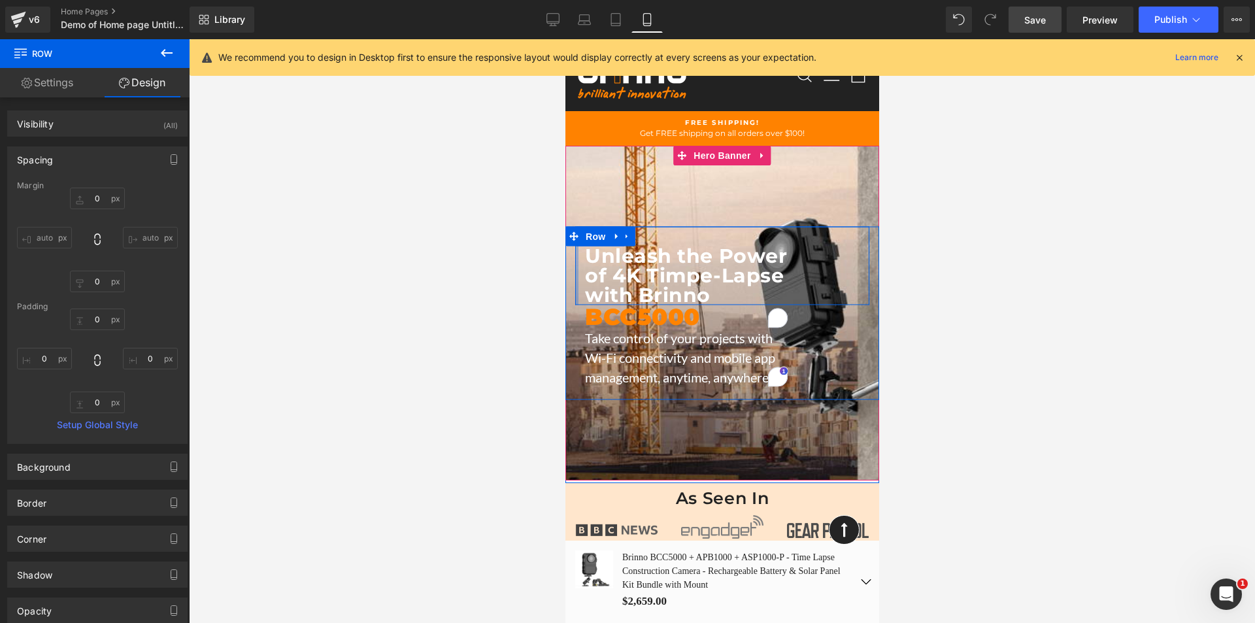
click at [575, 274] on div at bounding box center [576, 266] width 3 height 78
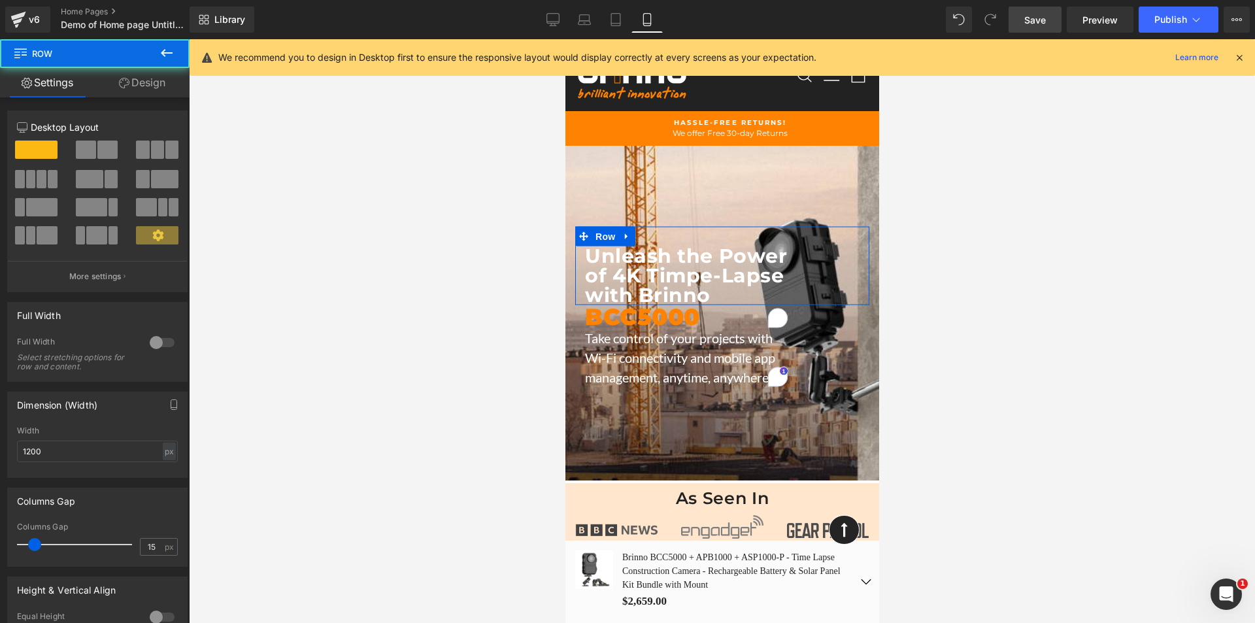
click at [143, 76] on link "Design" at bounding box center [142, 82] width 95 height 29
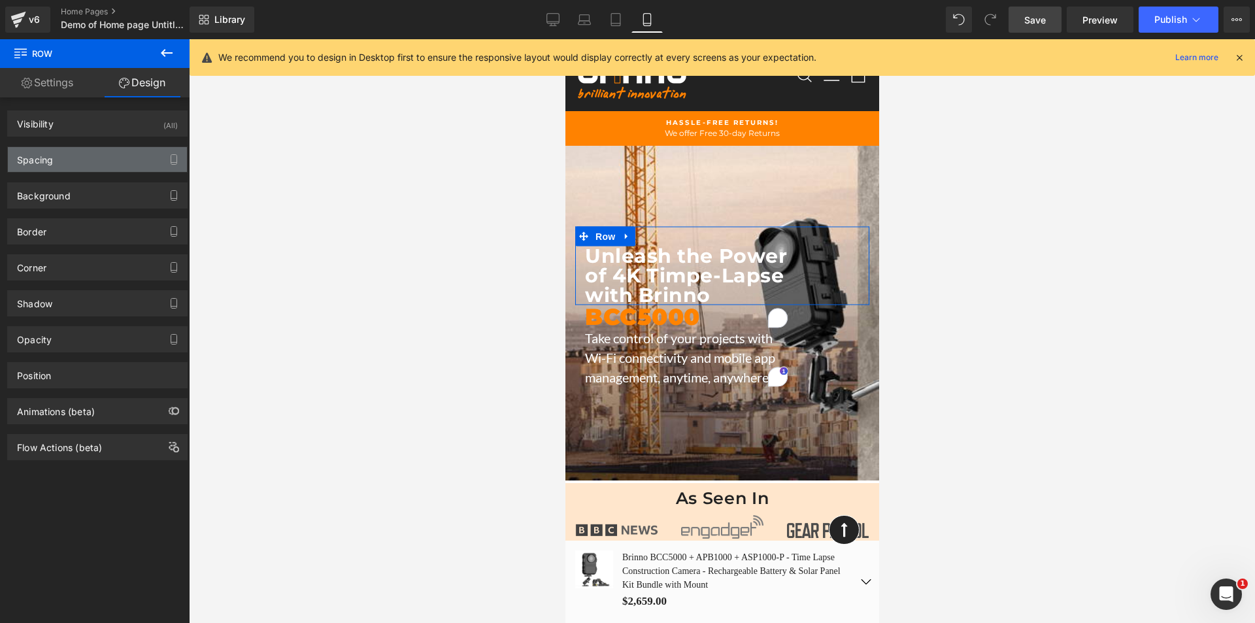
click at [42, 160] on div "Spacing" at bounding box center [35, 156] width 36 height 18
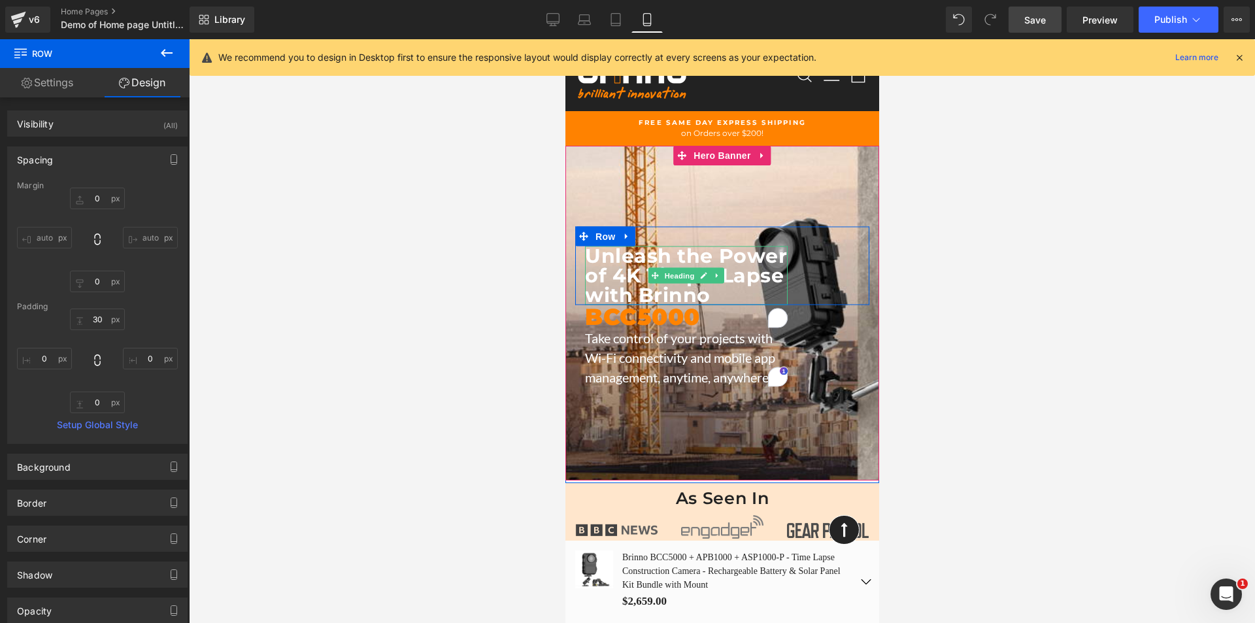
click at [723, 276] on h2 "Unleash the Power of 4K Timpe-Lapse with Brinno" at bounding box center [685, 275] width 203 height 59
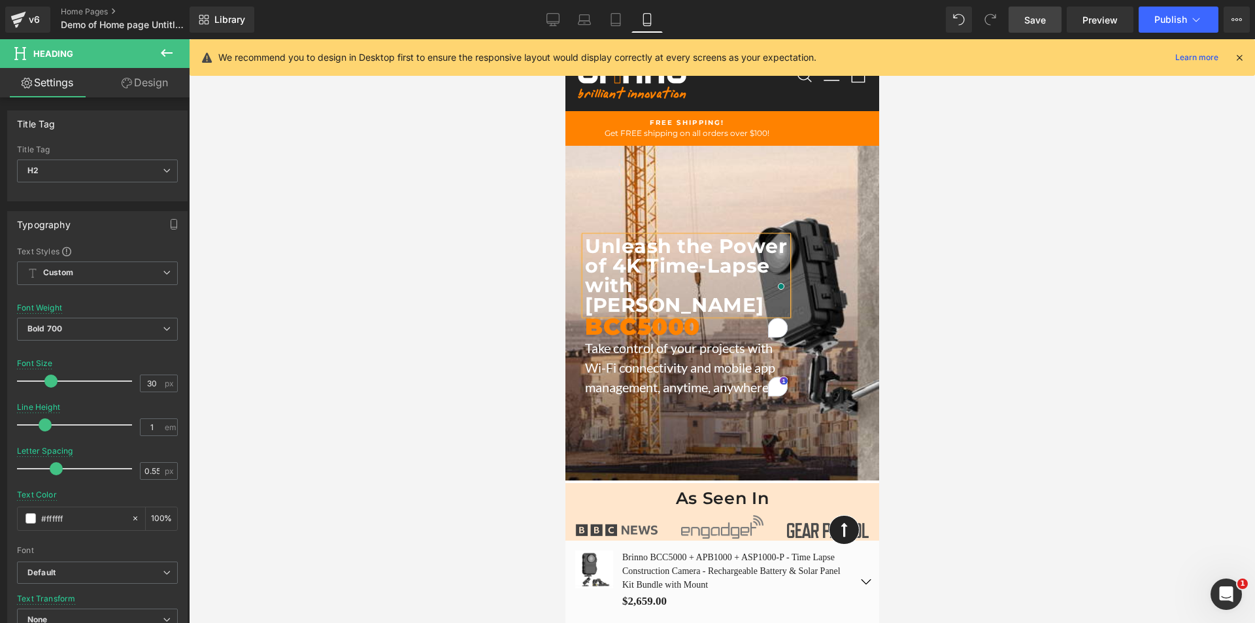
click at [1031, 22] on span "Save" at bounding box center [1035, 20] width 22 height 14
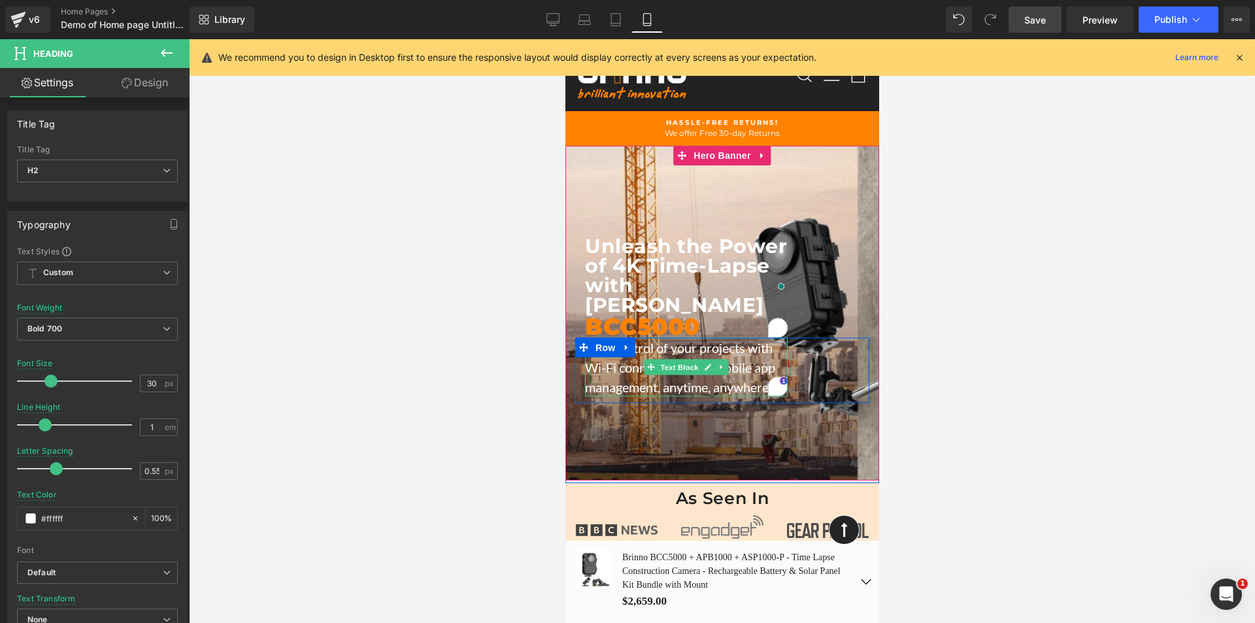
click at [595, 358] on p "Take control of your projects with Wi-Fi connectivity and mobile app management…" at bounding box center [685, 367] width 203 height 59
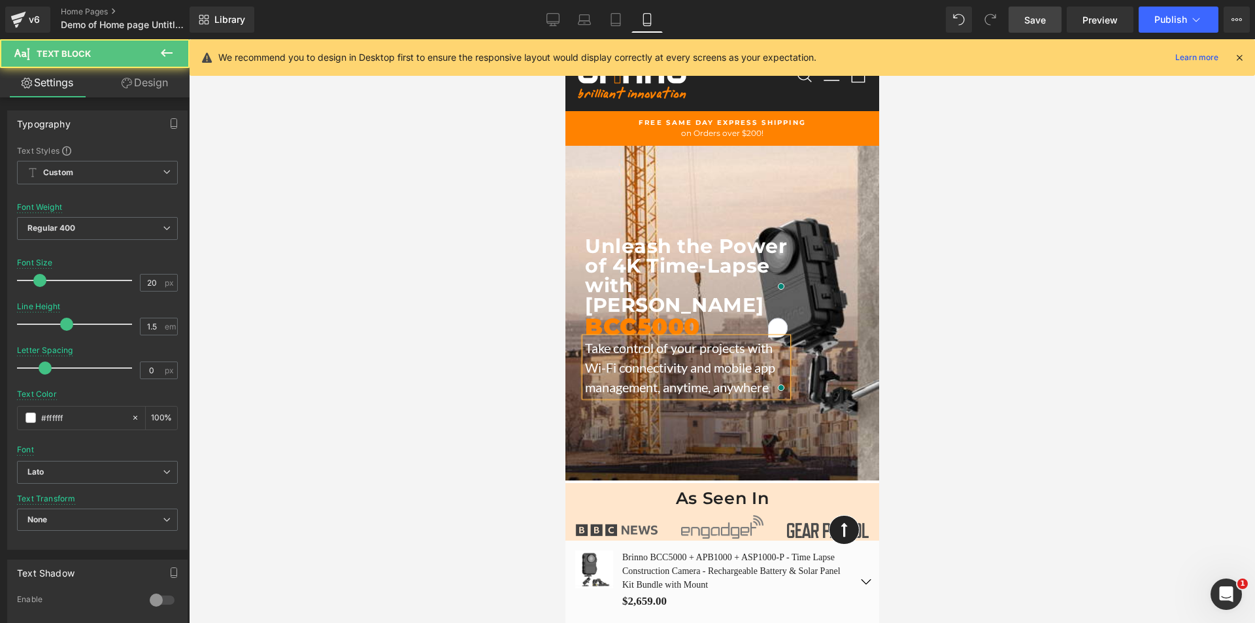
click at [584, 378] on p "Take control of your projects with Wi-Fi connectivity and mobile app management…" at bounding box center [685, 367] width 203 height 59
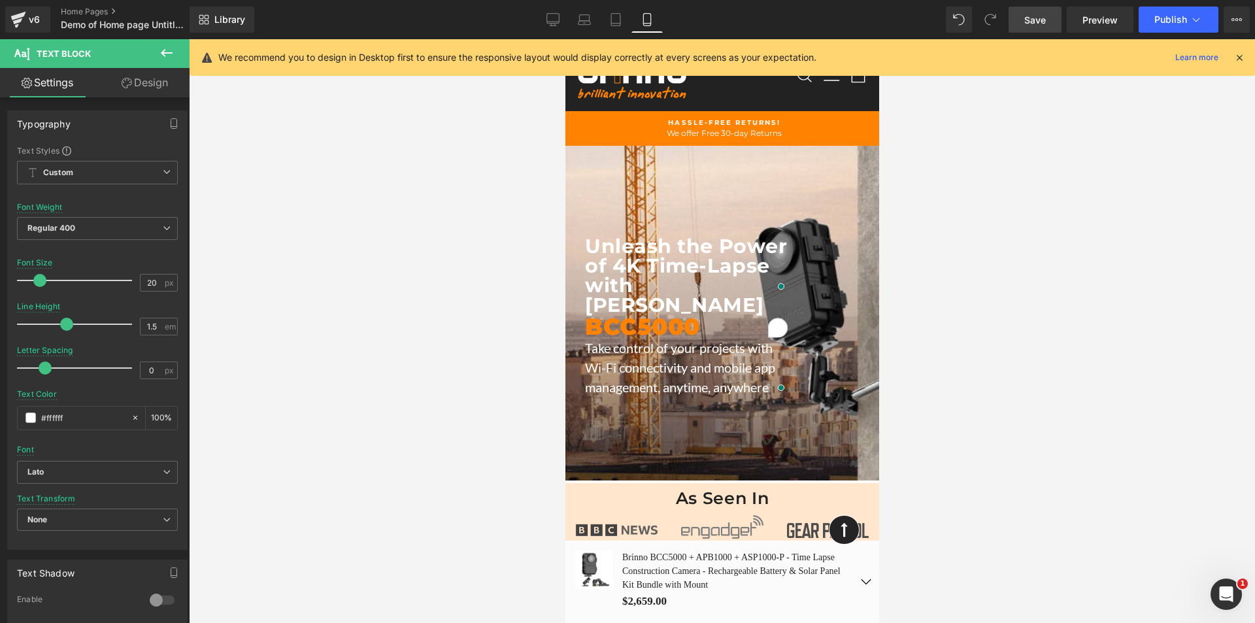
click at [156, 86] on link "Design" at bounding box center [144, 82] width 95 height 29
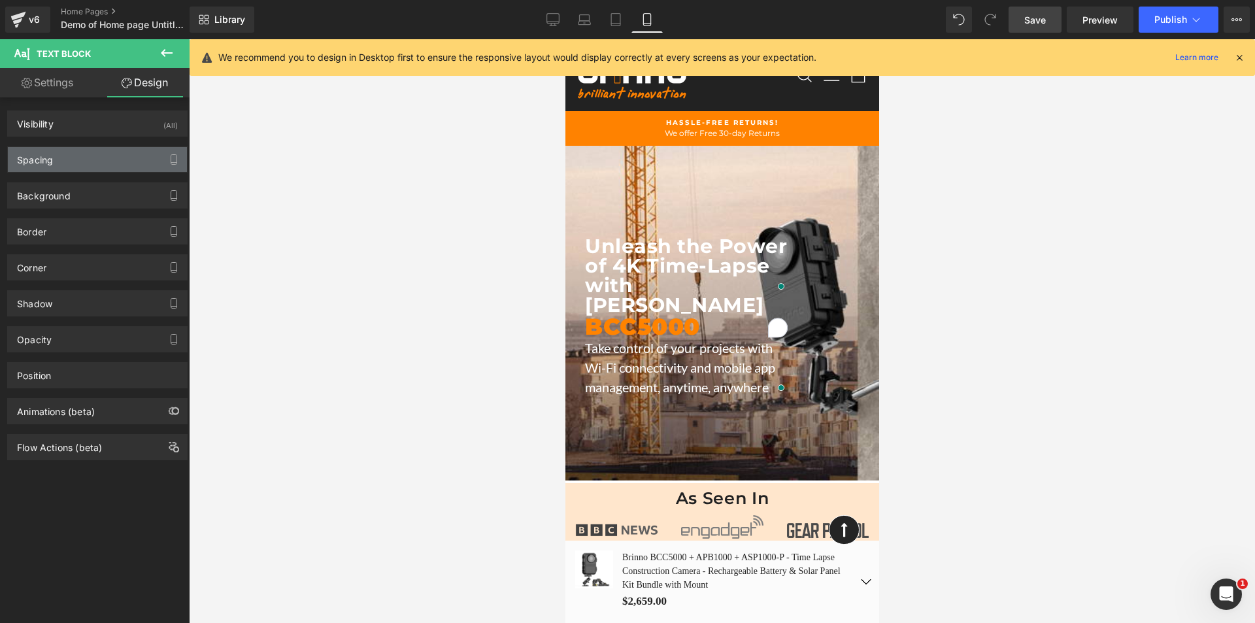
click at [61, 159] on div "Spacing" at bounding box center [97, 159] width 179 height 25
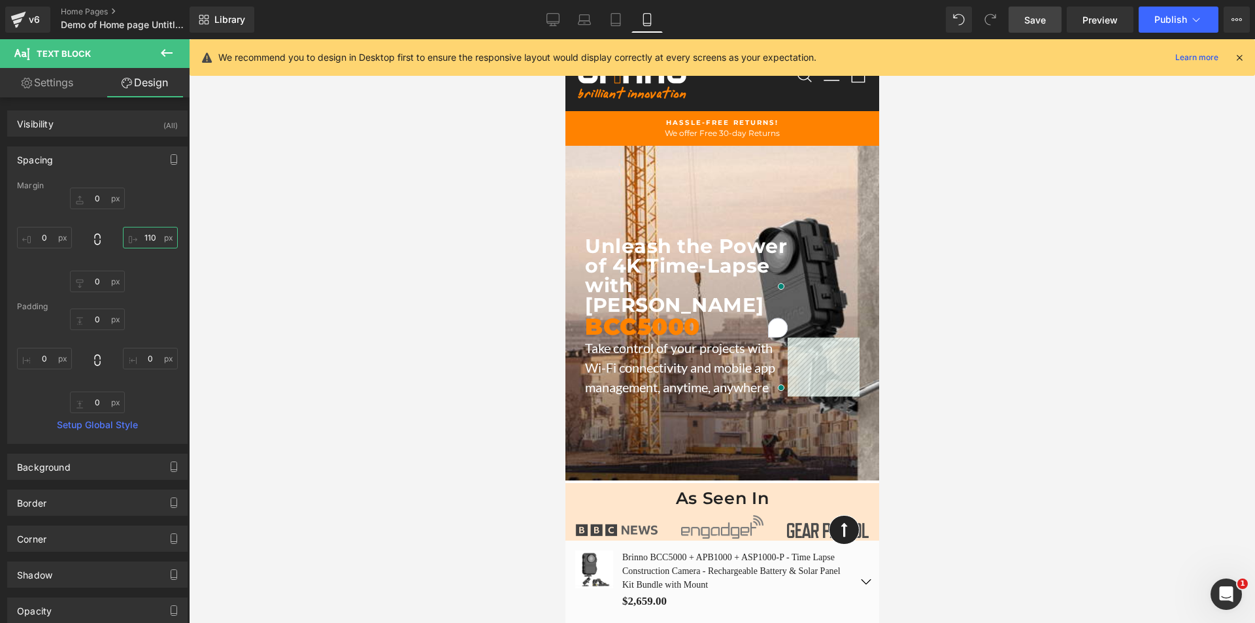
click at [148, 235] on input "text" at bounding box center [150, 238] width 55 height 22
type input "100"
drag, startPoint x: 1032, startPoint y: 22, endPoint x: 131, endPoint y: 235, distance: 925.5
click at [1032, 22] on span "Save" at bounding box center [1035, 20] width 22 height 14
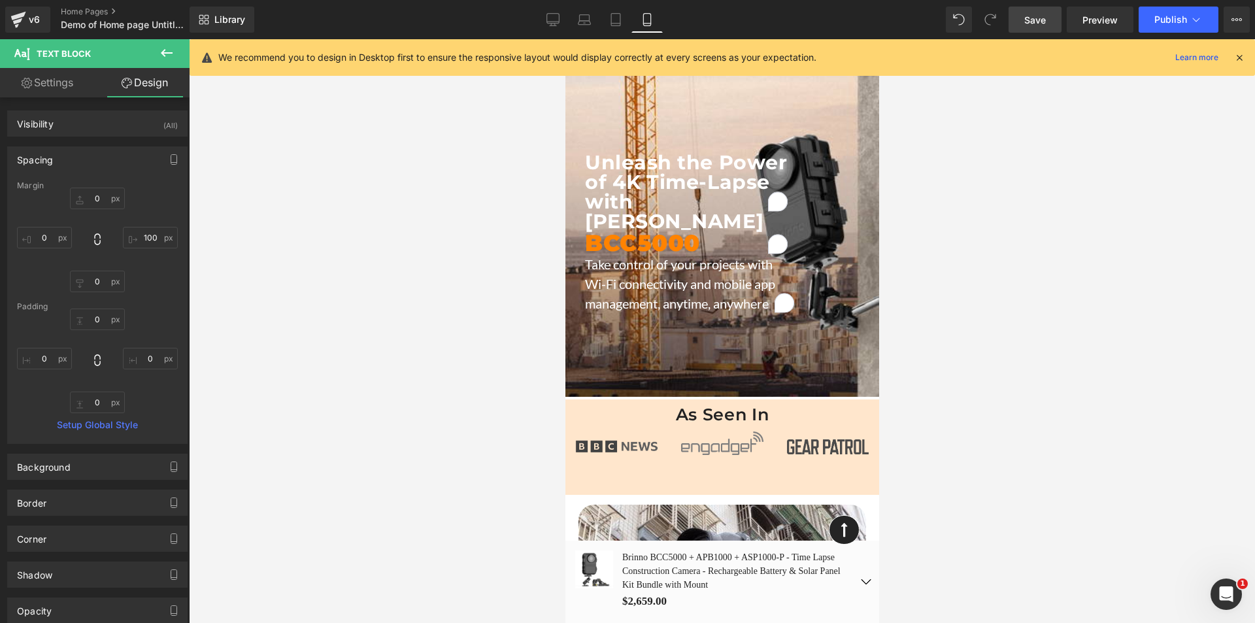
scroll to position [0, 0]
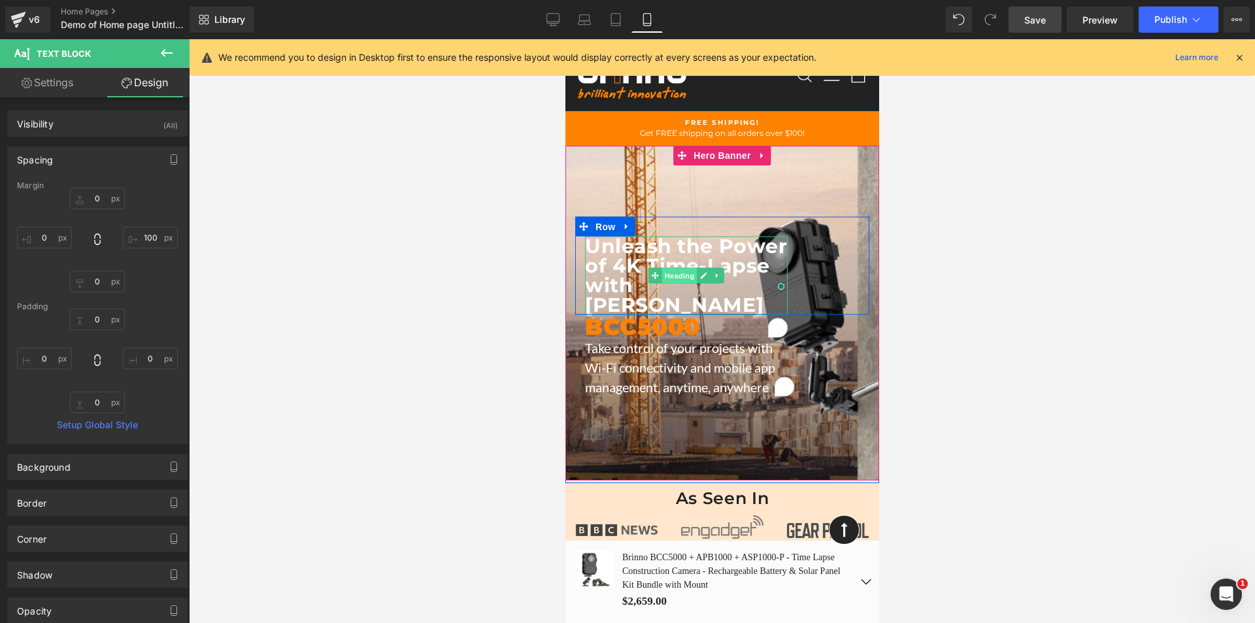
click at [665, 277] on span "Heading" at bounding box center [678, 276] width 35 height 16
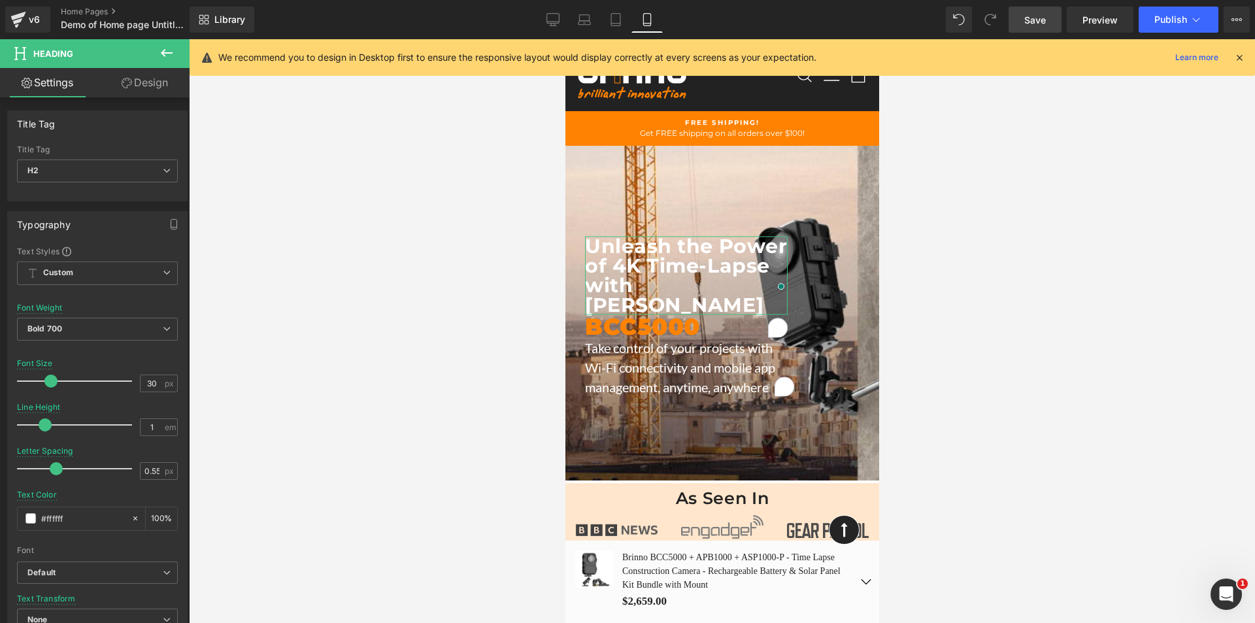
click at [139, 92] on link "Design" at bounding box center [144, 82] width 95 height 29
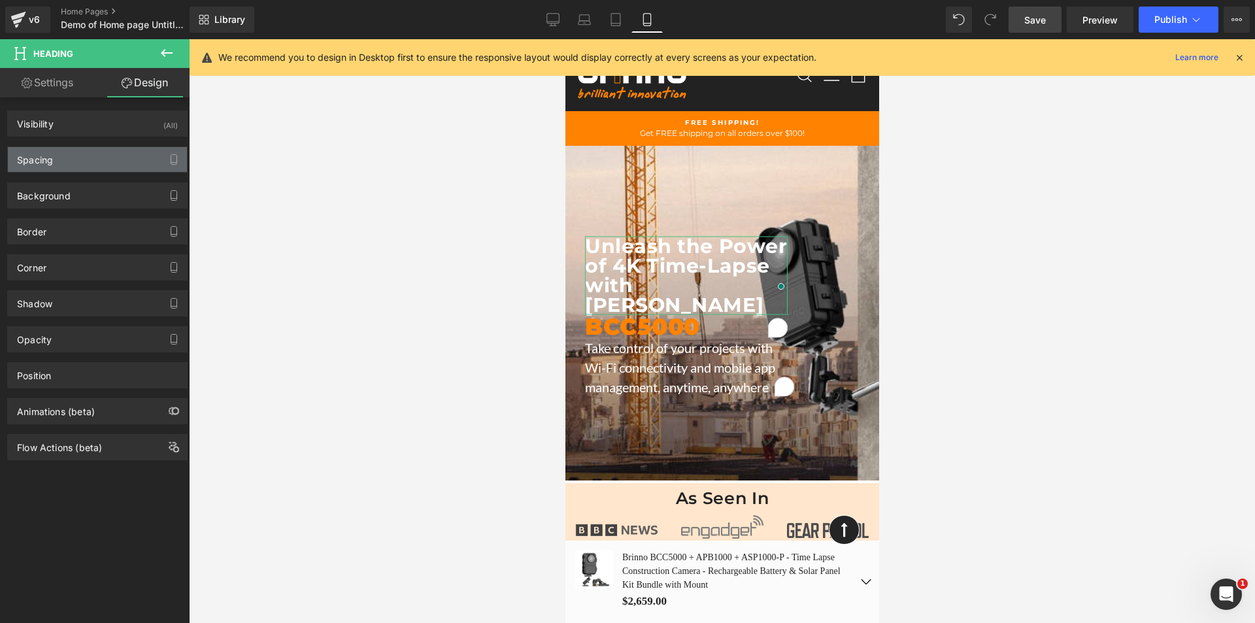
click at [49, 154] on div "Spacing" at bounding box center [35, 156] width 36 height 18
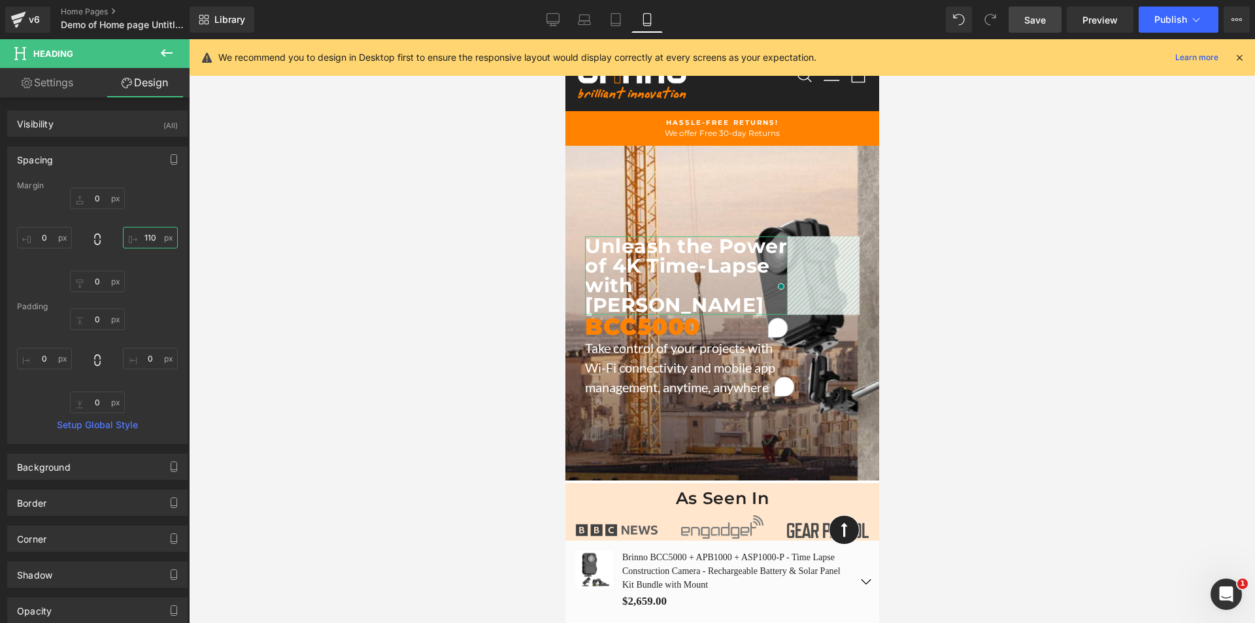
click at [141, 237] on input "text" at bounding box center [150, 238] width 55 height 22
type input "85"
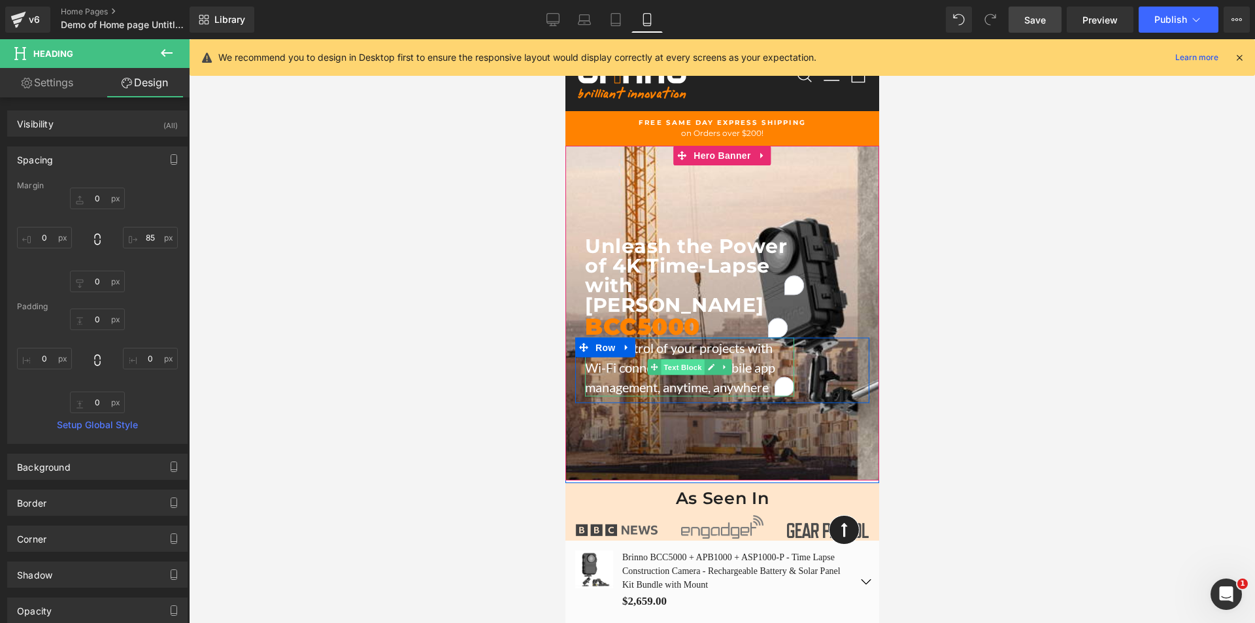
click at [675, 359] on span "Text Block" at bounding box center [681, 367] width 43 height 16
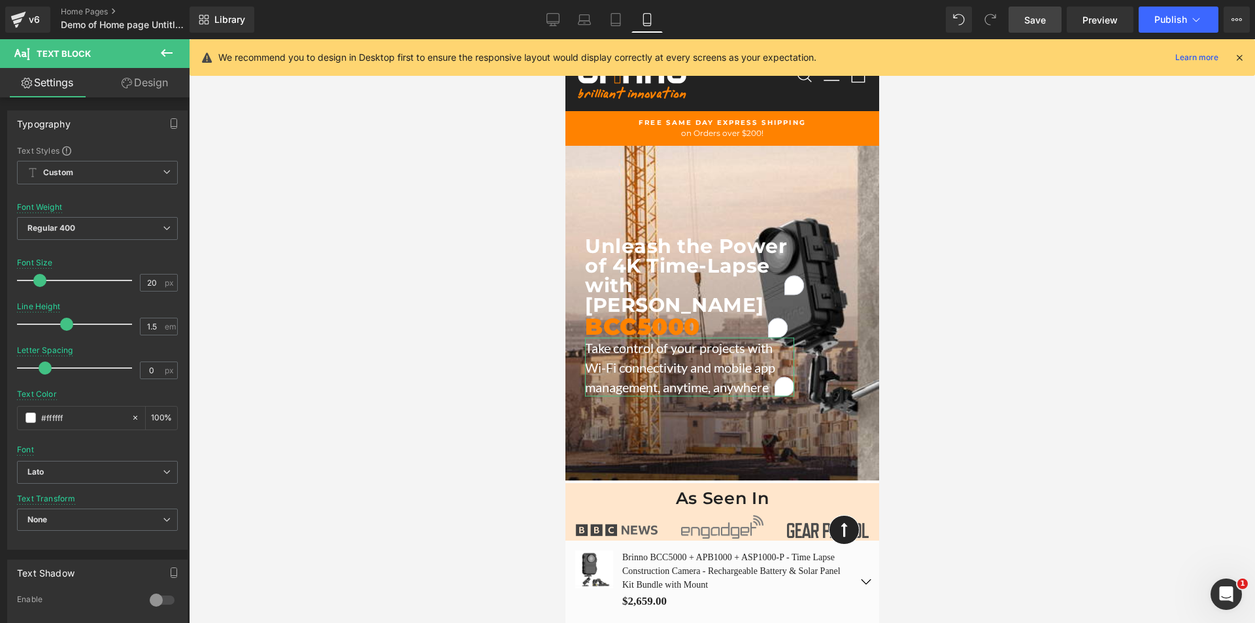
click at [155, 88] on link "Design" at bounding box center [144, 82] width 95 height 29
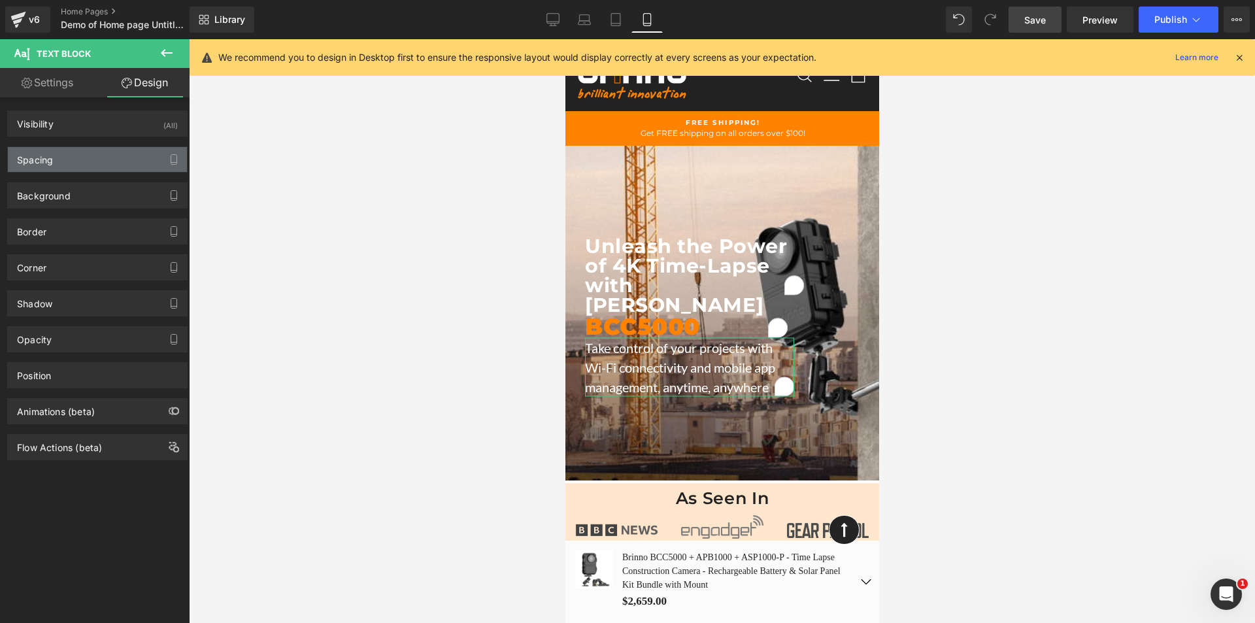
click at [73, 163] on div "Spacing" at bounding box center [97, 159] width 179 height 25
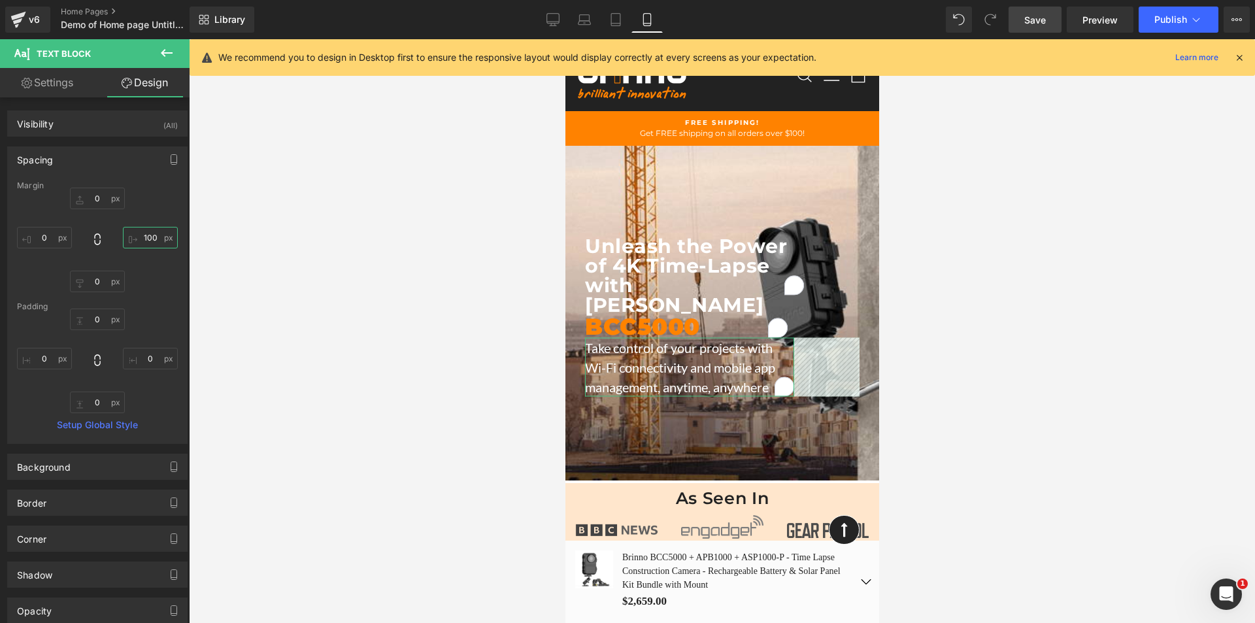
click at [144, 237] on input "text" at bounding box center [150, 238] width 55 height 22
type input "85"
click at [1036, 12] on link "Save" at bounding box center [1035, 20] width 53 height 26
